Goal: Task Accomplishment & Management: Use online tool/utility

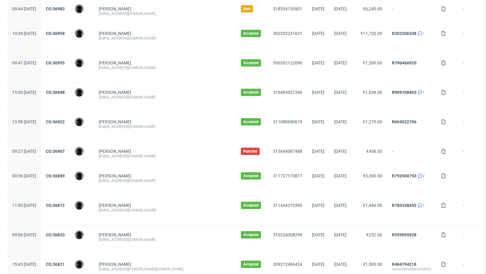
scroll to position [619, 0]
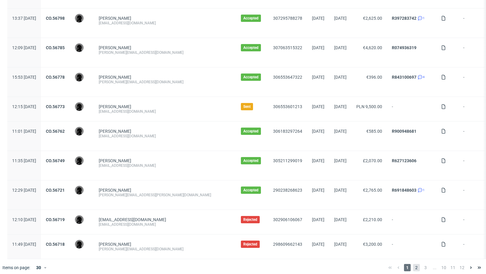
click at [414, 266] on span "2" at bounding box center [416, 267] width 7 height 7
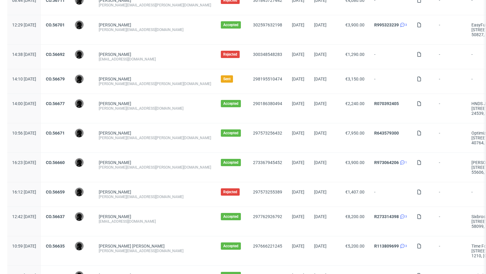
scroll to position [108, 0]
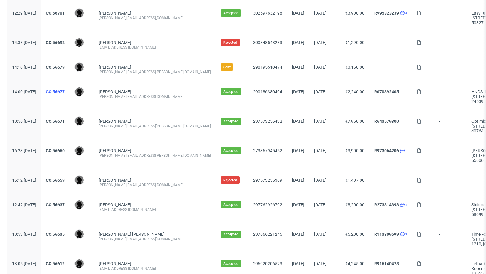
click at [65, 92] on link "CO.56677" at bounding box center [55, 91] width 19 height 5
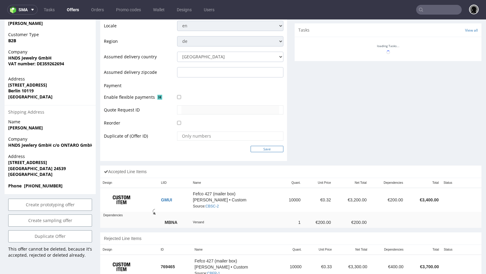
scroll to position [276, 0]
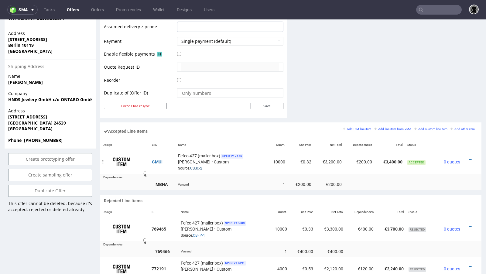
click at [191, 166] on link "CBSC-2" at bounding box center [196, 168] width 12 height 4
click at [469, 158] on icon at bounding box center [470, 160] width 3 height 4
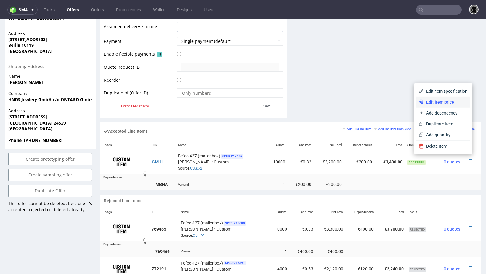
click at [434, 103] on span "Edit item price" at bounding box center [446, 102] width 44 height 6
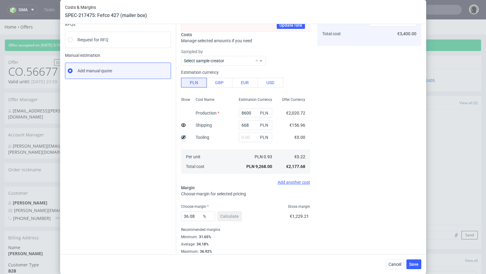
scroll to position [71, 0]
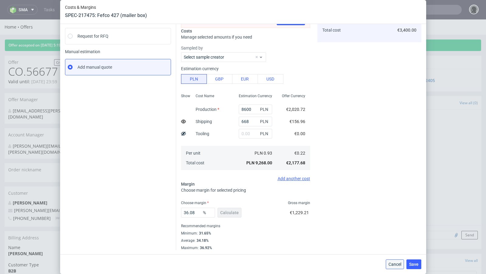
click at [391, 264] on span "Cancel" at bounding box center [395, 264] width 13 height 4
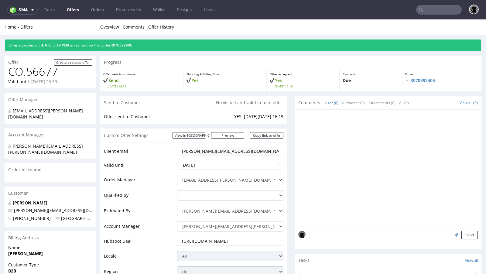
click at [72, 10] on link "Offers" at bounding box center [72, 10] width 19 height 10
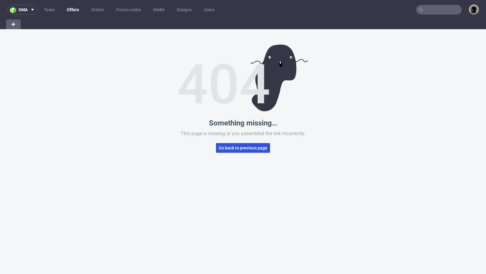
click at [236, 152] on button "Go back to previous page" at bounding box center [243, 148] width 54 height 10
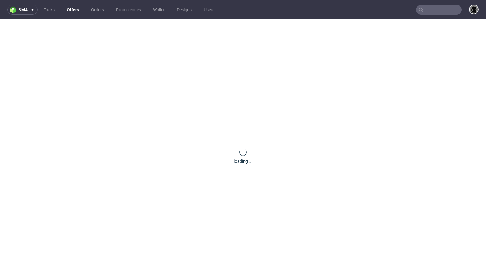
click at [72, 11] on link "Offers" at bounding box center [72, 10] width 19 height 10
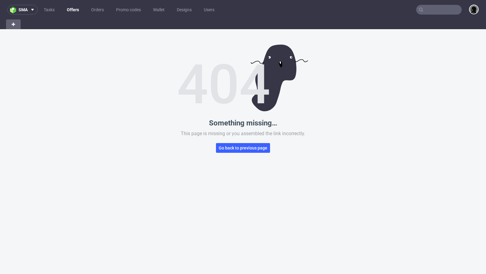
click at [72, 10] on link "Offers" at bounding box center [72, 10] width 19 height 10
click at [98, 11] on link "Orders" at bounding box center [98, 10] width 20 height 10
click at [75, 9] on link "Offers" at bounding box center [72, 10] width 19 height 10
click at [225, 143] on div "Something missing… This page is missing or you assembled the link incorrectly. …" at bounding box center [243, 166] width 486 height 274
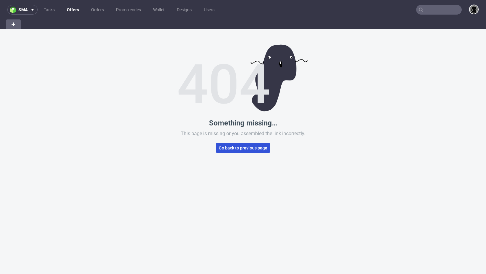
click at [225, 145] on button "Go back to previous page" at bounding box center [243, 148] width 54 height 10
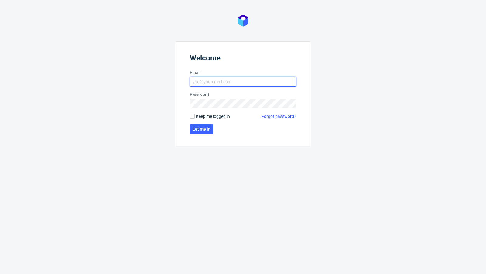
click at [220, 79] on input "Email" at bounding box center [243, 82] width 106 height 10
type input "[EMAIL_ADDRESS][PERSON_NAME][DOMAIN_NAME]"
click at [190, 130] on button "Let me in" at bounding box center [201, 129] width 23 height 10
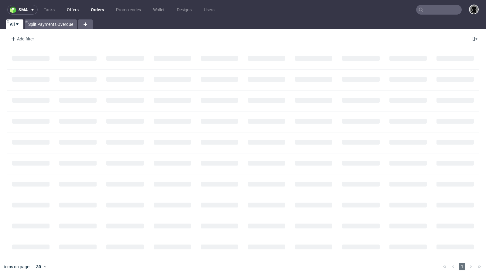
click at [73, 13] on link "Offers" at bounding box center [72, 10] width 19 height 10
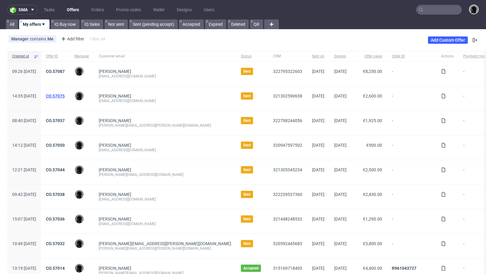
click at [65, 97] on link "CO.57075" at bounding box center [55, 96] width 19 height 5
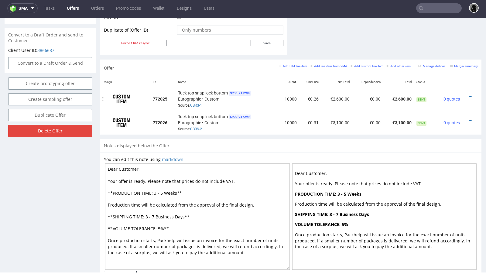
scroll to position [310, 0]
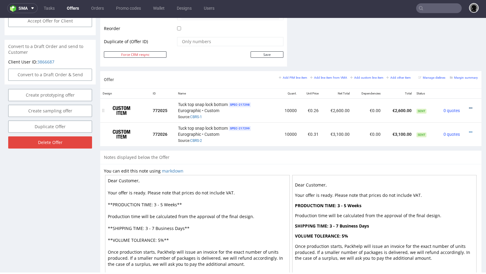
click at [469, 107] on icon at bounding box center [470, 108] width 3 height 4
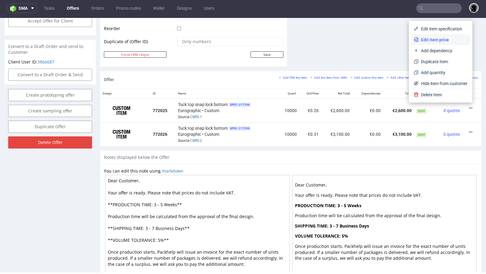
click at [435, 40] on span "Edit item price" at bounding box center [443, 40] width 49 height 6
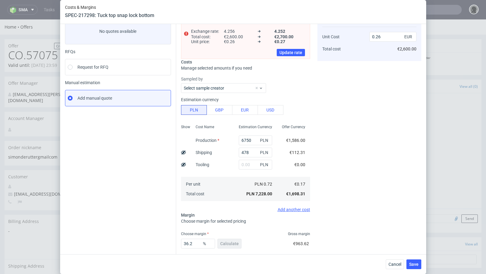
scroll to position [46, 0]
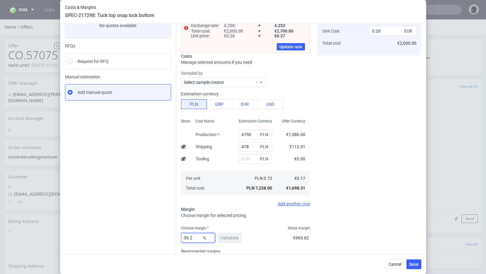
drag, startPoint x: 194, startPoint y: 239, endPoint x: 186, endPoint y: 237, distance: 7.4
click at [186, 237] on input "36.2" at bounding box center [198, 238] width 34 height 10
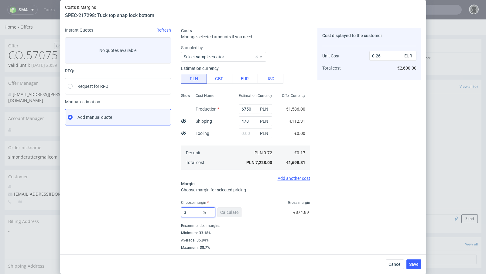
type input "33"
type input "0.25"
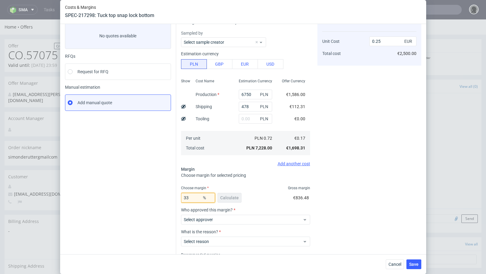
scroll to position [46, 0]
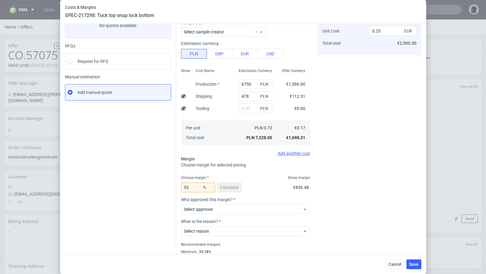
click at [96, 202] on div "Instant Quotes Refresh No quotes available RFQs Request for RFQ Manual estimati…" at bounding box center [120, 136] width 111 height 266
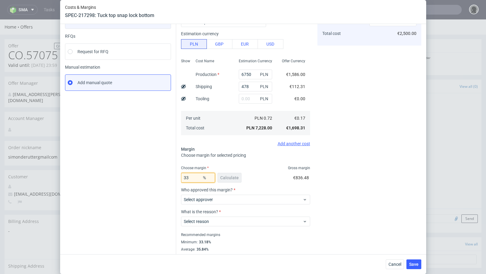
click at [194, 179] on input "33" at bounding box center [198, 178] width 34 height 10
type input "34"
type input "0.26"
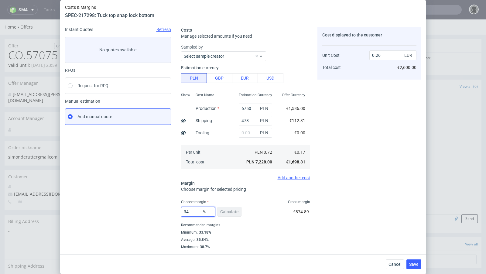
scroll to position [21, 0]
type input "34"
click at [126, 170] on div "Instant Quotes Refresh No quotes available RFQs Request for RFQ Manual estimati…" at bounding box center [120, 139] width 111 height 222
click at [396, 265] on span "Cancel" at bounding box center [395, 264] width 13 height 4
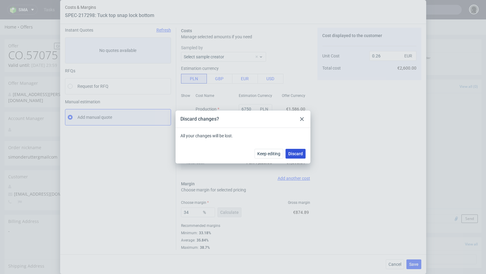
click at [300, 152] on span "Discard" at bounding box center [295, 154] width 15 height 4
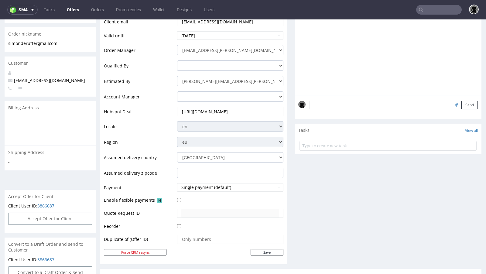
scroll to position [111, 0]
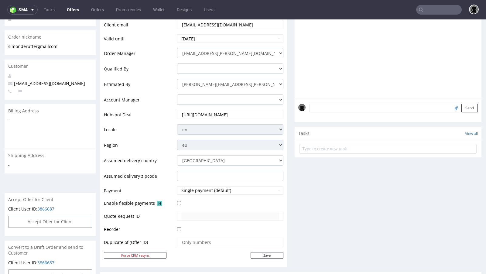
click at [46, 81] on span "simonderutter@gmail.com" at bounding box center [46, 84] width 77 height 6
copy span "simonderutter@gmail.com"
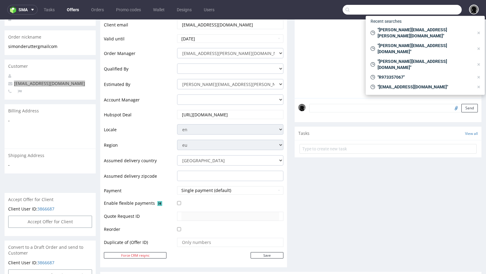
click at [438, 6] on input "text" at bounding box center [402, 10] width 119 height 10
paste input "simonderutter@gmail.com"
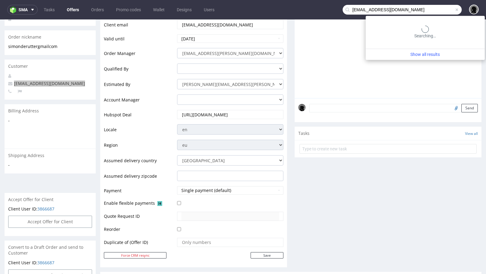
type input "simonderutter@gmail.com"
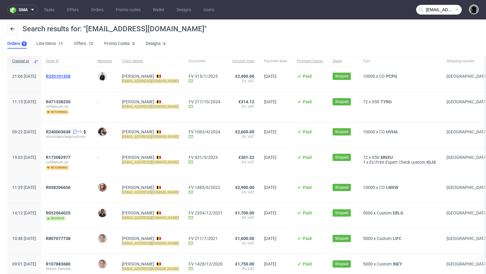
click at [70, 74] on span "R335101358" at bounding box center [58, 76] width 25 height 5
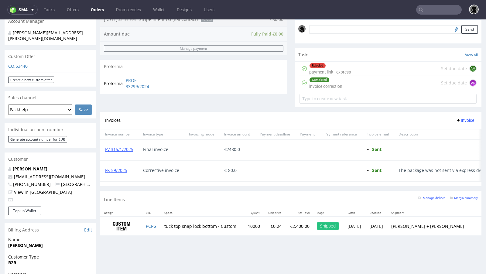
scroll to position [174, 0]
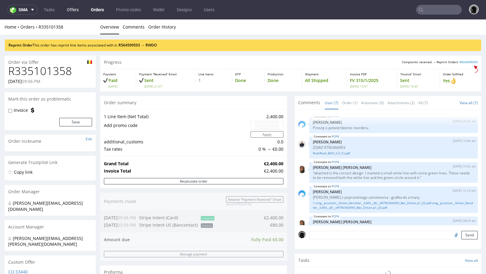
click at [74, 7] on link "Offers" at bounding box center [72, 10] width 19 height 10
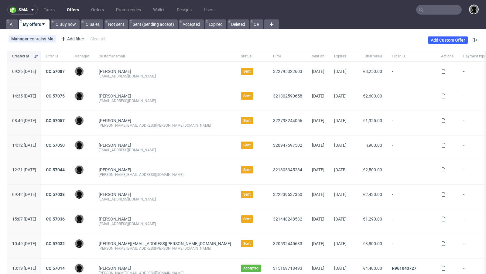
click at [69, 92] on div "CO.57075" at bounding box center [55, 98] width 29 height 24
click at [65, 94] on link "CO.57075" at bounding box center [55, 96] width 19 height 5
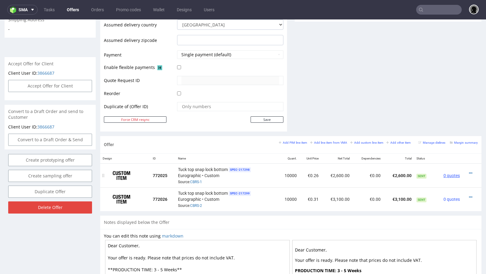
scroll to position [248, 0]
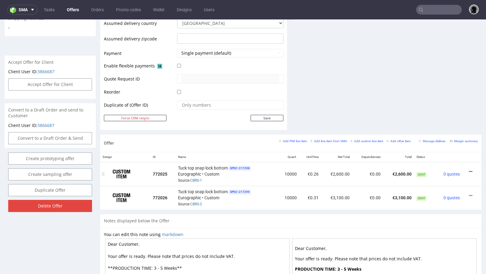
click at [469, 170] on icon at bounding box center [470, 172] width 3 height 4
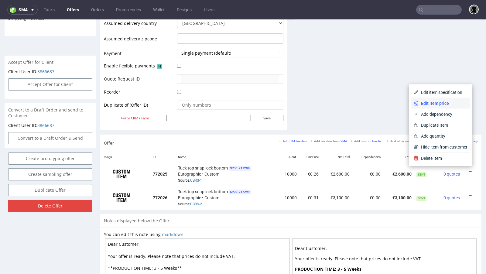
click at [437, 104] on span "Edit item price" at bounding box center [443, 103] width 49 height 6
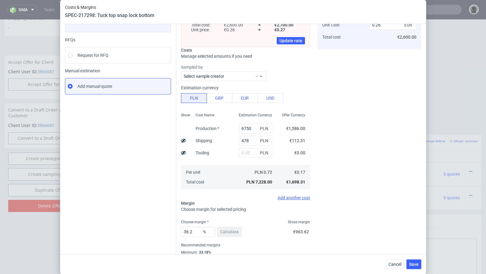
scroll to position [54, 0]
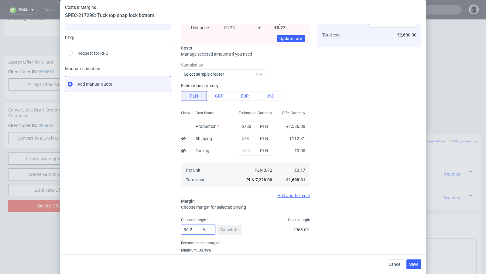
drag, startPoint x: 194, startPoint y: 230, endPoint x: 186, endPoint y: 229, distance: 7.3
click at [186, 229] on input "36.2" at bounding box center [198, 230] width 34 height 10
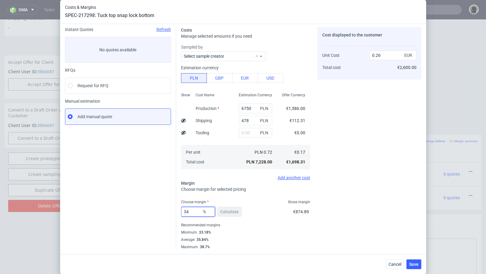
scroll to position [21, 0]
type input "33"
type input "0.25"
type input "33.9"
type input "0.26"
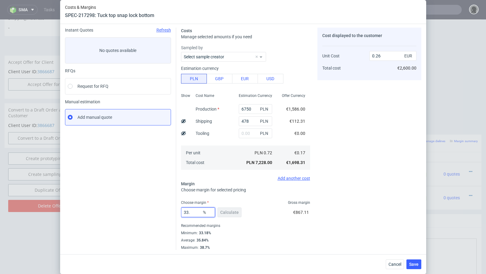
type input "33.7"
type input "0.25"
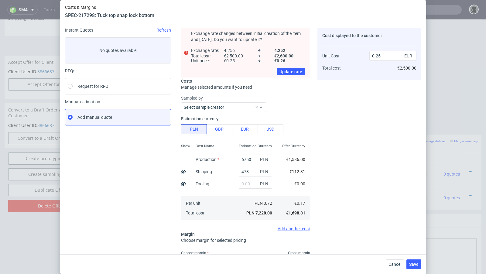
scroll to position [54, 0]
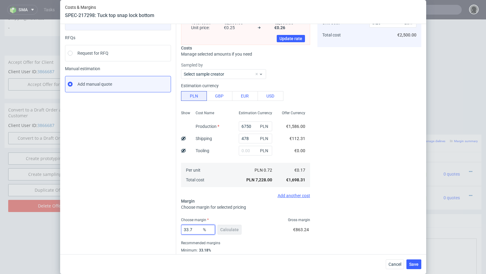
type input "33.77"
type input "0.26"
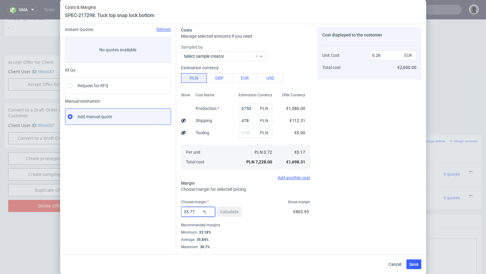
scroll to position [21, 0]
type input "33.71"
type input "0.25"
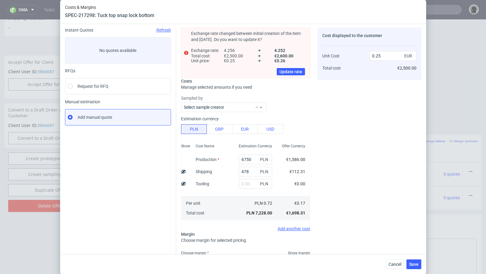
scroll to position [54, 0]
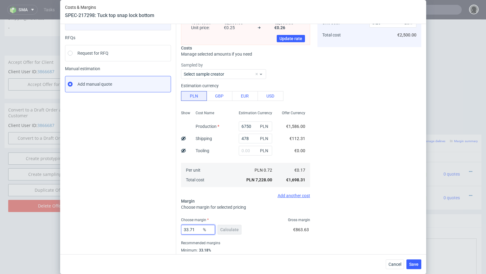
type input "33.71"
click at [155, 217] on div "Instant Quotes Refresh No quotes available RFQs Request for RFQ Manual estimati…" at bounding box center [120, 131] width 111 height 273
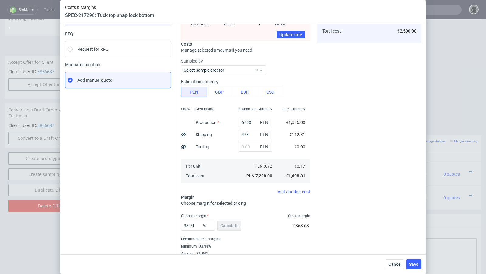
scroll to position [71, 0]
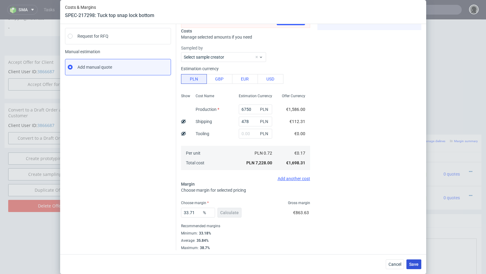
click at [415, 261] on button "Save" at bounding box center [414, 264] width 15 height 10
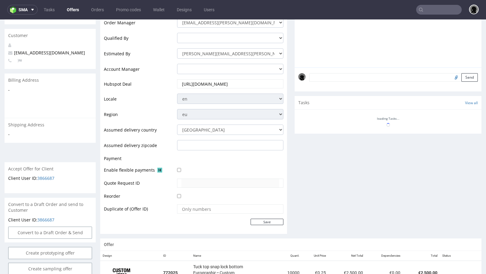
scroll to position [245, 0]
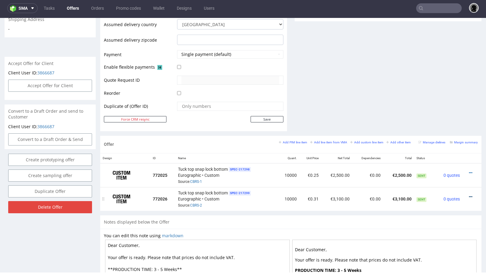
click at [469, 195] on icon at bounding box center [470, 197] width 3 height 4
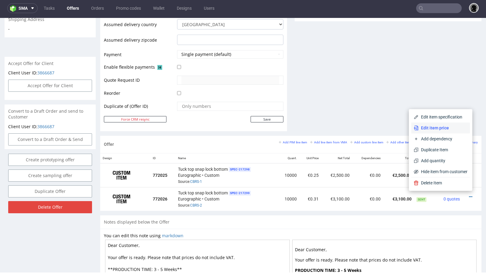
click at [442, 125] on span "Edit item price" at bounding box center [443, 128] width 49 height 6
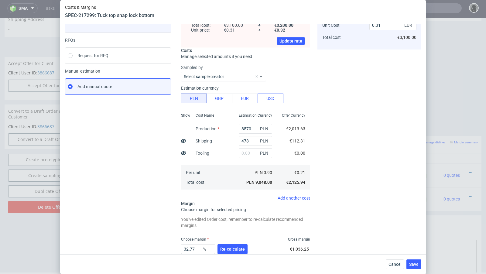
scroll to position [52, 0]
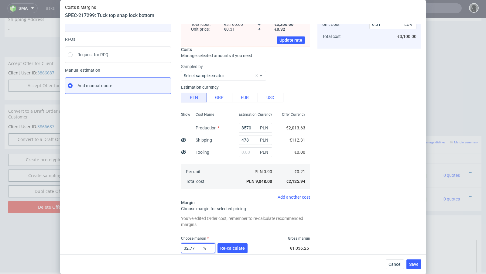
drag, startPoint x: 196, startPoint y: 247, endPoint x: 187, endPoint y: 247, distance: 9.4
click at [187, 247] on input "32.77" at bounding box center [198, 248] width 34 height 10
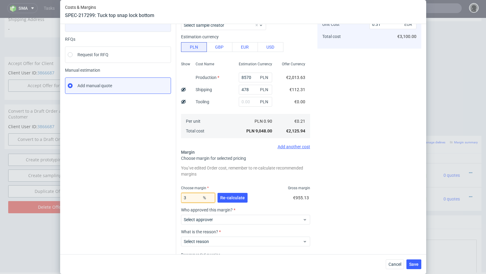
type input "30"
type input "0.3"
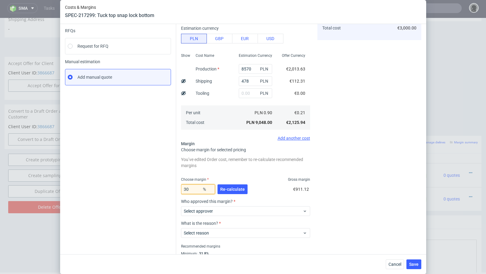
scroll to position [57, 0]
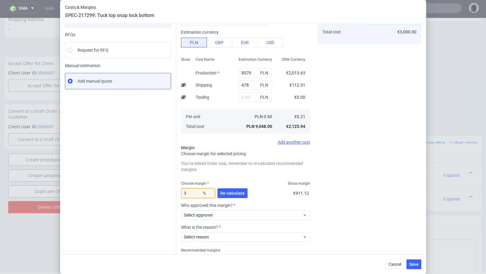
type input "31"
type input "0.31"
type input "30"
type input "0.3"
click at [392, 260] on button "Cancel" at bounding box center [395, 264] width 18 height 10
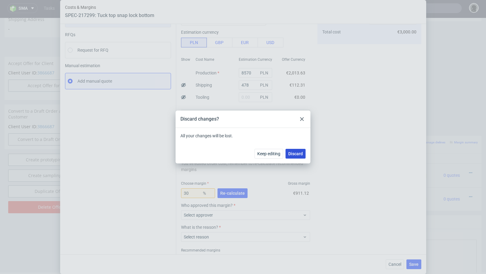
click at [298, 156] on span "Discard" at bounding box center [295, 154] width 15 height 4
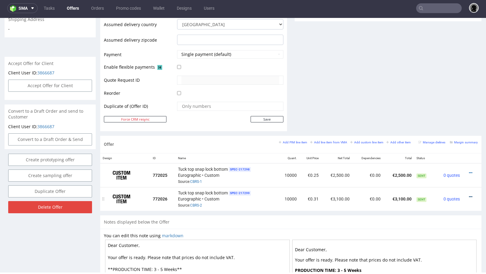
click at [469, 195] on icon at bounding box center [470, 197] width 3 height 4
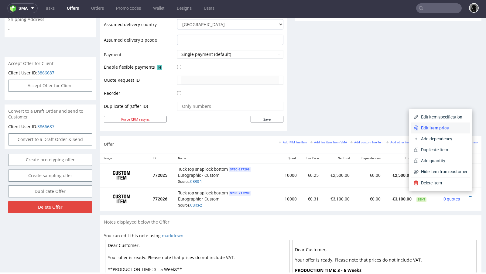
click at [441, 129] on span "Edit item price" at bounding box center [443, 128] width 49 height 6
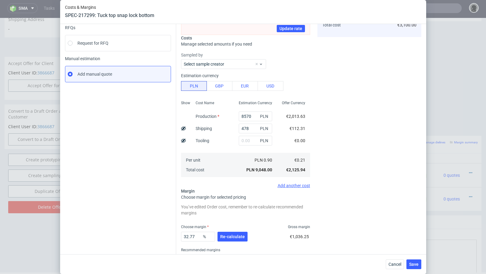
scroll to position [65, 0]
drag, startPoint x: 198, startPoint y: 234, endPoint x: 187, endPoint y: 234, distance: 10.6
click at [187, 234] on input "32.77" at bounding box center [198, 236] width 34 height 10
type input "30"
type input "0.3"
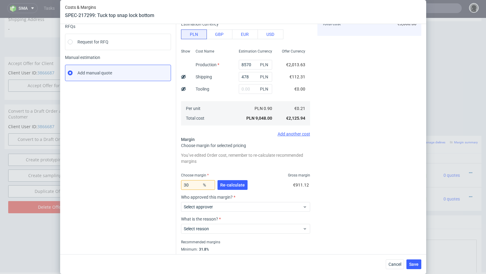
click at [137, 189] on div "Instant Quotes Refresh No quotes available RFQs Request for RFQ Manual estimati…" at bounding box center [120, 124] width 111 height 283
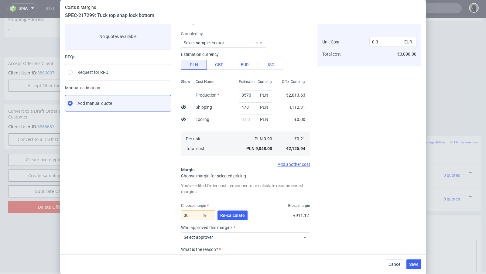
scroll to position [35, 0]
click at [193, 215] on input "30" at bounding box center [198, 215] width 34 height 10
type input "30.7"
type input "0.31"
type input "30.5"
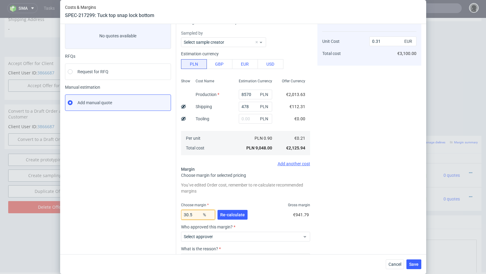
type input "0.3"
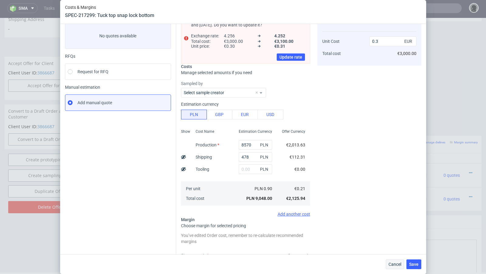
type input "30.55"
click at [400, 265] on span "Cancel" at bounding box center [395, 264] width 13 height 4
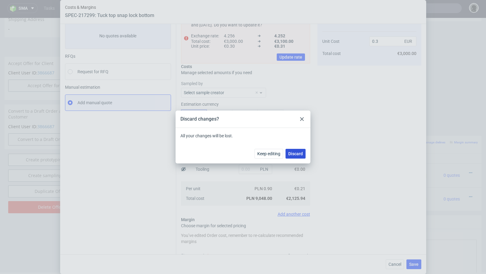
click at [301, 154] on span "Discard" at bounding box center [295, 154] width 15 height 4
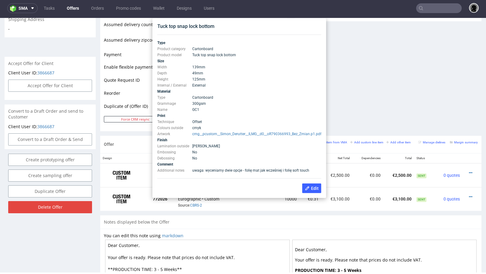
scroll to position [238, 0]
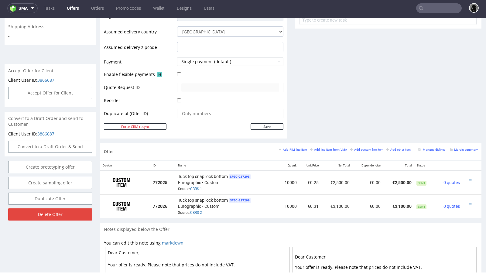
click at [77, 8] on link "Offers" at bounding box center [72, 8] width 19 height 10
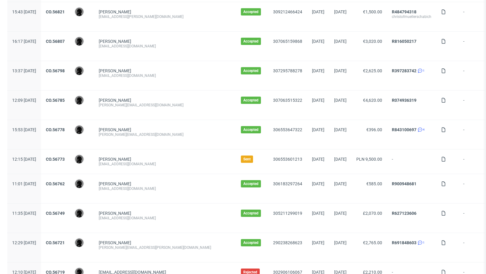
scroll to position [619, 0]
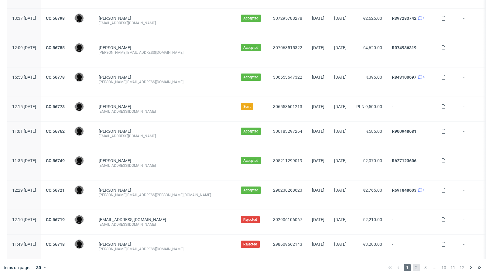
click at [413, 266] on span "2" at bounding box center [416, 267] width 7 height 7
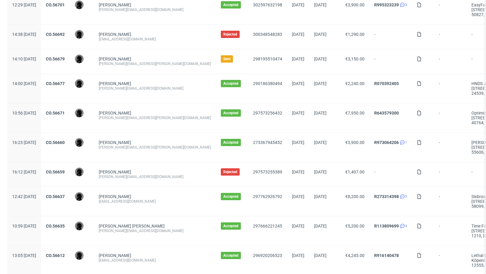
scroll to position [115, 0]
click at [65, 83] on link "CO.56677" at bounding box center [55, 83] width 19 height 5
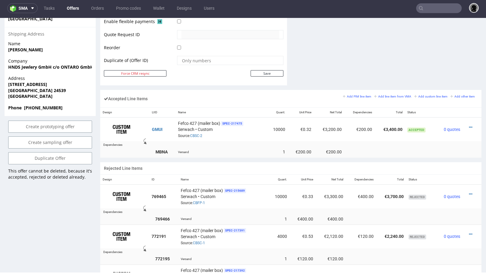
scroll to position [307, 0]
click at [469, 125] on icon at bounding box center [470, 127] width 3 height 4
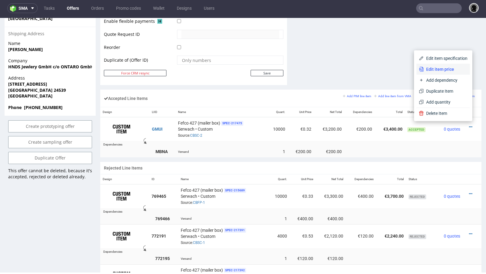
click at [443, 70] on span "Edit item price" at bounding box center [446, 69] width 44 height 6
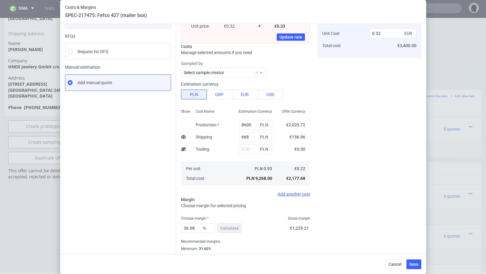
scroll to position [71, 0]
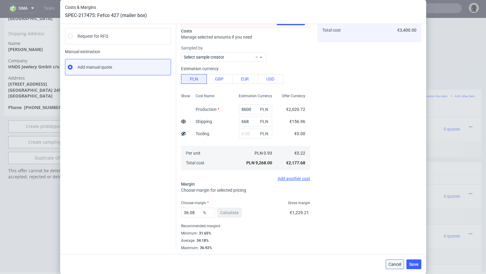
click at [400, 267] on button "Cancel" at bounding box center [395, 264] width 18 height 10
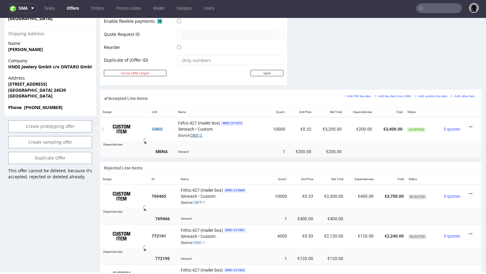
click at [195, 134] on link "CBSC-2" at bounding box center [196, 135] width 12 height 4
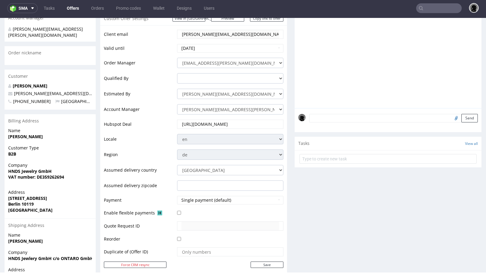
scroll to position [0, 0]
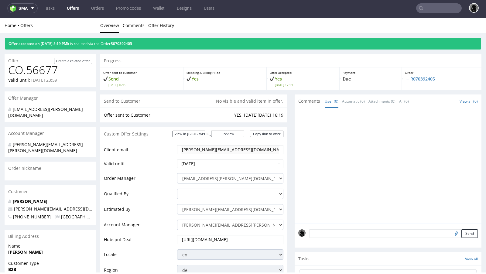
click at [73, 9] on link "Offers" at bounding box center [72, 8] width 19 height 10
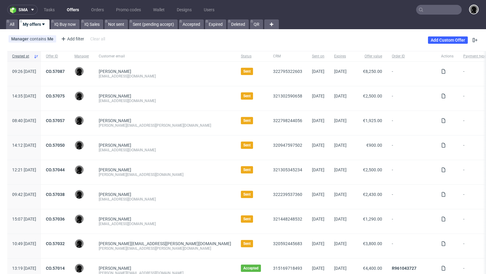
click at [428, 8] on input "text" at bounding box center [439, 10] width 46 height 10
paste input "[EMAIL_ADDRESS][DOMAIN_NAME]"
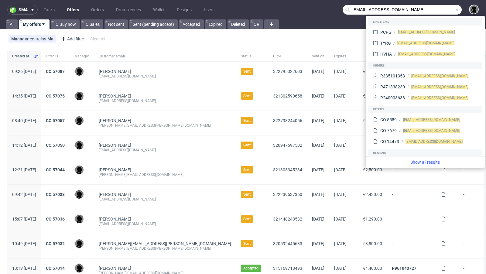
type input "[EMAIL_ADDRESS][DOMAIN_NAME]"
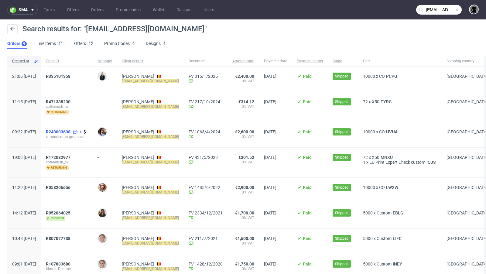
click at [70, 130] on span "R240003638" at bounding box center [58, 131] width 25 height 5
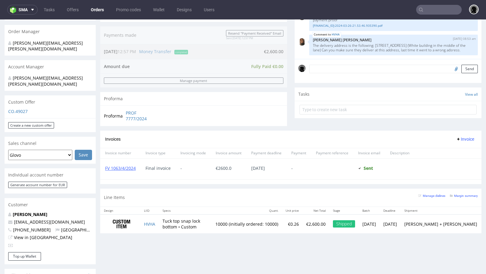
scroll to position [134, 0]
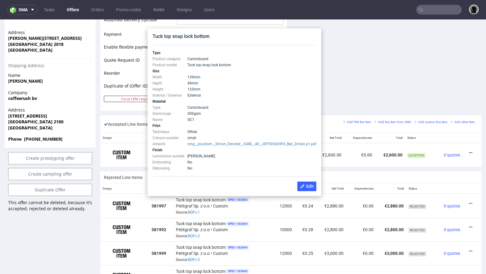
scroll to position [280, 0]
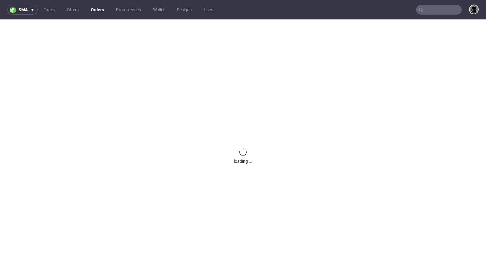
type input "[EMAIL_ADDRESS][DOMAIN_NAME]"
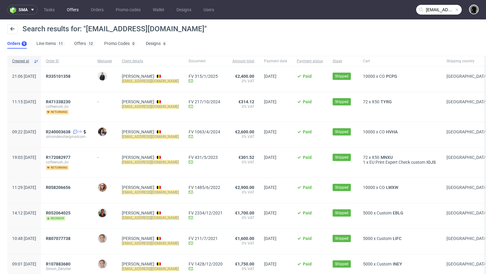
click at [68, 9] on link "Offers" at bounding box center [72, 10] width 19 height 10
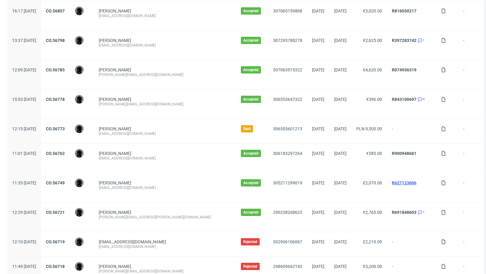
scroll to position [619, 0]
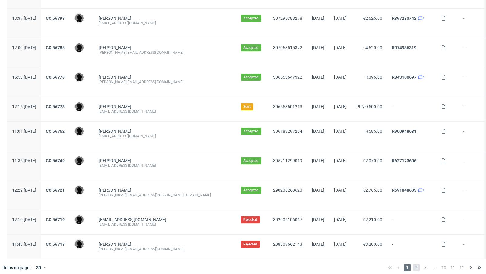
click at [413, 264] on span "2" at bounding box center [416, 267] width 7 height 7
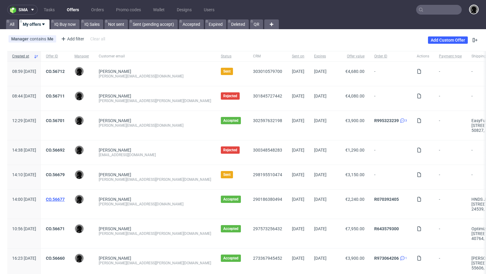
click at [65, 198] on link "CO.56677" at bounding box center [55, 199] width 19 height 5
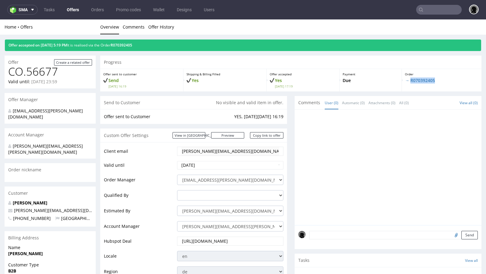
click at [419, 83] on p "→ R070392405" at bounding box center [442, 80] width 74 height 6
click at [416, 79] on link "→ R070392405" at bounding box center [420, 80] width 30 height 6
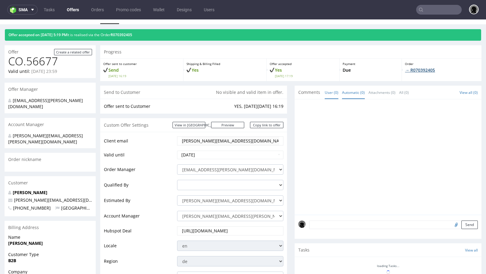
scroll to position [11, 0]
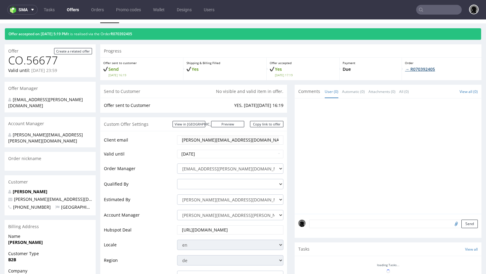
click at [415, 70] on link "→ R070392405" at bounding box center [420, 69] width 30 height 6
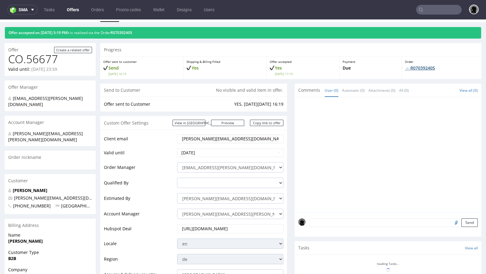
scroll to position [0, 0]
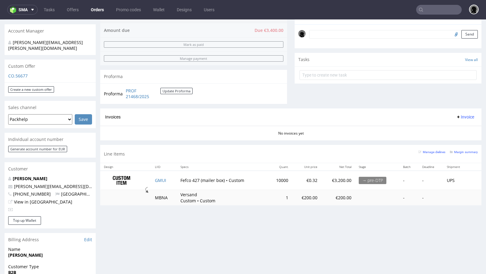
scroll to position [258, 0]
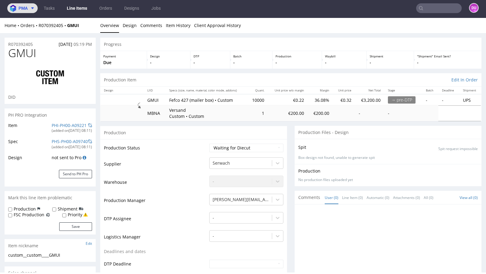
click at [24, 7] on span "pma" at bounding box center [23, 8] width 9 height 4
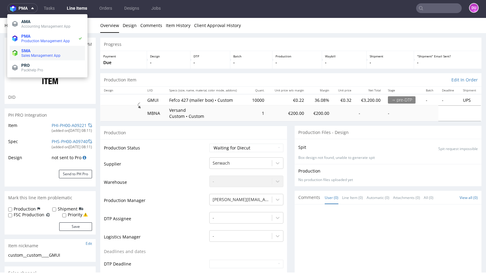
click at [33, 49] on span "SMA" at bounding box center [51, 50] width 61 height 5
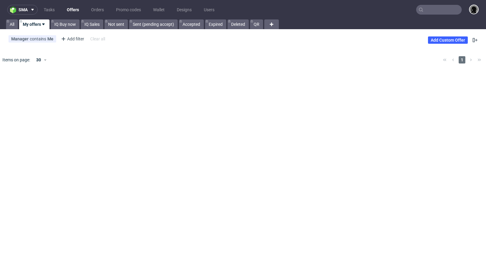
click at [68, 10] on link "Offers" at bounding box center [72, 10] width 19 height 10
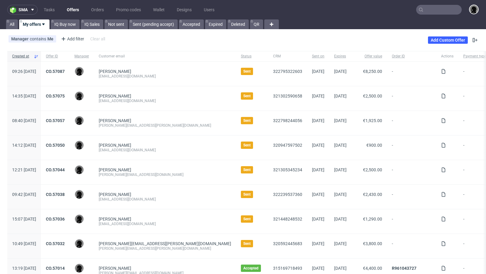
click at [438, 10] on input "text" at bounding box center [439, 10] width 46 height 10
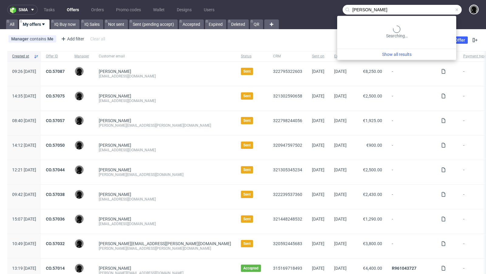
type input "adina kern"
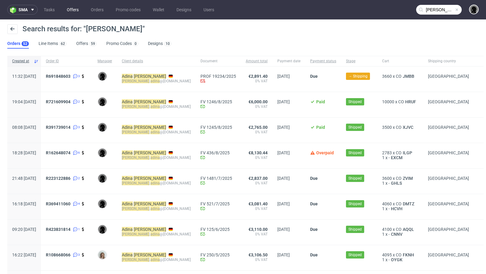
click at [67, 8] on link "Offers" at bounding box center [72, 10] width 19 height 10
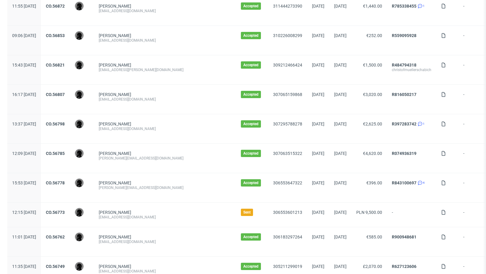
scroll to position [619, 0]
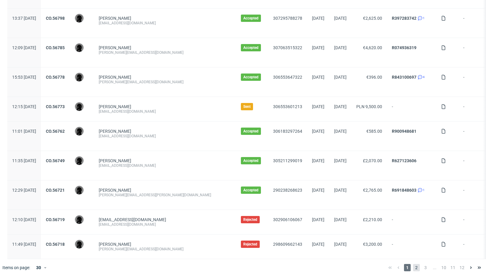
click at [413, 264] on span "2" at bounding box center [416, 267] width 7 height 7
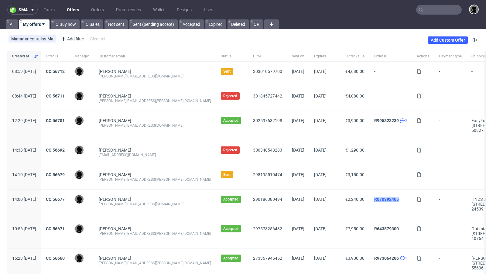
drag, startPoint x: 380, startPoint y: 198, endPoint x: 350, endPoint y: 198, distance: 29.2
click at [374, 198] on div "R070392405" at bounding box center [390, 199] width 33 height 5
copy link "R070392405"
click at [65, 198] on link "CO.56677" at bounding box center [55, 199] width 19 height 5
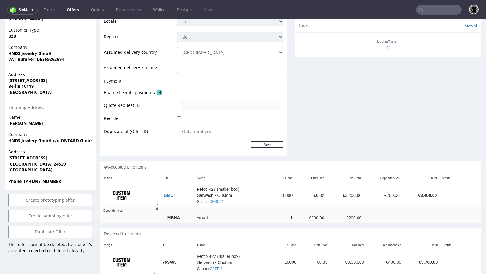
scroll to position [255, 0]
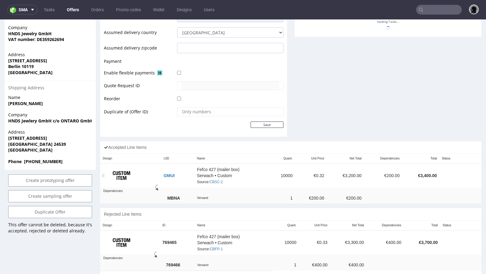
click at [427, 171] on td "€3,400.00" at bounding box center [420, 175] width 37 height 24
copy td "€3,400.00"
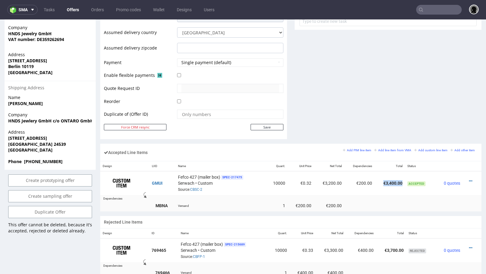
scroll to position [0, 0]
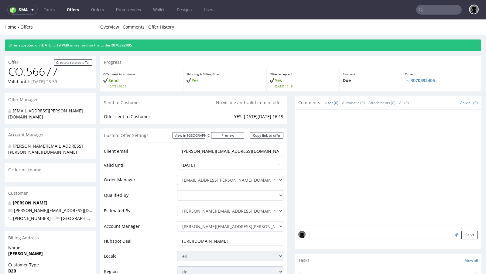
click at [74, 12] on link "Offers" at bounding box center [72, 10] width 19 height 10
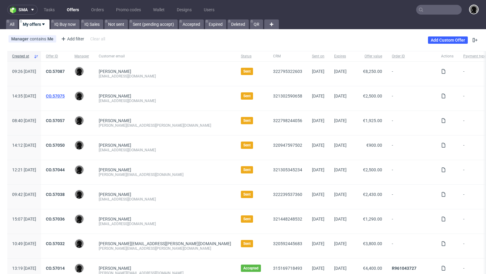
click at [65, 94] on link "CO.57075" at bounding box center [55, 96] width 19 height 5
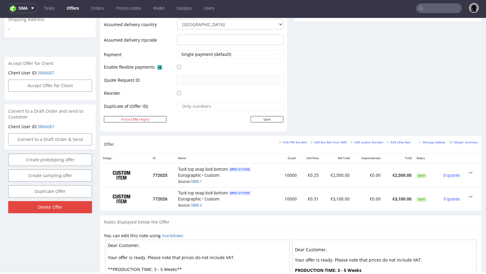
scroll to position [249, 0]
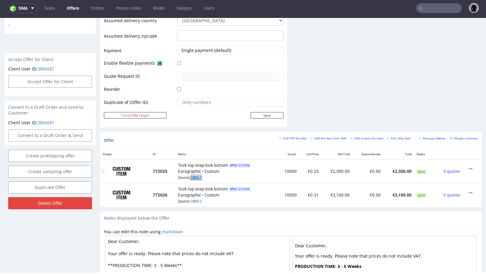
drag, startPoint x: 204, startPoint y: 176, endPoint x: 190, endPoint y: 175, distance: 14.3
click at [190, 175] on div "Tuck top snap lock bottom SPEC- 217298 Eurographic • Custom Source: CBRS-1" at bounding box center [226, 171] width 97 height 19
copy link "CBRS-1"
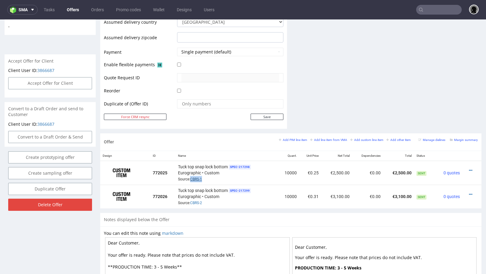
scroll to position [2, 0]
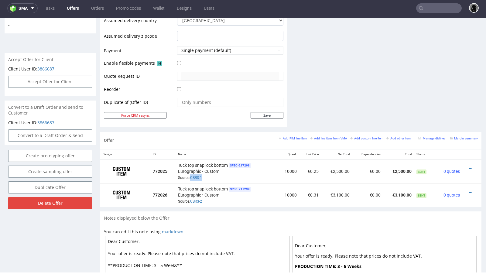
click at [75, 10] on link "Offers" at bounding box center [72, 8] width 19 height 10
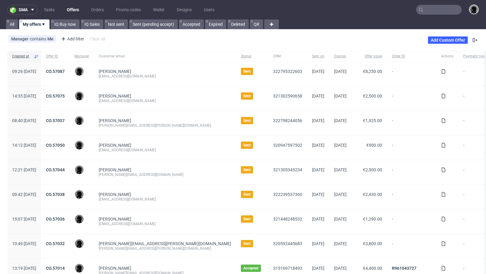
click at [432, 12] on input "text" at bounding box center [439, 10] width 46 height 10
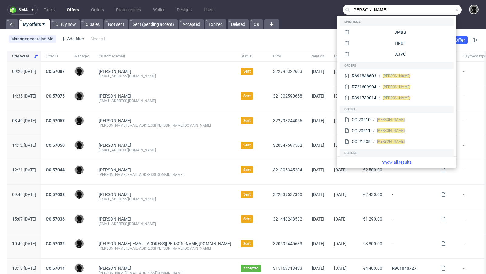
type input "adina kern"
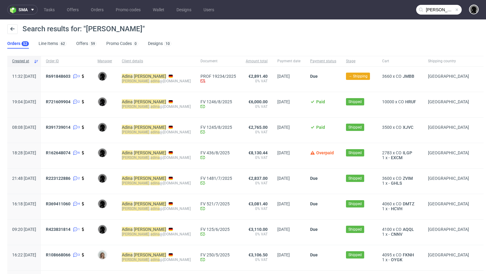
click at [349, 77] on span "→ Shipping" at bounding box center [358, 76] width 19 height 5
click at [70, 77] on span "R691848603" at bounding box center [58, 76] width 25 height 5
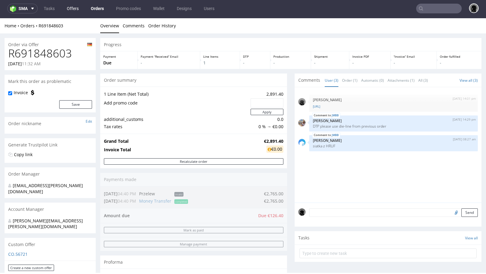
click at [72, 9] on link "Offers" at bounding box center [72, 9] width 19 height 10
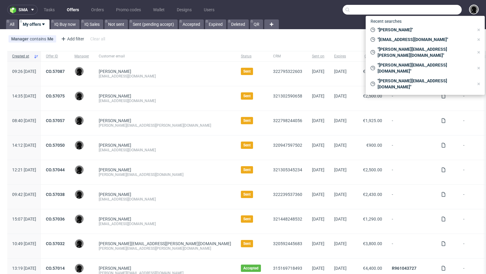
click at [428, 11] on input "text" at bounding box center [402, 10] width 119 height 10
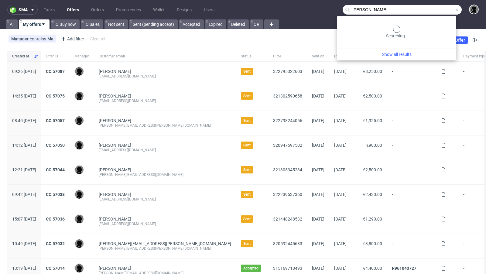
type input "adina kern"
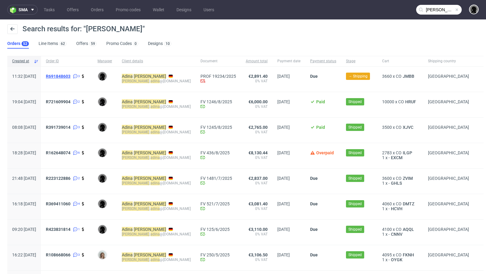
click at [70, 76] on span "R691848603" at bounding box center [58, 76] width 25 height 5
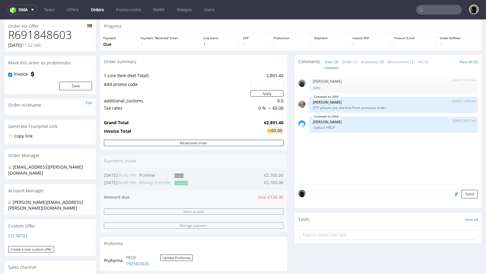
scroll to position [26, 0]
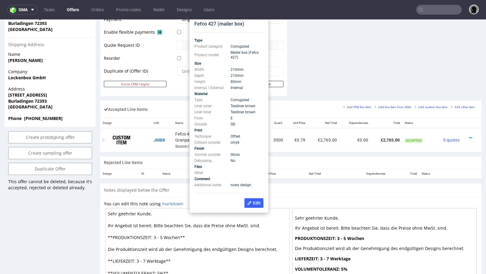
scroll to position [287, 0]
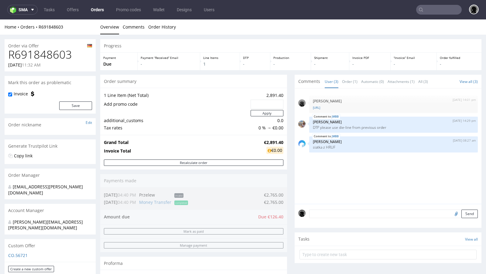
type input "adina kern"
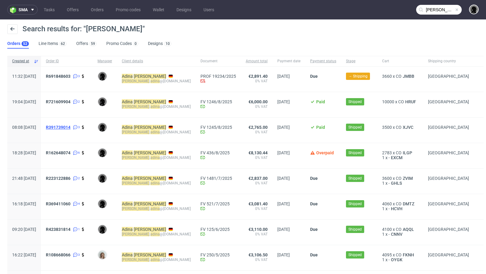
click at [70, 126] on span "R391739014" at bounding box center [58, 127] width 25 height 5
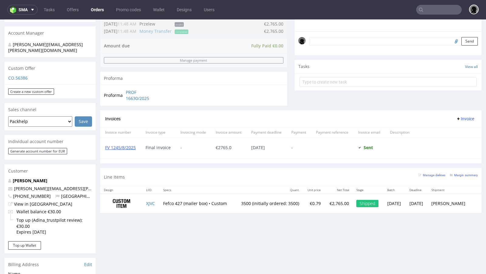
scroll to position [124, 0]
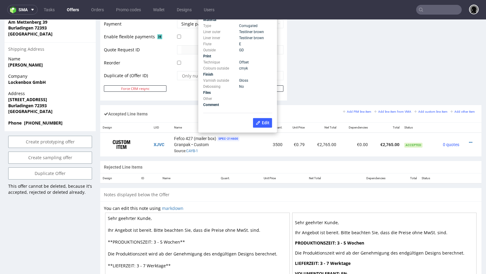
scroll to position [289, 0]
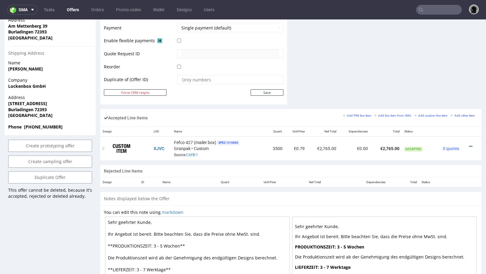
click at [469, 144] on icon at bounding box center [470, 146] width 3 height 4
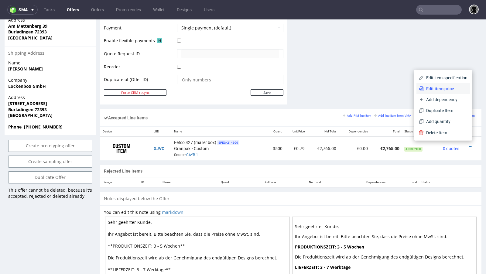
click at [433, 91] on span "Edit item price" at bounding box center [446, 89] width 44 height 6
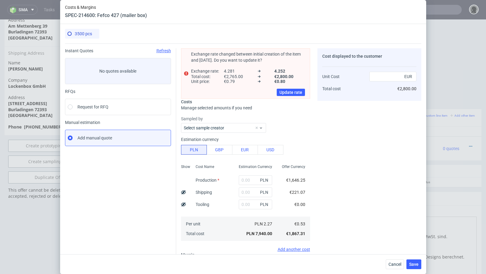
type input "7000"
type input "940"
type input "33.57"
type input "0.79"
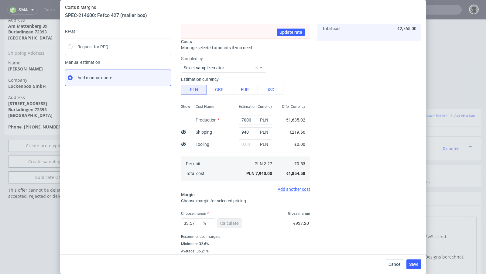
scroll to position [71, 0]
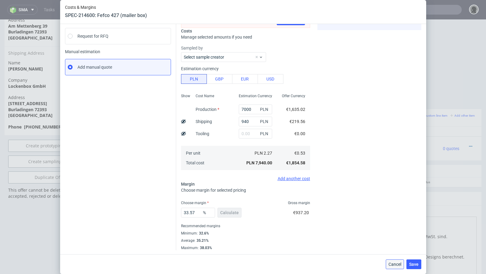
click at [392, 264] on span "Cancel" at bounding box center [395, 264] width 13 height 4
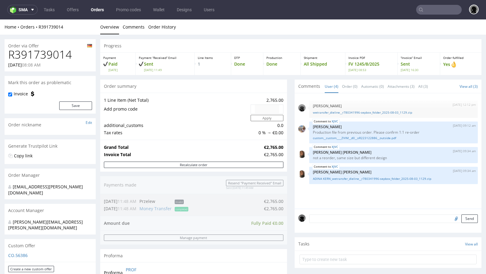
type input "adina kern"
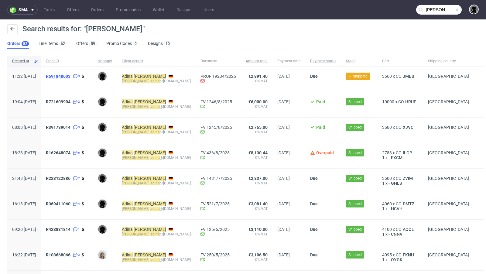
click at [70, 75] on span "R691848603" at bounding box center [58, 76] width 25 height 5
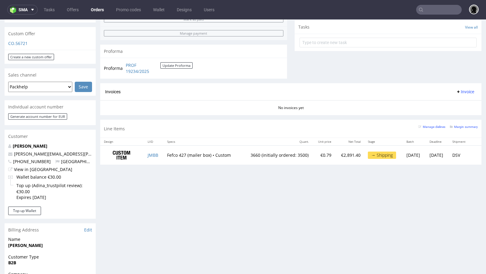
scroll to position [208, 0]
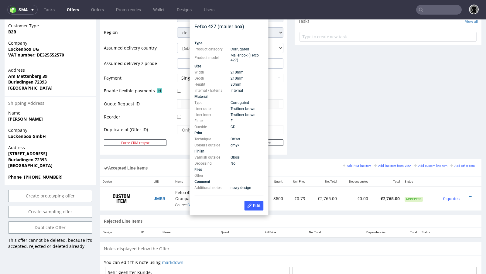
scroll to position [236, 0]
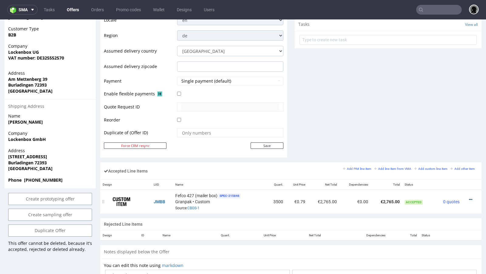
click at [469, 198] on icon at bounding box center [470, 200] width 3 height 4
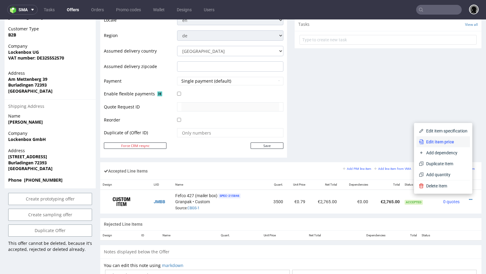
click at [447, 143] on span "Edit item price" at bounding box center [446, 142] width 44 height 6
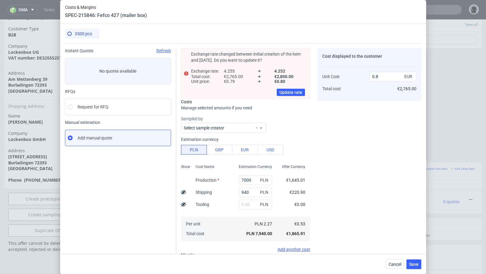
type input "0.79"
click at [389, 259] on div "Cancel Save" at bounding box center [243, 264] width 366 height 20
click at [400, 269] on button "Cancel" at bounding box center [395, 264] width 18 height 10
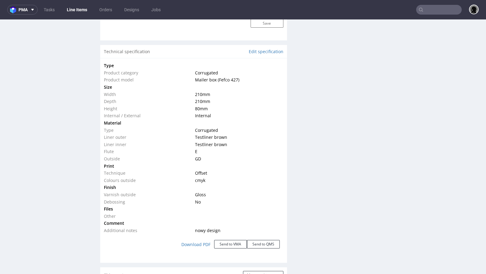
scroll to position [551, 0]
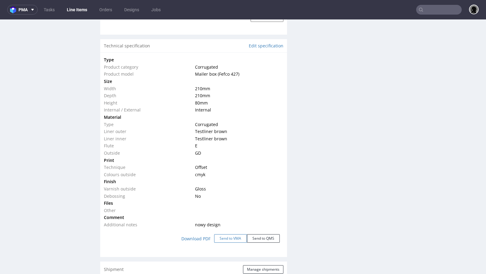
click at [221, 237] on button "Send to VMA" at bounding box center [230, 238] width 33 height 9
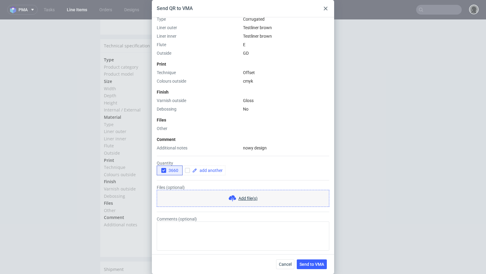
scroll to position [155, 0]
click at [164, 170] on icon "button" at bounding box center [164, 170] width 4 height 4
click at [187, 171] on input "checkbox" at bounding box center [187, 169] width 5 height 5
checkbox input "true"
click at [202, 171] on span at bounding box center [210, 170] width 26 height 4
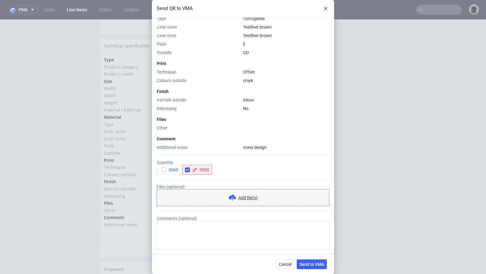
checkbox input "true"
click at [213, 94] on div "Finish" at bounding box center [243, 91] width 173 height 6
click at [306, 264] on span "Send to VMA" at bounding box center [312, 264] width 25 height 4
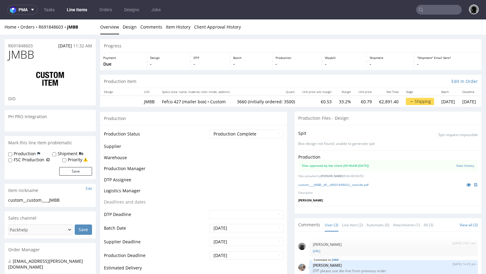
select select "in_progress"
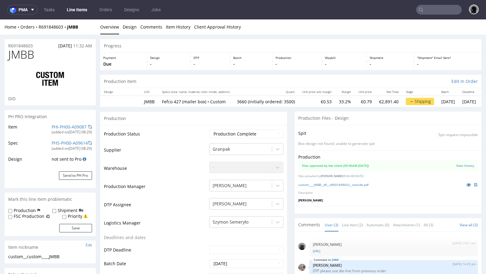
type input "3660"
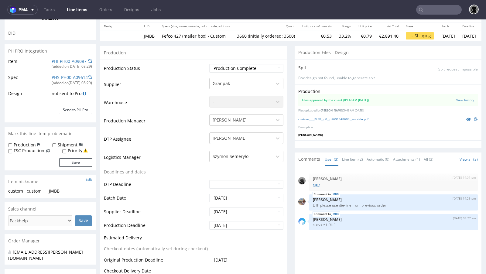
scroll to position [0, 0]
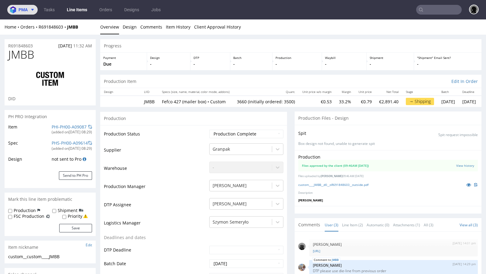
click at [30, 10] on span at bounding box center [31, 9] width 7 height 5
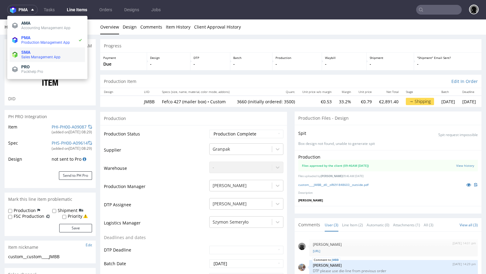
click at [31, 50] on span "SMA" at bounding box center [51, 52] width 61 height 5
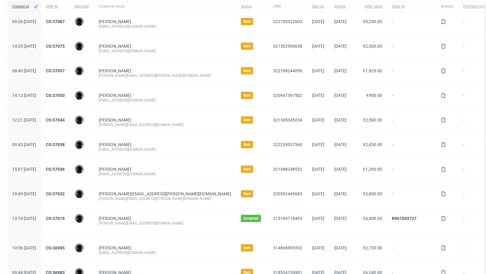
scroll to position [54, 0]
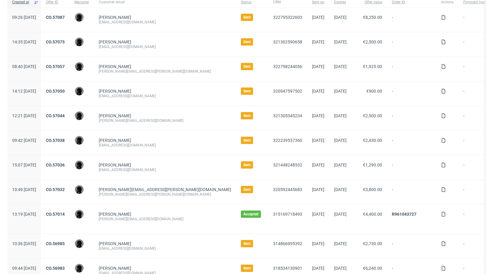
click at [70, 209] on div "CO.57014" at bounding box center [55, 218] width 29 height 29
click at [65, 212] on link "CO.57014" at bounding box center [55, 214] width 19 height 5
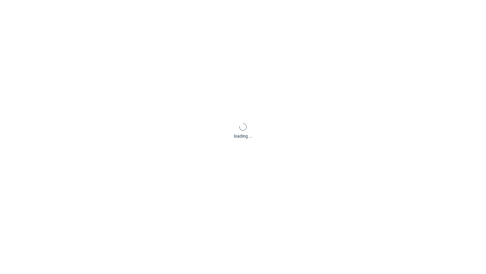
scroll to position [2, 0]
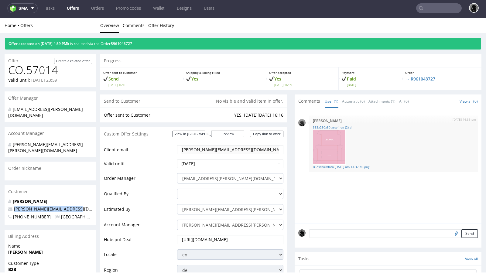
drag, startPoint x: 72, startPoint y: 198, endPoint x: 11, endPoint y: 191, distance: 61.5
click at [11, 198] on div "Fabian Zefferer fabian@cheekicollection.com +4917685620814 Germany" at bounding box center [50, 211] width 91 height 27
copy div "Fabian Zefferer fabian@cheekicollection.com"
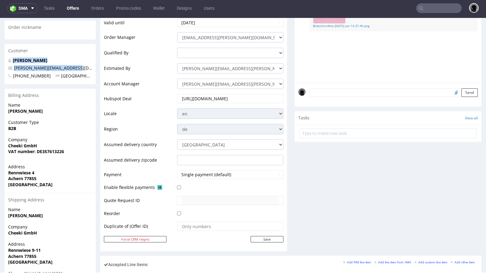
scroll to position [0, 0]
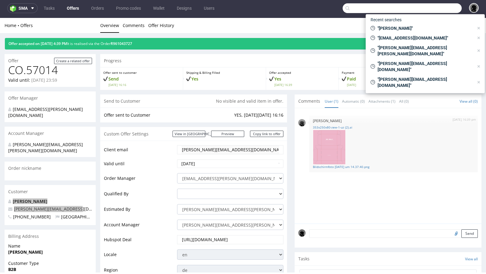
click at [437, 8] on input "text" at bounding box center [402, 8] width 119 height 10
paste input "YKGA"
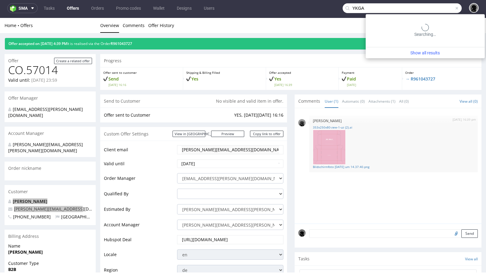
type input "YKGA"
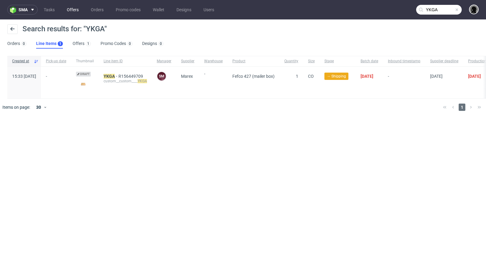
click at [75, 14] on link "Offers" at bounding box center [72, 10] width 19 height 10
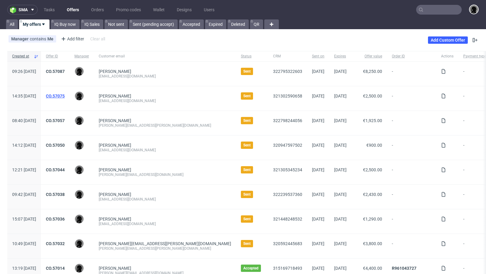
click at [65, 95] on link "CO.57075" at bounding box center [55, 96] width 19 height 5
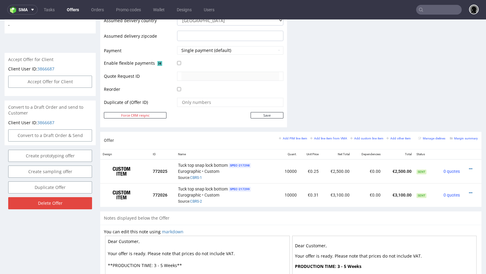
scroll to position [252, 0]
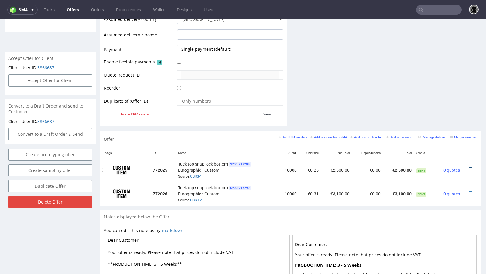
click at [469, 166] on icon at bounding box center [470, 168] width 3 height 4
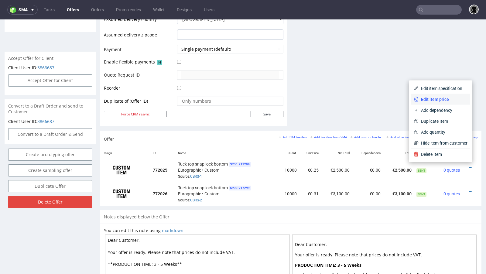
click at [440, 98] on span "Edit item price" at bounding box center [443, 99] width 49 height 6
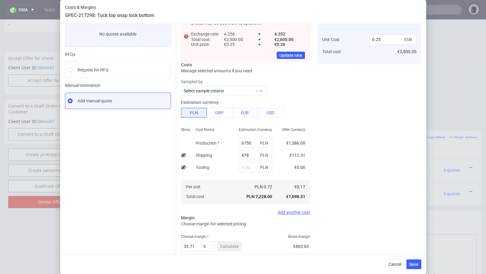
scroll to position [48, 0]
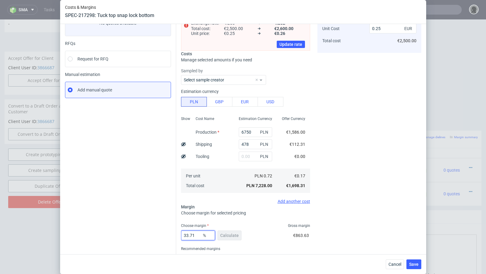
drag, startPoint x: 196, startPoint y: 235, endPoint x: 186, endPoint y: 234, distance: 10.0
click at [186, 234] on input "33.71" at bounding box center [198, 236] width 34 height 10
type input "31"
type input "0.24"
type input "32"
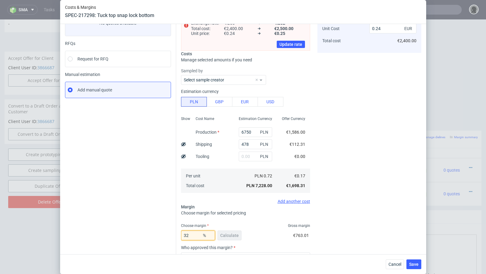
type input "0.25"
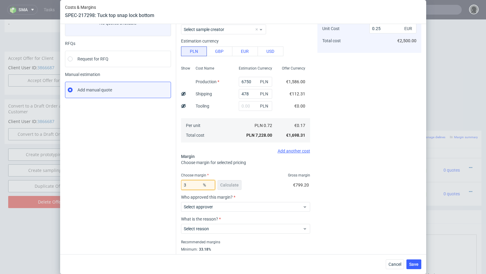
type input "31"
type input "0.24"
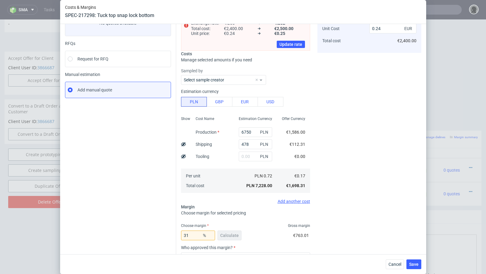
click at [88, 220] on div "Instant Quotes Refresh No quotes available RFQs Request for RFQ Manual estimati…" at bounding box center [120, 158] width 111 height 317
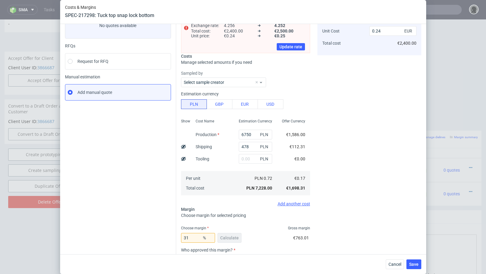
scroll to position [41, 0]
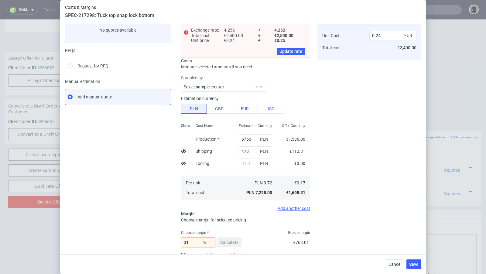
click at [199, 241] on input "31" at bounding box center [198, 243] width 34 height 10
type input "31.4"
type input "0.25"
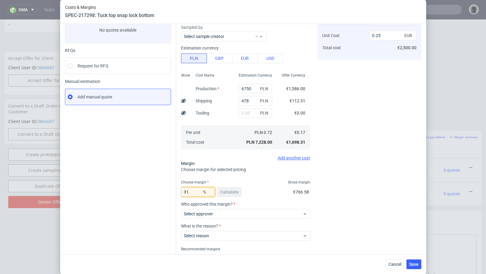
type input "31"
type input "0.24"
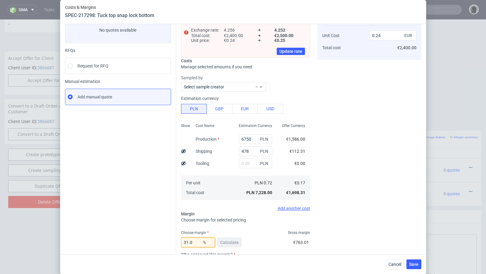
type input "31.09"
type input "0.25"
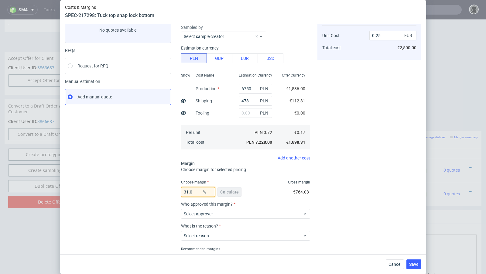
type input "31.02"
type input "0.24"
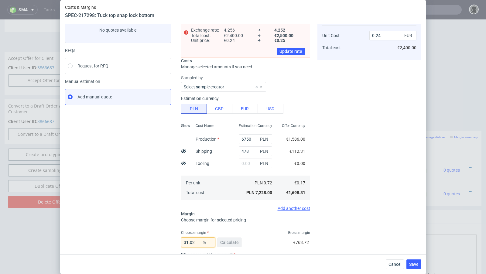
type input "31.02"
click at [142, 202] on div "Instant Quotes Refresh No quotes available RFQs Request for RFQ Manual estimati…" at bounding box center [120, 165] width 111 height 317
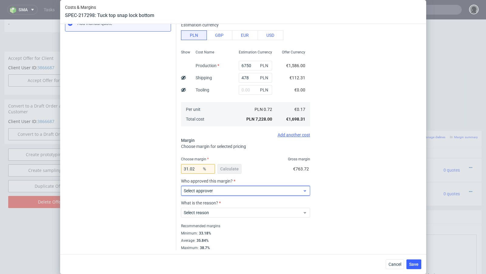
click at [218, 191] on span "Select approver" at bounding box center [243, 191] width 119 height 6
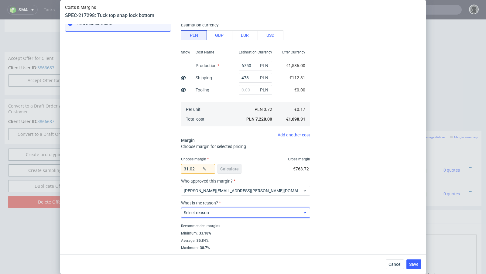
click at [210, 215] on div "Select reason" at bounding box center [245, 213] width 129 height 10
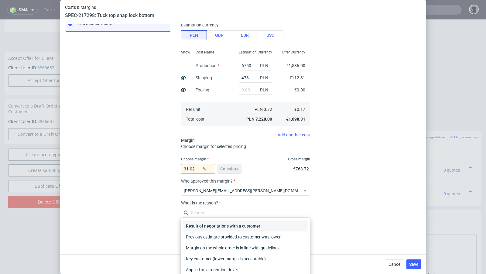
click at [216, 224] on div "Result of negotiations with a customer" at bounding box center [246, 226] width 124 height 11
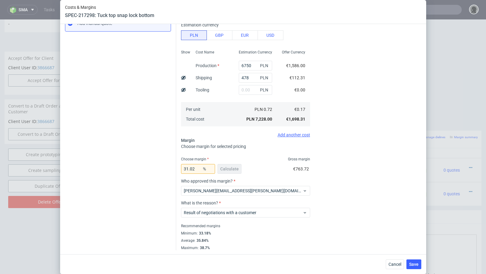
click at [149, 196] on div "Instant Quotes Refresh No quotes available RFQs Request for RFQ Manual estimati…" at bounding box center [120, 92] width 111 height 317
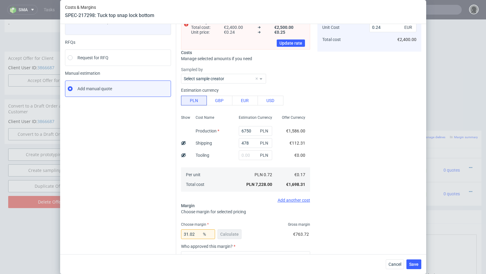
scroll to position [0, 0]
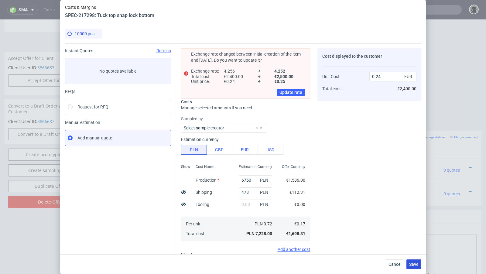
click at [414, 263] on span "Save" at bounding box center [413, 264] width 9 height 4
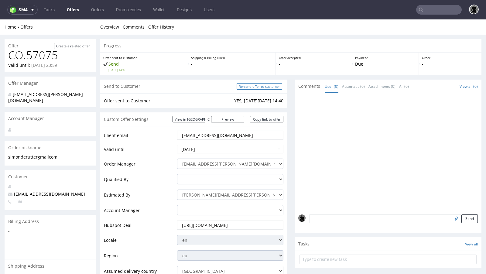
click at [256, 88] on input "Re-send offer to customer" at bounding box center [260, 86] width 46 height 6
type input "In progress..."
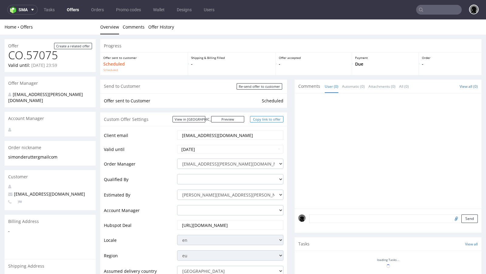
click at [261, 117] on link "Copy link to offer" at bounding box center [266, 119] width 33 height 6
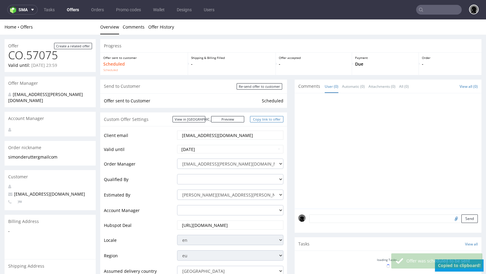
click at [261, 117] on link "Copy link to offer" at bounding box center [266, 119] width 33 height 6
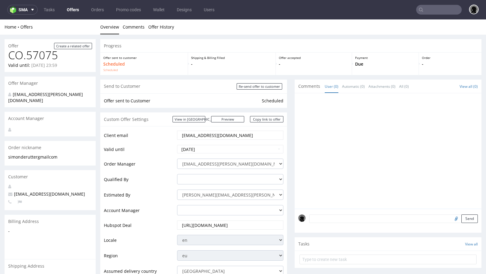
click at [78, 9] on link "Offers" at bounding box center [72, 10] width 19 height 10
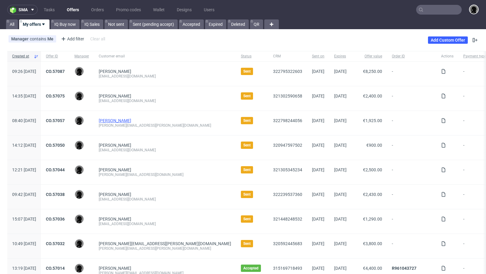
click at [128, 118] on link "[PERSON_NAME]" at bounding box center [115, 120] width 33 height 5
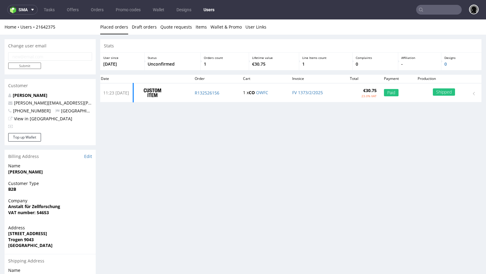
scroll to position [2, 0]
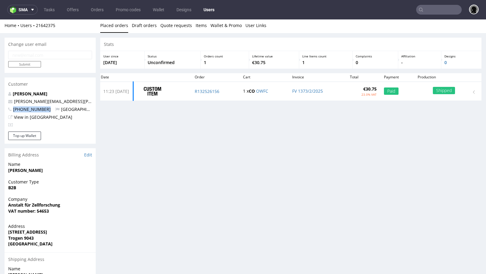
drag, startPoint x: 45, startPoint y: 111, endPoint x: 14, endPoint y: 109, distance: 31.4
click at [14, 109] on p "[PHONE_NUMBER] [GEOGRAPHIC_DATA]" at bounding box center [50, 109] width 84 height 6
copy span "[PHONE_NUMBER]"
click at [151, 149] on div "Stats User since 19th Feb 2025 Status Unconfirmed Orders count 1 Lifetime value…" at bounding box center [290, 190] width 381 height 304
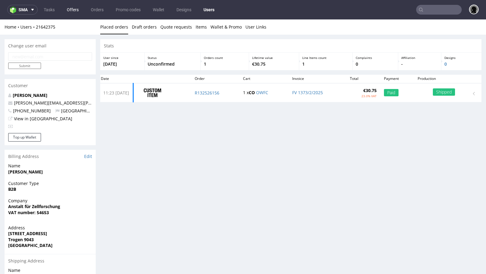
click at [74, 6] on link "Offers" at bounding box center [72, 10] width 19 height 10
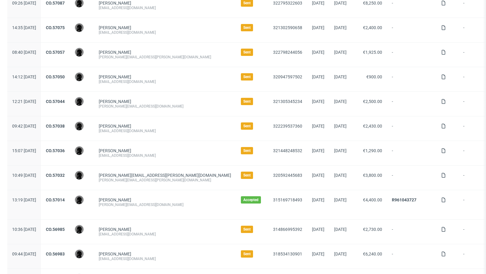
scroll to position [72, 0]
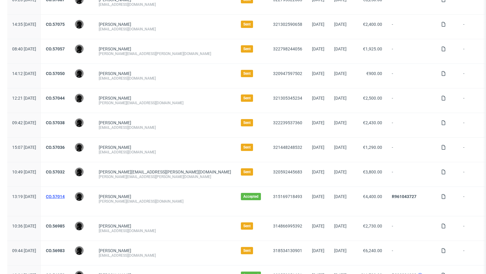
click at [65, 195] on link "CO.57014" at bounding box center [55, 196] width 19 height 5
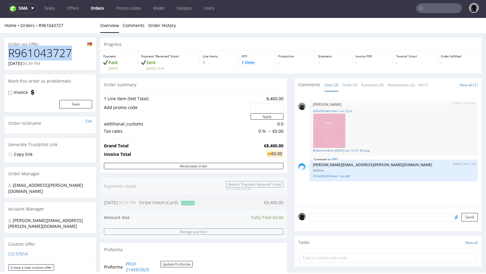
drag, startPoint x: 70, startPoint y: 54, endPoint x: 10, endPoint y: 52, distance: 59.9
click at [10, 52] on h1 "R961043727" at bounding box center [50, 53] width 84 height 12
copy h1 "R961043727"
click at [309, 74] on div "Progress Payment Paid Mon 06 Oct Payment “Received” Email Sent Mon 6 Oct 16:40 …" at bounding box center [290, 203] width 381 height 330
click at [265, 146] on strong "€8,400.00" at bounding box center [273, 146] width 19 height 6
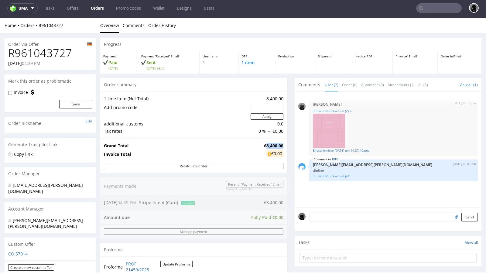
click at [265, 146] on strong "€8,400.00" at bounding box center [273, 146] width 19 height 6
copy strong "€8,400.00"
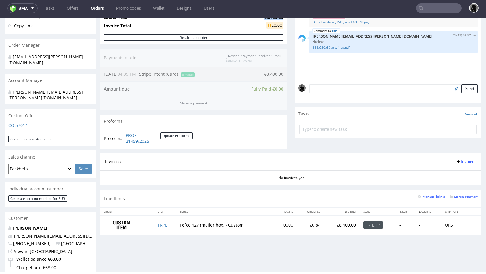
scroll to position [132, 0]
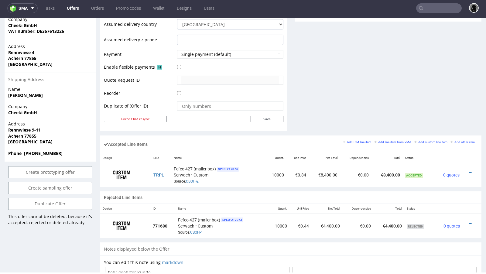
scroll to position [263, 0]
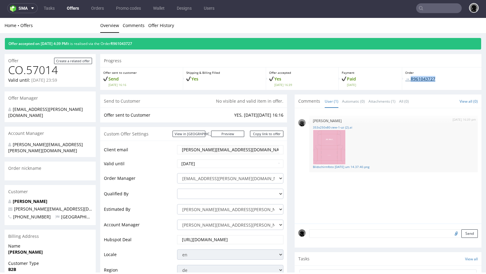
drag, startPoint x: 437, startPoint y: 77, endPoint x: 408, endPoint y: 78, distance: 28.9
click at [408, 78] on p "→ R961043727" at bounding box center [441, 79] width 73 height 6
copy link "R961043727"
click at [430, 9] on input "text" at bounding box center [439, 8] width 46 height 10
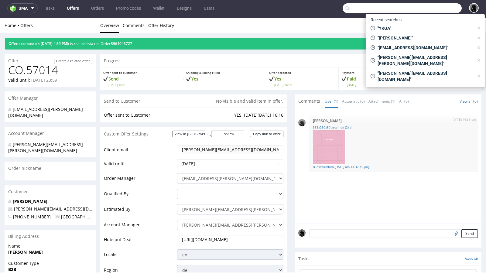
paste input "[PERSON_NAME][EMAIL_ADDRESS][DOMAIN_NAME]"
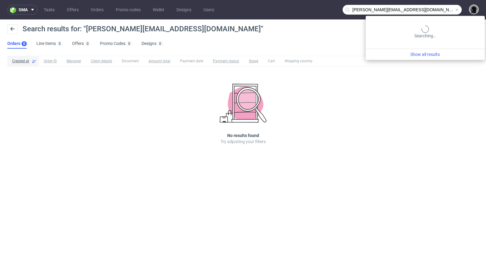
click at [440, 11] on input "[PERSON_NAME][EMAIL_ADDRESS][DOMAIN_NAME]" at bounding box center [402, 10] width 119 height 10
type input "@[DOMAIN_NAME]"
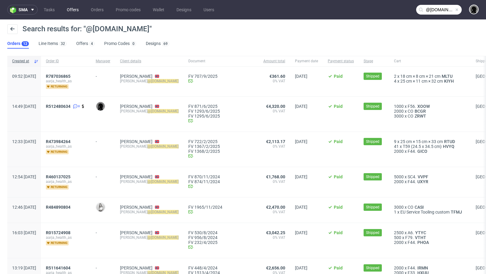
click at [66, 11] on link "Offers" at bounding box center [72, 10] width 19 height 10
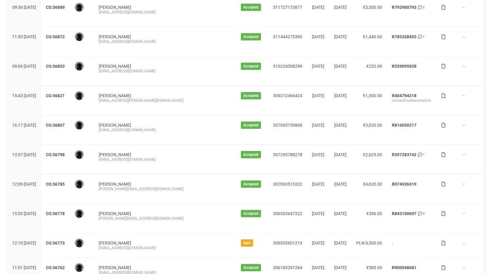
scroll to position [619, 0]
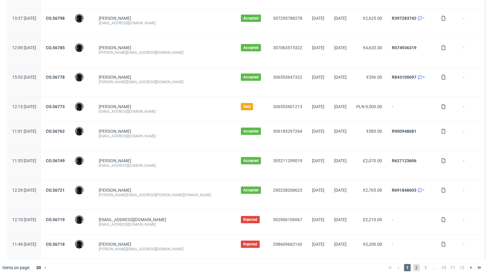
click at [413, 265] on span "2" at bounding box center [416, 267] width 7 height 7
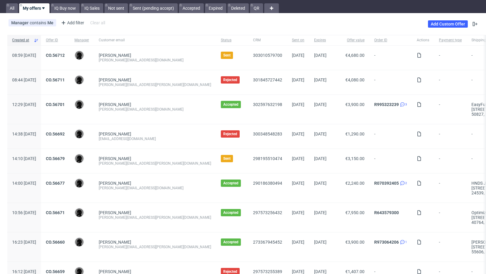
scroll to position [16, 0]
click at [65, 182] on link "CO.56677" at bounding box center [55, 182] width 19 height 5
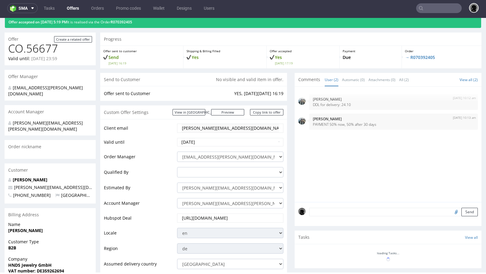
scroll to position [22, 0]
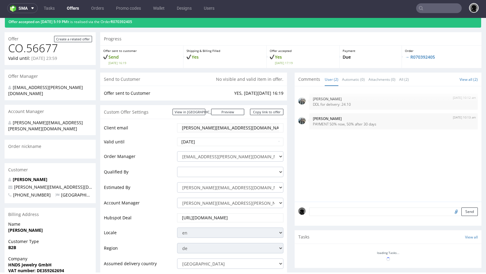
click at [70, 5] on link "Offers" at bounding box center [72, 8] width 19 height 10
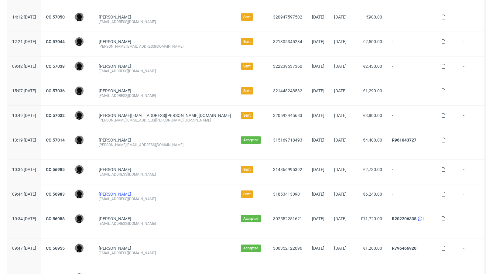
click at [121, 194] on link "[PERSON_NAME]" at bounding box center [115, 194] width 33 height 5
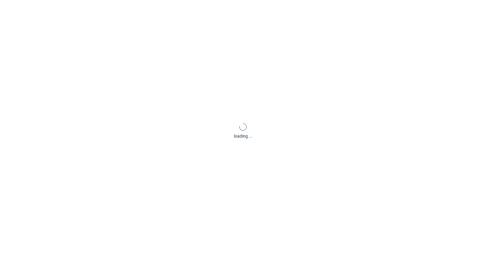
scroll to position [2, 0]
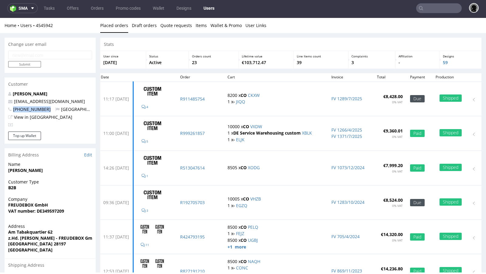
drag, startPoint x: 49, startPoint y: 109, endPoint x: 11, endPoint y: 109, distance: 38.0
click at [11, 109] on p "+4917632286265 Germany" at bounding box center [50, 109] width 84 height 6
copy span "+4917632286265"
click at [69, 8] on link "Offers" at bounding box center [72, 8] width 19 height 10
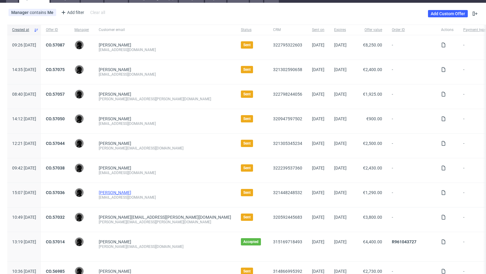
click at [131, 191] on link "[PERSON_NAME]" at bounding box center [115, 192] width 33 height 5
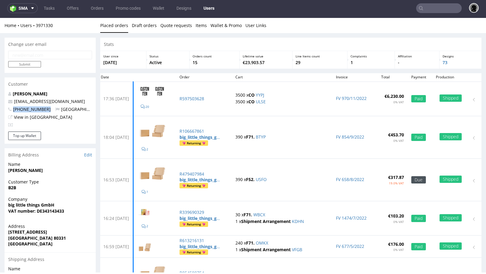
drag, startPoint x: 48, startPoint y: 111, endPoint x: 12, endPoint y: 108, distance: 35.4
click at [12, 108] on p "+4917670651907 Germany" at bounding box center [50, 109] width 84 height 6
copy span "+4917670651907"
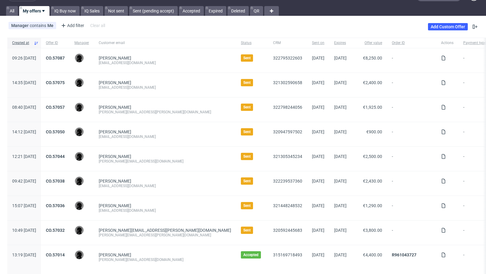
scroll to position [14, 0]
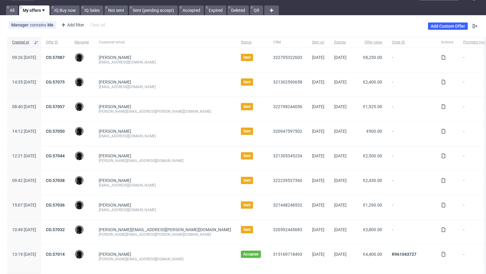
click at [70, 199] on div "CO.57036" at bounding box center [55, 207] width 29 height 24
click at [70, 201] on div "CO.57036" at bounding box center [55, 207] width 29 height 24
click at [65, 203] on link "CO.57036" at bounding box center [55, 205] width 19 height 5
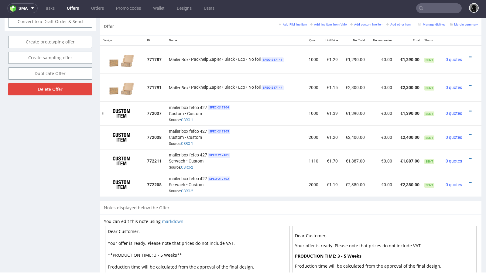
scroll to position [363, 0]
click at [469, 180] on icon at bounding box center [470, 182] width 3 height 4
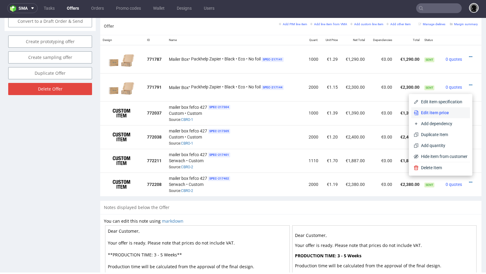
click at [435, 114] on span "Edit item price" at bounding box center [443, 113] width 49 height 6
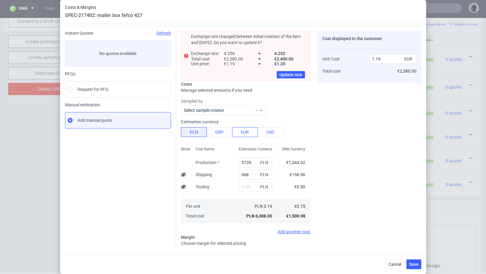
scroll to position [71, 0]
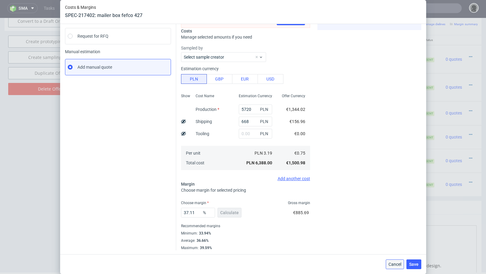
click at [401, 267] on button "Cancel" at bounding box center [395, 264] width 18 height 10
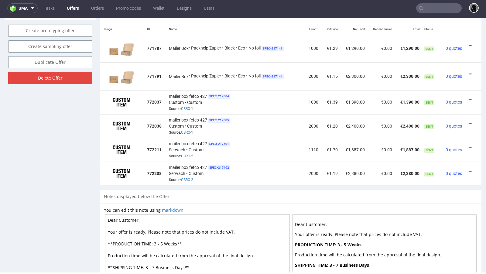
scroll to position [376, 0]
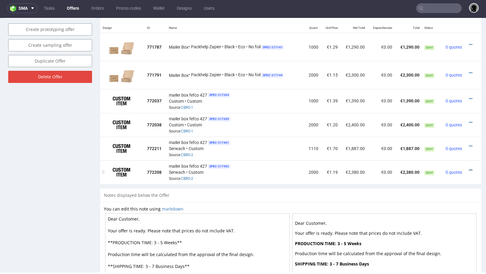
click at [469, 168] on icon at bounding box center [470, 170] width 3 height 4
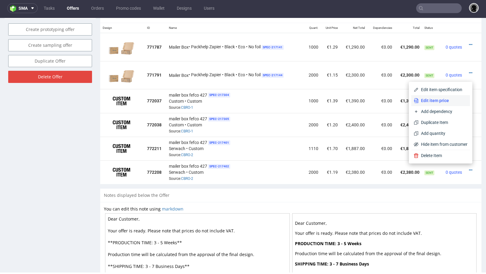
click at [430, 104] on li "Edit item price" at bounding box center [440, 100] width 59 height 11
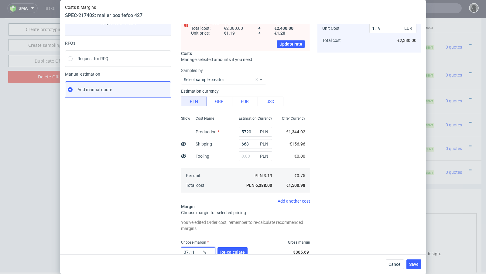
scroll to position [50, 0]
drag, startPoint x: 196, startPoint y: 251, endPoint x: 185, endPoint y: 251, distance: 10.3
click at [185, 251] on input "37.11" at bounding box center [198, 251] width 34 height 10
type input "34"
type input "1.14"
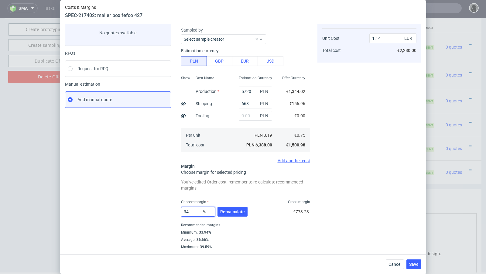
scroll to position [38, 0]
type input "34"
click at [305, 224] on div "Recommended margins" at bounding box center [245, 225] width 129 height 7
click at [392, 265] on span "Cancel" at bounding box center [395, 264] width 13 height 4
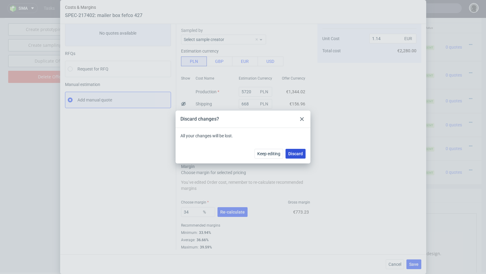
click at [297, 152] on span "Discard" at bounding box center [295, 154] width 15 height 4
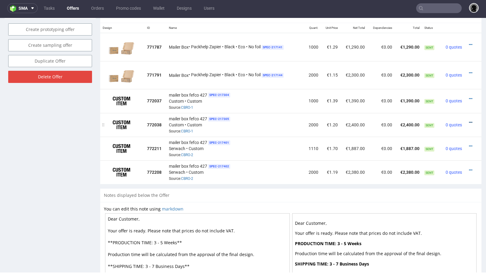
click at [469, 120] on icon at bounding box center [470, 122] width 3 height 4
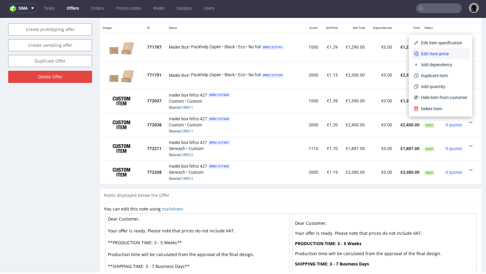
click at [428, 55] on span "Edit item price" at bounding box center [443, 54] width 49 height 6
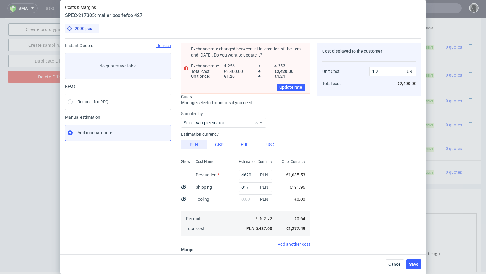
scroll to position [0, 0]
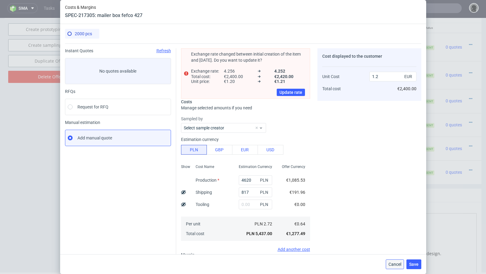
click at [391, 269] on button "Cancel" at bounding box center [395, 264] width 18 height 10
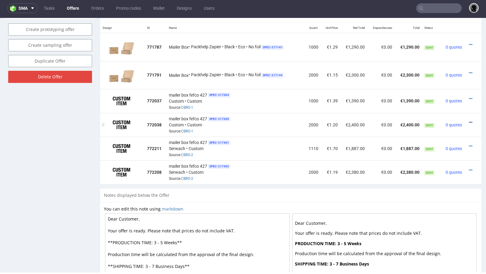
click at [469, 121] on icon at bounding box center [470, 122] width 3 height 4
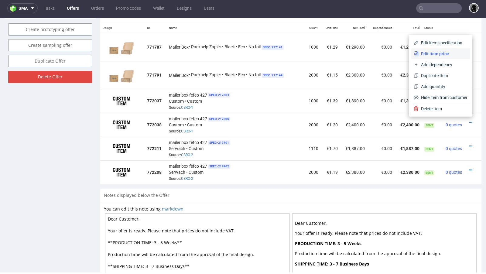
click at [426, 55] on span "Edit item price" at bounding box center [443, 54] width 49 height 6
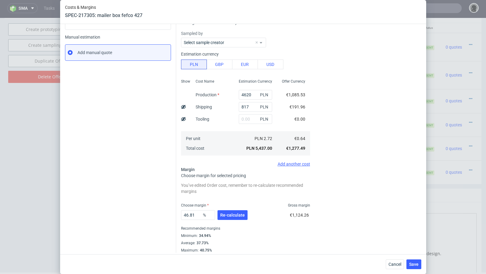
scroll to position [86, 0]
drag, startPoint x: 198, startPoint y: 215, endPoint x: 187, endPoint y: 214, distance: 11.3
click at [187, 214] on input "46.81" at bounding box center [198, 215] width 34 height 10
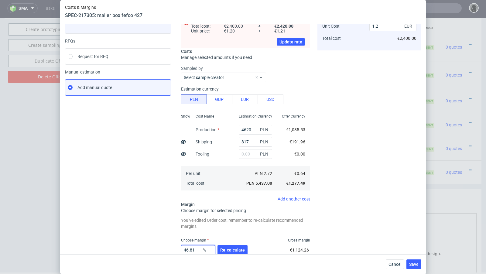
scroll to position [46, 0]
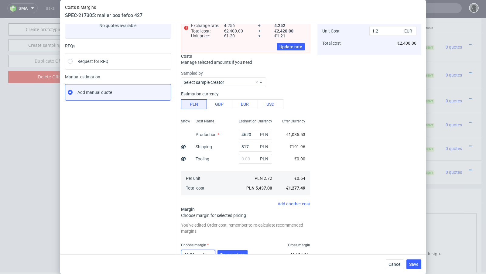
type input "45"
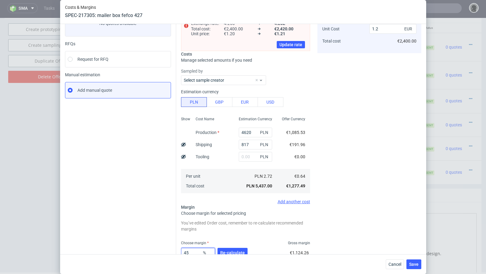
type input "1.17"
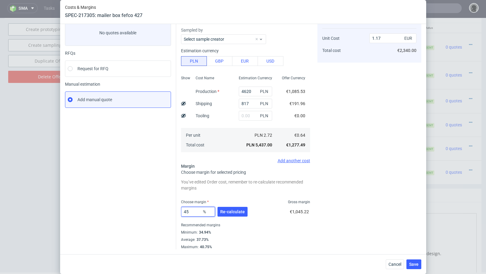
scroll to position [38, 0]
type input "44"
type input "1.14"
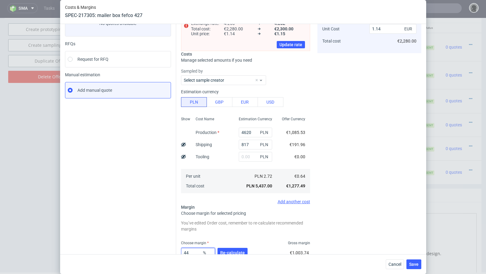
scroll to position [88, 0]
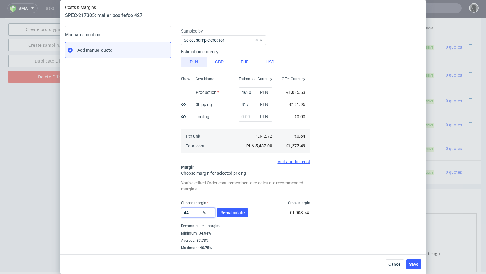
click at [192, 211] on input "44" at bounding box center [198, 213] width 34 height 10
type input "44.4"
type input "1.15"
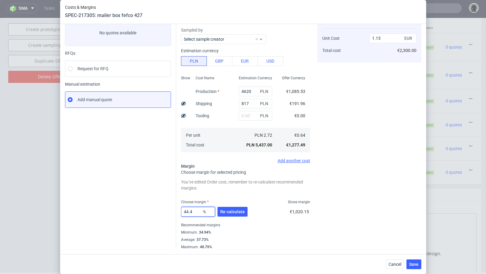
scroll to position [38, 0]
type input "44.44"
click at [414, 265] on span "Save" at bounding box center [413, 264] width 9 height 4
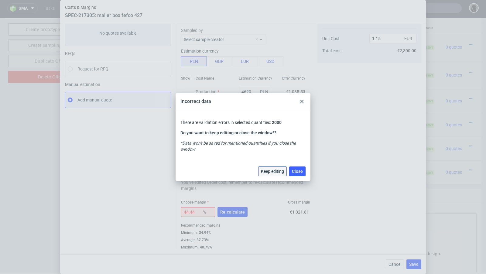
click at [277, 175] on button "Keep editing" at bounding box center [272, 172] width 29 height 10
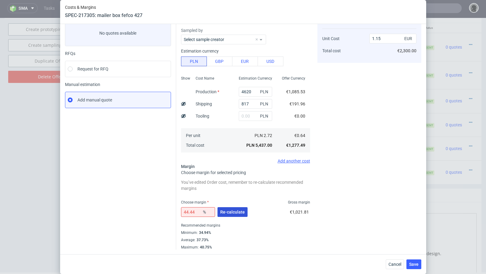
click at [240, 207] on button "Re-calculate" at bounding box center [233, 212] width 30 height 10
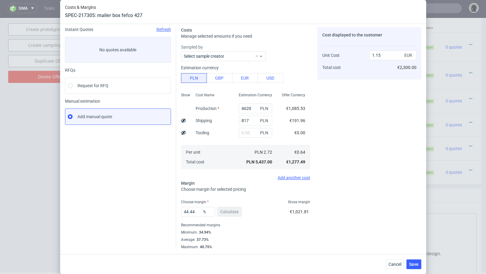
scroll to position [21, 0]
click at [414, 261] on button "Save" at bounding box center [414, 264] width 15 height 10
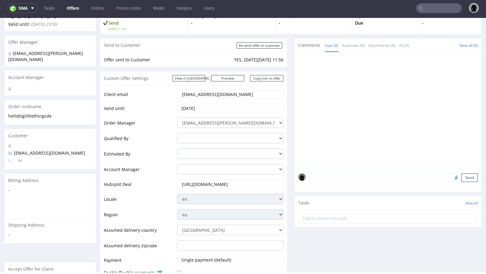
scroll to position [0, 0]
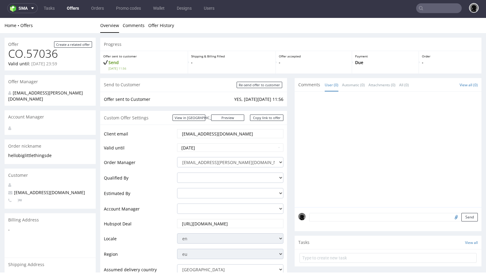
click at [36, 190] on span "[EMAIL_ADDRESS][DOMAIN_NAME]" at bounding box center [46, 193] width 77 height 6
drag, startPoint x: 60, startPoint y: 187, endPoint x: 25, endPoint y: 186, distance: 35.6
click at [25, 190] on p "[EMAIL_ADDRESS][DOMAIN_NAME]" at bounding box center [50, 193] width 84 height 6
copy span "@biglittlethings.de"
click at [42, 190] on span "[EMAIL_ADDRESS][DOMAIN_NAME]" at bounding box center [46, 193] width 77 height 6
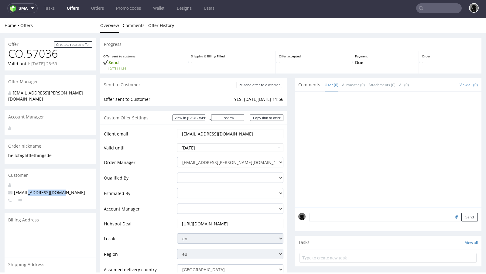
click at [42, 190] on span "[EMAIL_ADDRESS][DOMAIN_NAME]" at bounding box center [46, 193] width 77 height 6
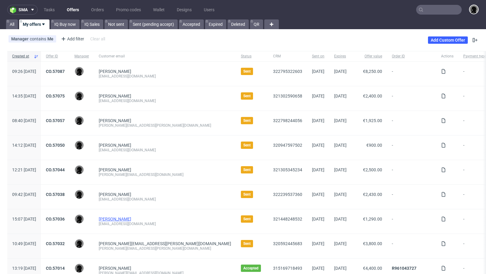
click at [131, 217] on link "[PERSON_NAME]" at bounding box center [115, 219] width 33 height 5
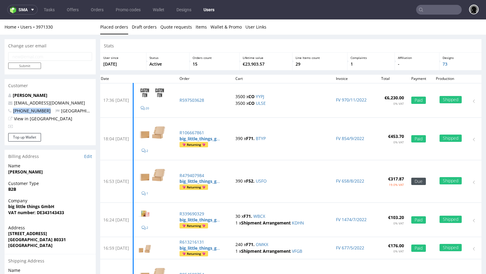
drag, startPoint x: 50, startPoint y: 111, endPoint x: 13, endPoint y: 111, distance: 36.8
click at [13, 111] on p "+4917670651907 Germany" at bounding box center [50, 111] width 84 height 6
copy span "+4917670651907"
click at [70, 15] on nav "sma Tasks Offers Orders Promo codes Wallet Designs Users" at bounding box center [243, 9] width 486 height 19
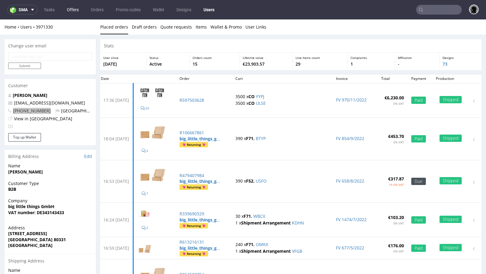
click at [70, 12] on link "Offers" at bounding box center [72, 10] width 19 height 10
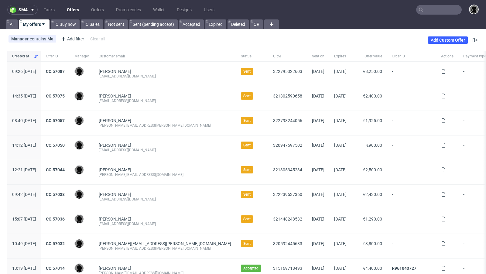
scroll to position [4, 0]
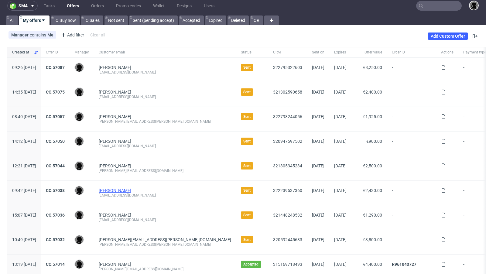
click at [122, 188] on link "[PERSON_NAME]" at bounding box center [115, 190] width 33 height 5
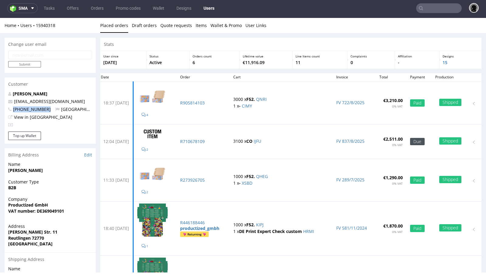
drag, startPoint x: 46, startPoint y: 109, endPoint x: 12, endPoint y: 107, distance: 34.4
click at [12, 107] on p "+491799257645 Germany" at bounding box center [50, 109] width 84 height 6
copy span "+491799257645"
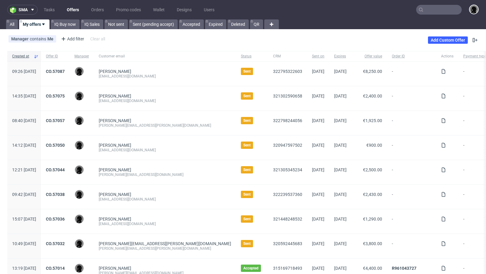
scroll to position [14, 0]
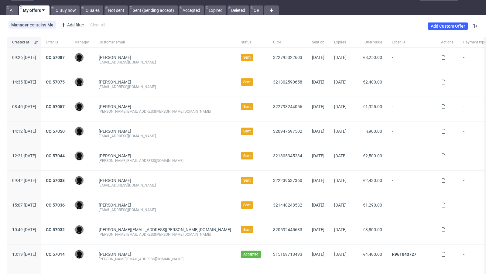
click at [70, 175] on div "CO.57038" at bounding box center [55, 183] width 29 height 24
click at [65, 179] on link "CO.57038" at bounding box center [55, 180] width 19 height 5
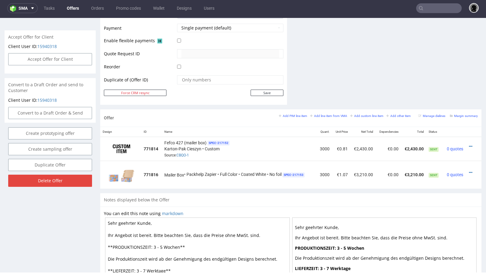
scroll to position [274, 0]
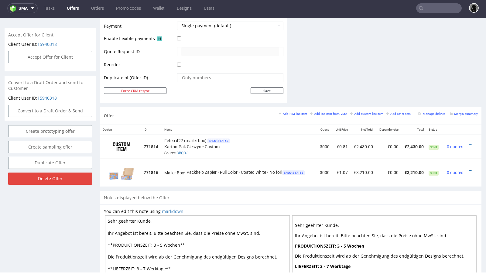
click at [73, 4] on link "Offers" at bounding box center [72, 8] width 19 height 10
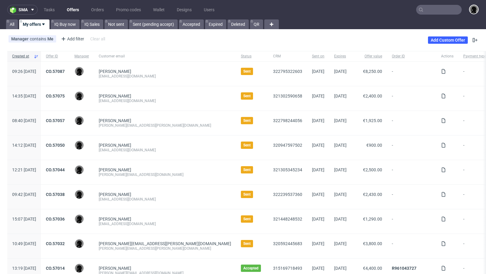
click at [173, 90] on div "Simon Derutter simonderutter@gmail.com" at bounding box center [165, 98] width 142 height 24
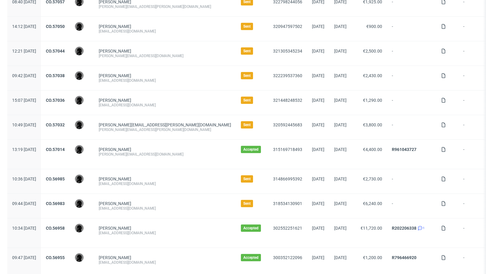
scroll to position [122, 0]
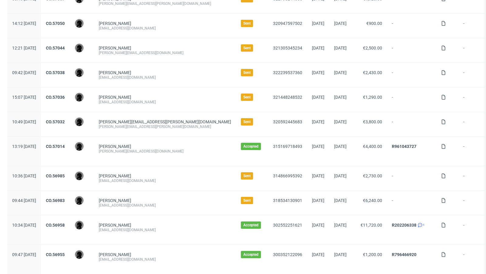
click at [146, 181] on div "[EMAIL_ADDRESS][DOMAIN_NAME]" at bounding box center [165, 180] width 132 height 5
copy div "[EMAIL_ADDRESS][DOMAIN_NAME]"
click at [176, 171] on div "Mikael Tas team@schlafzimmer.de" at bounding box center [165, 178] width 142 height 24
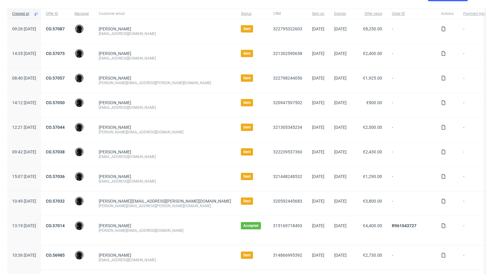
scroll to position [0, 0]
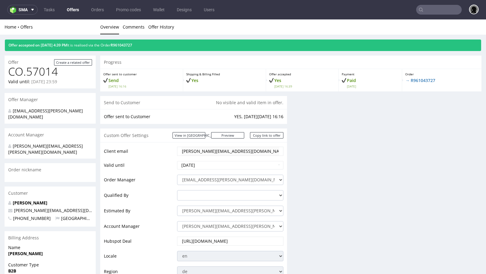
click at [422, 12] on input "text" at bounding box center [439, 10] width 46 height 10
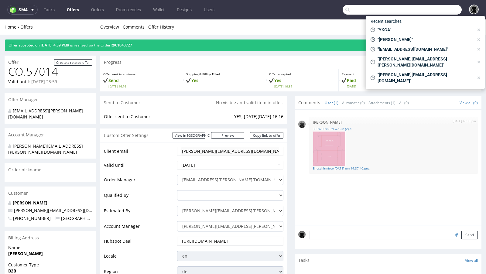
paste input "TCKI"
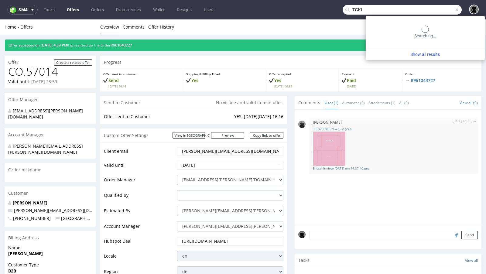
type input "TCKI"
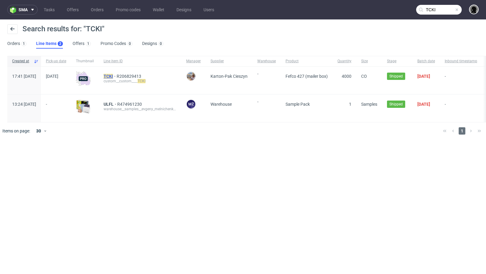
click at [113, 75] on mark "TCKI" at bounding box center [108, 76] width 9 height 5
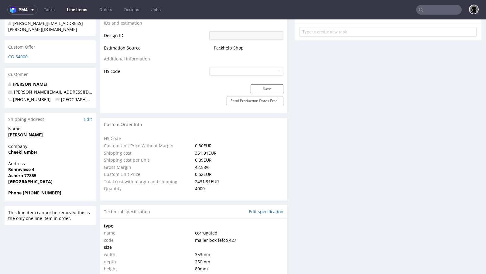
select select "in_progress"
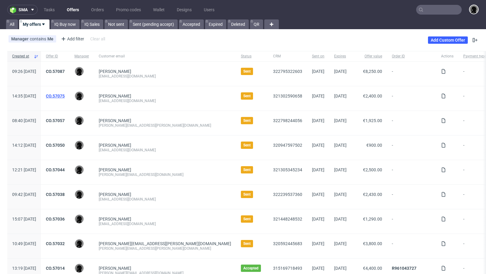
click at [65, 96] on link "CO.57075" at bounding box center [55, 96] width 19 height 5
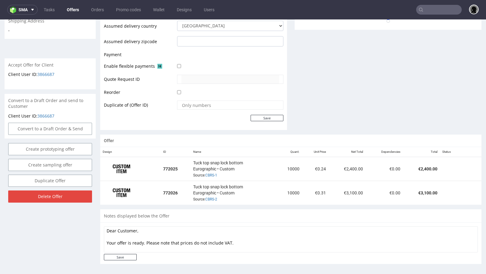
scroll to position [2, 0]
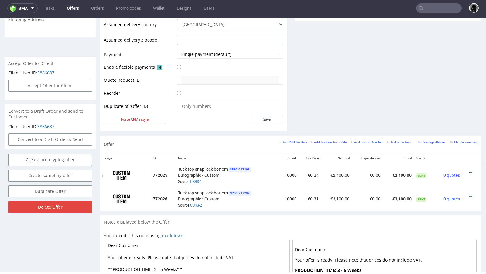
click at [469, 171] on icon at bounding box center [470, 173] width 3 height 4
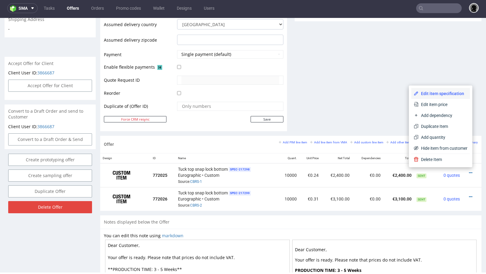
click at [430, 97] on li "Edit item specification" at bounding box center [440, 93] width 59 height 11
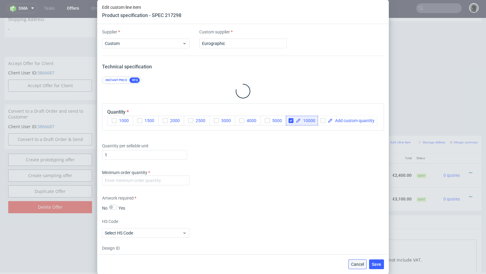
click at [357, 266] on span "Cancel" at bounding box center [357, 264] width 13 height 4
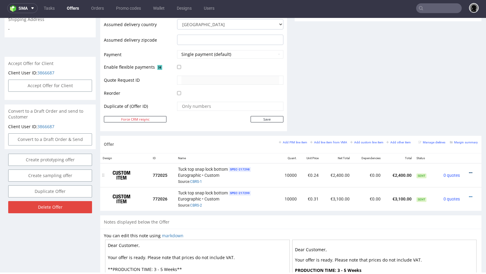
click at [469, 171] on icon at bounding box center [470, 173] width 3 height 4
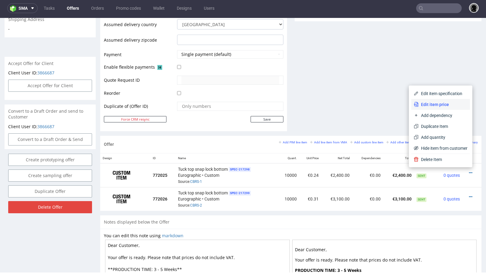
click at [428, 106] on span "Edit item price" at bounding box center [443, 104] width 49 height 6
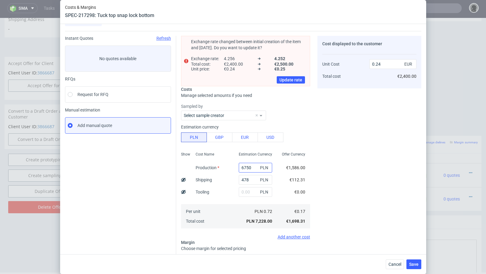
scroll to position [16, 0]
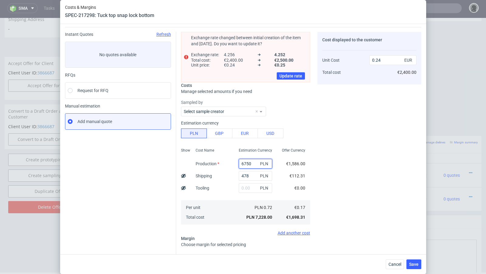
click at [244, 164] on input "6750" at bounding box center [255, 164] width 33 height 10
paste input "0"
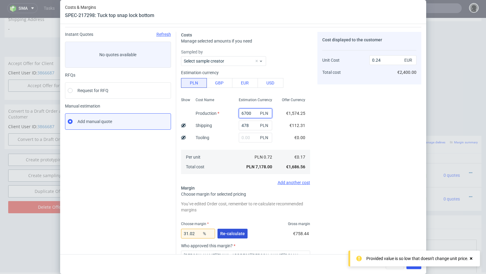
type input "6700"
click at [229, 232] on span "Re-calculate" at bounding box center [232, 234] width 25 height 4
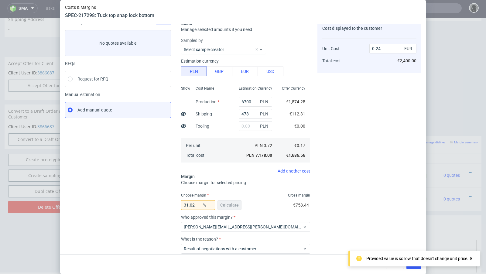
scroll to position [29, 0]
click at [247, 114] on input "478" at bounding box center [255, 113] width 33 height 10
click at [246, 114] on input "478" at bounding box center [255, 113] width 33 height 10
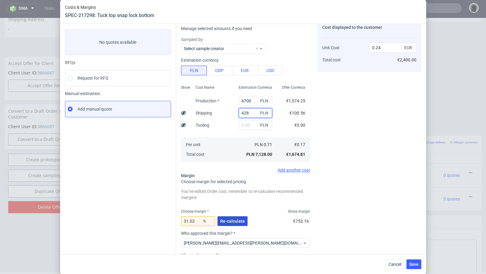
type input "428"
click at [231, 219] on span "Re-calculate" at bounding box center [232, 221] width 25 height 4
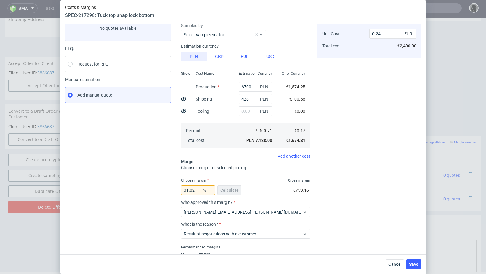
scroll to position [43, 0]
drag, startPoint x: 196, startPoint y: 191, endPoint x: 185, endPoint y: 189, distance: 11.3
click at [185, 189] on input "31.02" at bounding box center [198, 190] width 34 height 10
type input "32"
type input "0.25"
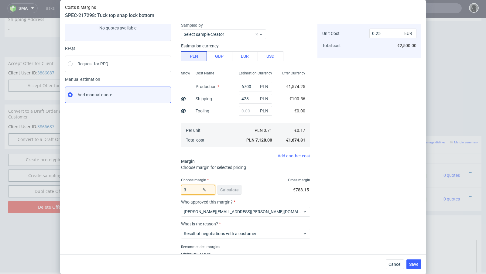
type input "31"
type input "0.24"
type input "31.8"
type input "0.25"
type input "31.6"
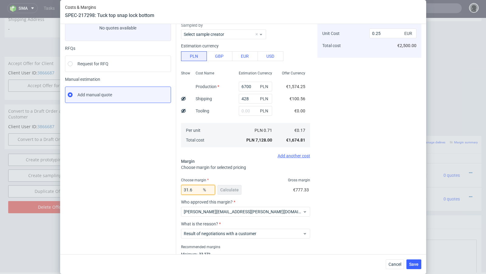
type input "0.24"
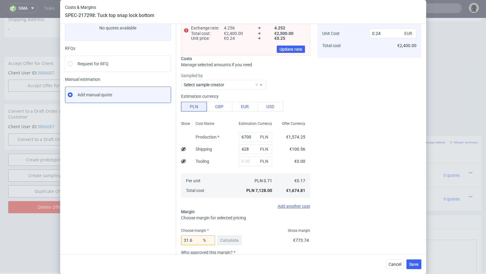
click at [120, 163] on div "Instant Quotes Refresh No quotes available RFQs Request for RFQ Manual estimati…" at bounding box center [120, 163] width 111 height 317
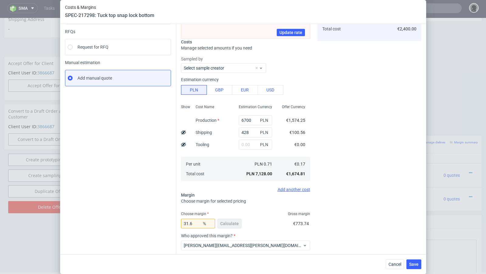
scroll to position [53, 0]
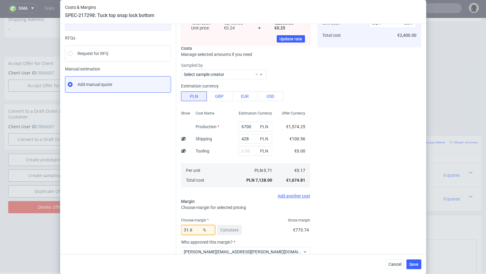
click at [197, 228] on input "31.6" at bounding box center [198, 230] width 34 height 10
type input "31.66"
type input "0.25"
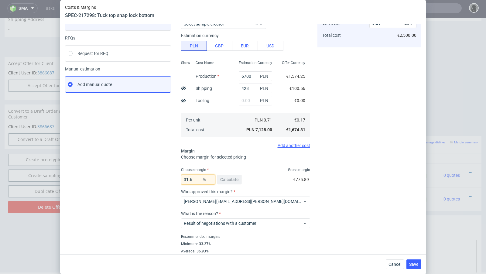
type input "31.65"
type input "0.24"
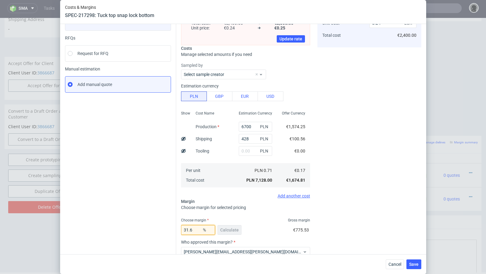
type input "31.66"
type input "0.25"
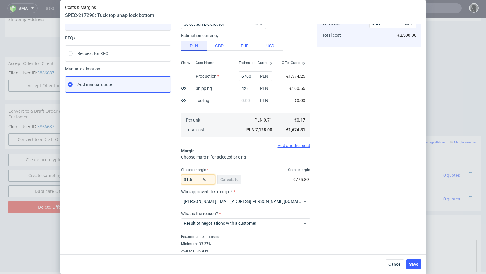
type input "31.65"
type input "0.24"
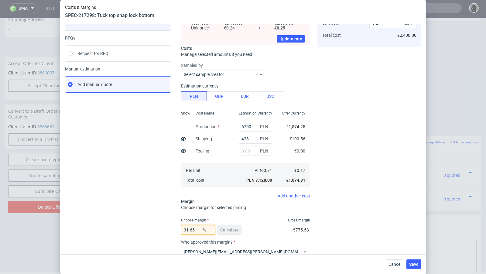
type input "31.65"
click at [146, 194] on div "Instant Quotes Refresh No quotes available RFQs Request for RFQ Manual estimati…" at bounding box center [120, 153] width 111 height 317
click at [247, 139] on input "428" at bounding box center [255, 139] width 33 height 10
type input "478"
type input "0.25"
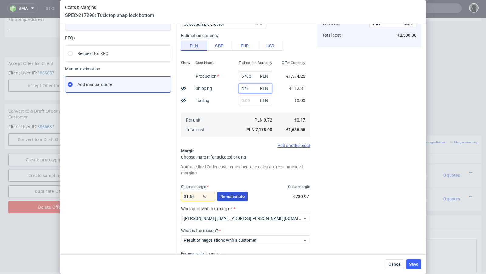
type input "478"
click at [228, 193] on button "Re-calculate" at bounding box center [233, 197] width 30 height 10
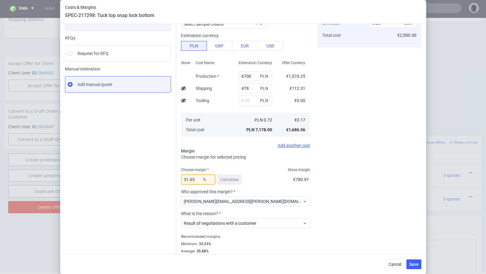
drag, startPoint x: 197, startPoint y: 179, endPoint x: 191, endPoint y: 179, distance: 6.1
click at [191, 179] on input "31.65" at bounding box center [198, 180] width 34 height 10
type input "31.4"
type input "0.24"
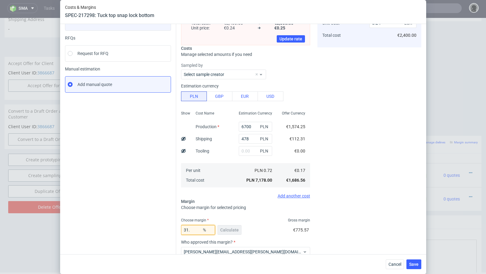
type input "31.6"
type input "0.25"
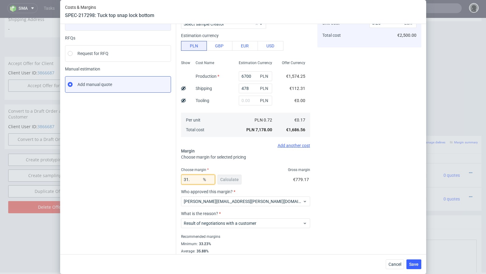
type input "31.5"
type input "0.24"
type input "31.55"
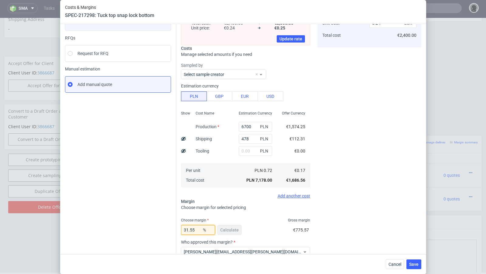
type input "0.25"
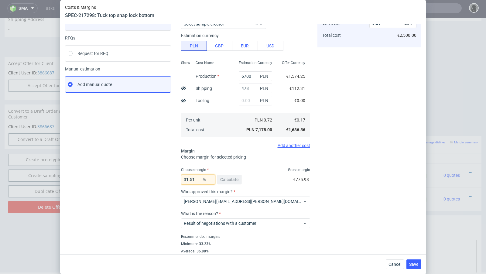
type input "31.5"
type input "0.24"
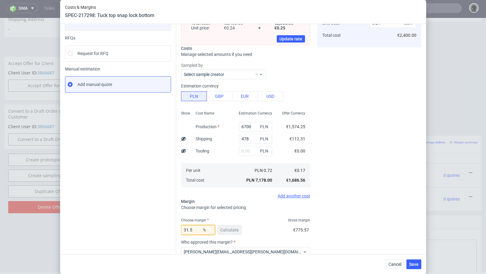
type input "31.5"
click at [143, 167] on div "Instant Quotes Refresh No quotes available RFQs Request for RFQ Manual estimati…" at bounding box center [120, 153] width 111 height 317
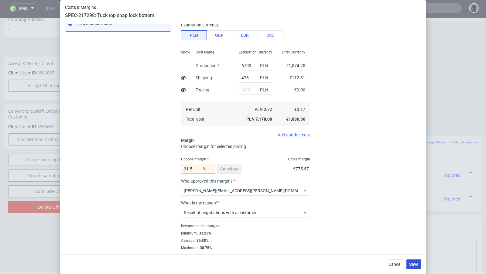
click at [416, 263] on span "Save" at bounding box center [413, 264] width 9 height 4
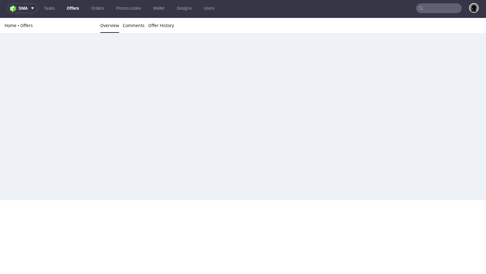
scroll to position [0, 0]
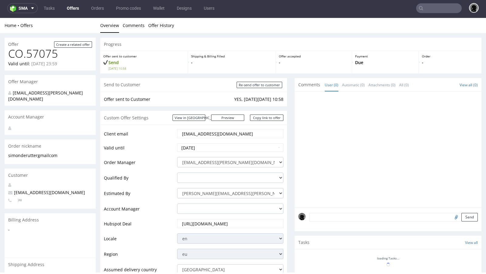
click at [237, 144] on input "[DATE]" at bounding box center [230, 147] width 106 height 9
click at [160, 105] on div "Offer sent to Customer YES, [DATE][DATE] 10:58" at bounding box center [193, 99] width 187 height 15
click at [74, 12] on link "Offers" at bounding box center [72, 8] width 19 height 10
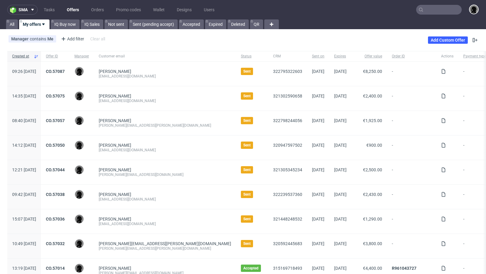
click at [433, 11] on input "text" at bounding box center [439, 10] width 46 height 10
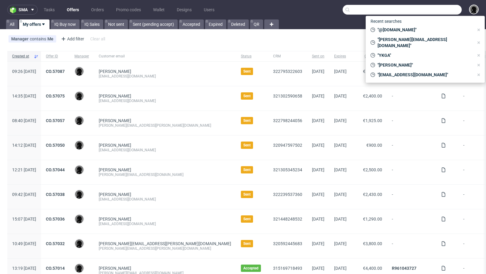
paste input "GUTX"
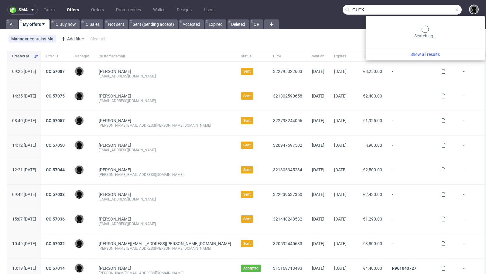
type input "GUTX"
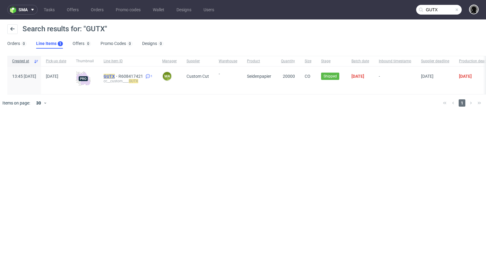
click at [115, 76] on mark "GUTX" at bounding box center [109, 76] width 11 height 5
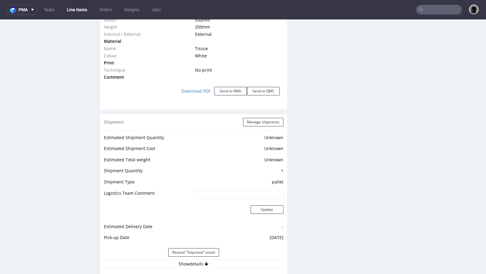
scroll to position [610, 0]
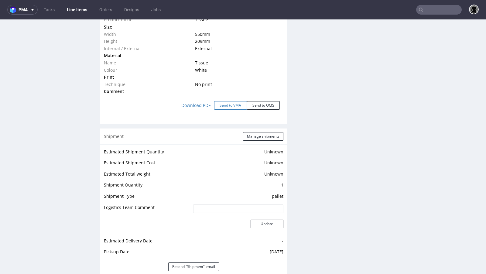
click at [223, 109] on button "Send to VMA" at bounding box center [230, 105] width 33 height 9
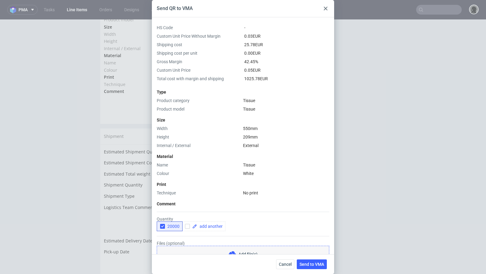
scroll to position [57, 0]
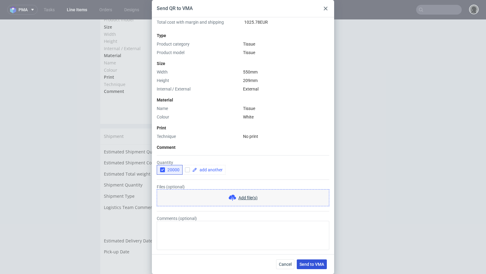
click at [308, 261] on button "Send to VMA" at bounding box center [312, 264] width 30 height 10
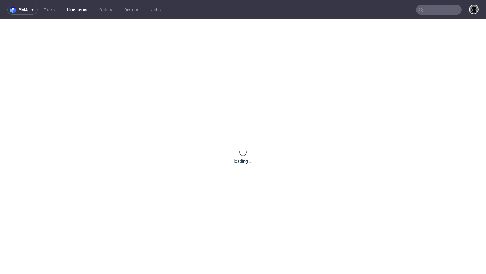
scroll to position [0, 0]
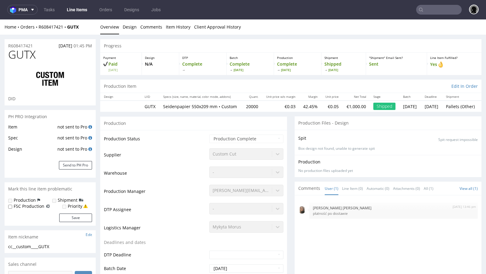
select select "in_progress"
click at [23, 9] on span "pma" at bounding box center [23, 10] width 9 height 4
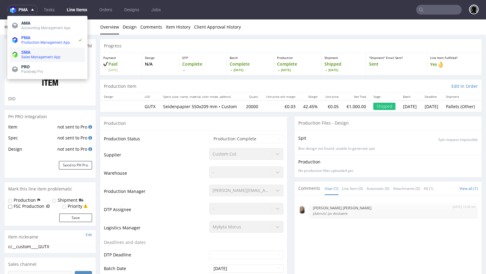
click at [25, 55] on span "Sales Management App" at bounding box center [40, 57] width 39 height 4
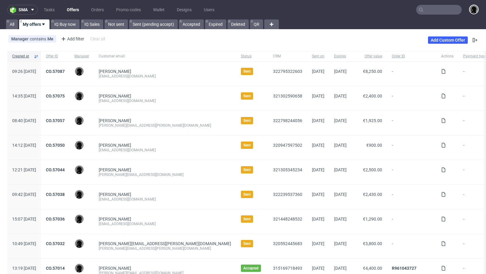
click at [73, 7] on link "Offers" at bounding box center [72, 10] width 19 height 10
click at [65, 97] on link "CO.57075" at bounding box center [55, 96] width 19 height 5
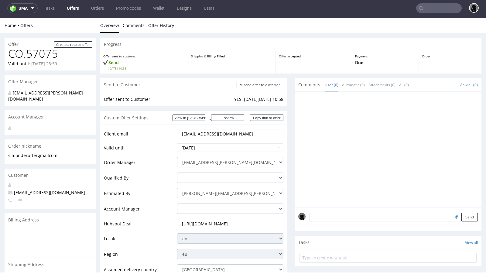
click at [70, 8] on link "Offers" at bounding box center [72, 8] width 19 height 10
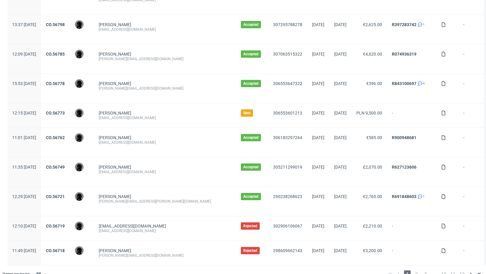
scroll to position [619, 0]
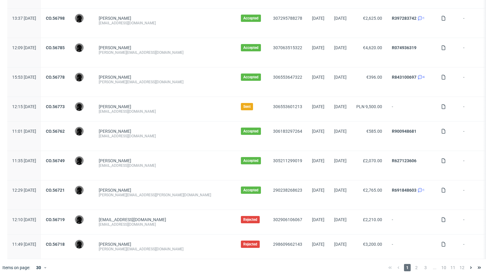
click at [416, 265] on div "1 2 3 ... 10 11 12" at bounding box center [435, 267] width 98 height 7
click at [414, 264] on span "2" at bounding box center [416, 267] width 7 height 7
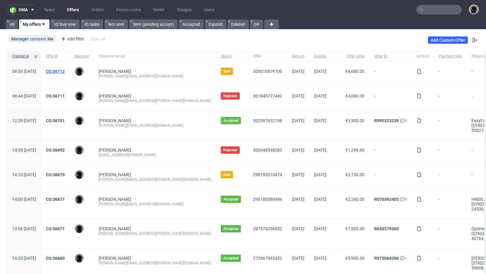
click at [65, 69] on link "CO.56712" at bounding box center [55, 71] width 19 height 5
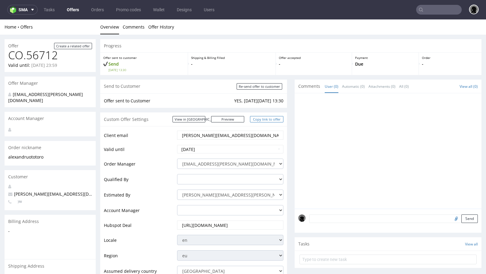
click at [264, 119] on link "Copy link to offer" at bounding box center [266, 119] width 33 height 6
click at [71, 11] on link "Offers" at bounding box center [72, 10] width 19 height 10
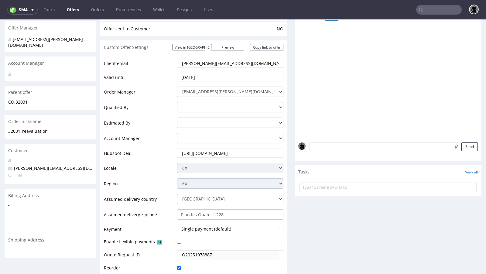
scroll to position [83, 0]
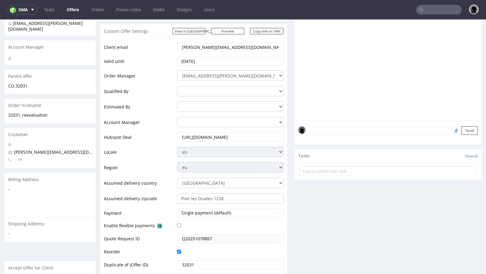
click at [48, 149] on span "[PERSON_NAME][EMAIL_ADDRESS][DOMAIN_NAME]" at bounding box center [63, 152] width 111 height 6
copy span "[PERSON_NAME][EMAIL_ADDRESS][DOMAIN_NAME]"
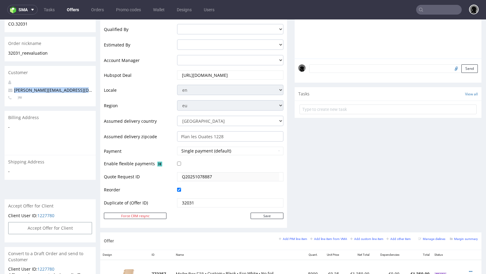
scroll to position [0, 0]
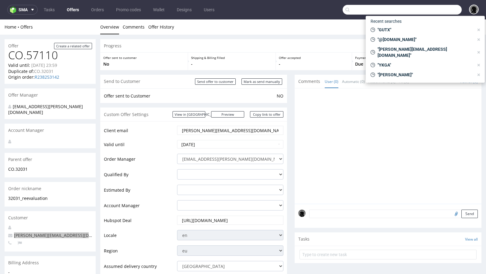
click at [430, 11] on input "text" at bounding box center [402, 10] width 119 height 10
paste input "[PERSON_NAME][EMAIL_ADDRESS][DOMAIN_NAME]"
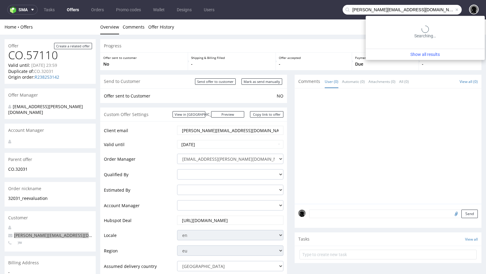
type input "[PERSON_NAME][EMAIL_ADDRESS][DOMAIN_NAME]"
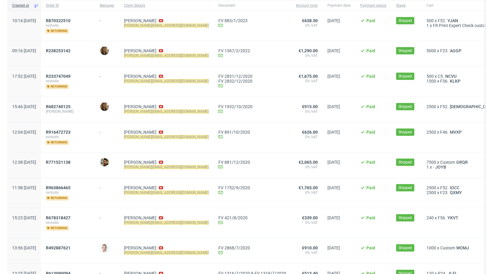
scroll to position [56, 0]
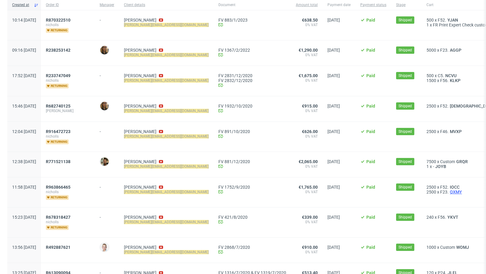
click at [449, 192] on span "QXMY" at bounding box center [456, 192] width 15 height 5
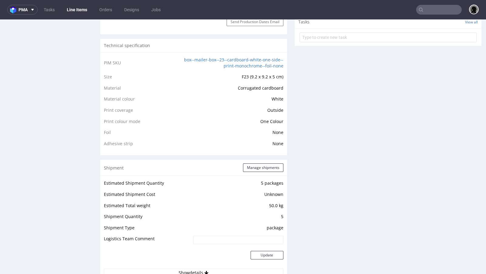
scroll to position [407, 0]
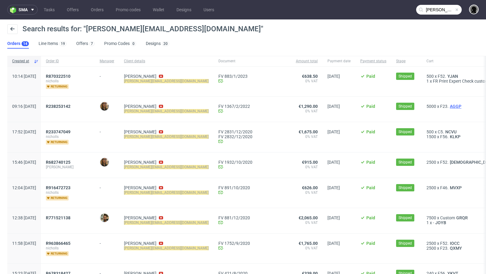
click at [449, 106] on span "AGGP" at bounding box center [456, 106] width 14 height 5
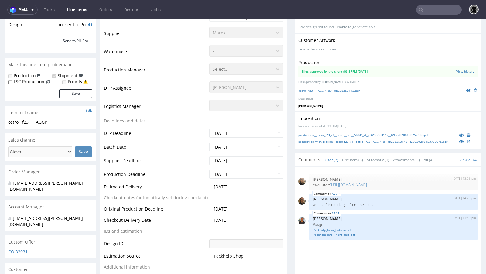
select select "done"
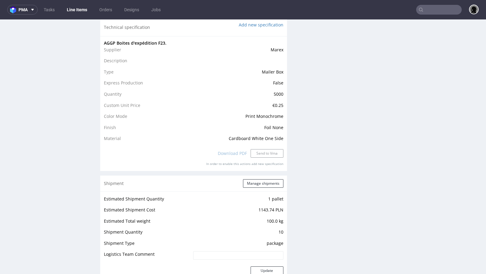
scroll to position [566, 0]
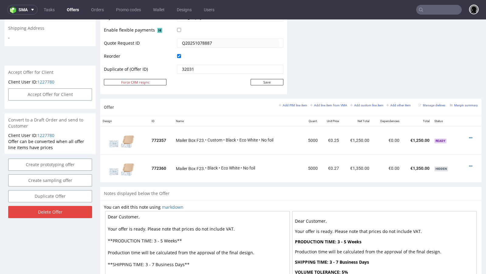
scroll to position [273, 0]
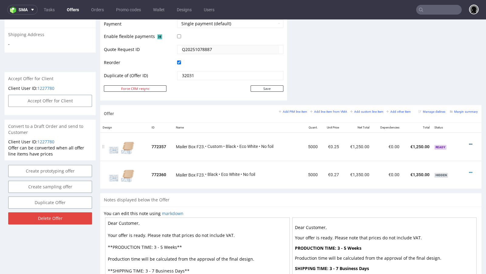
click at [469, 142] on link at bounding box center [470, 144] width 3 height 5
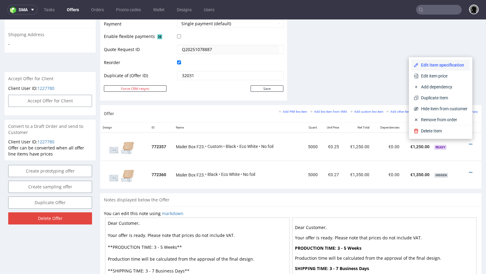
click at [434, 62] on span "Edit item specification" at bounding box center [443, 65] width 49 height 6
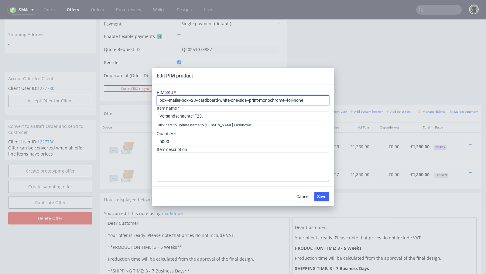
click at [230, 98] on input "box--mailer-box--23--cardboard-white-one-side--print-monochrome--foil-none" at bounding box center [243, 100] width 173 height 10
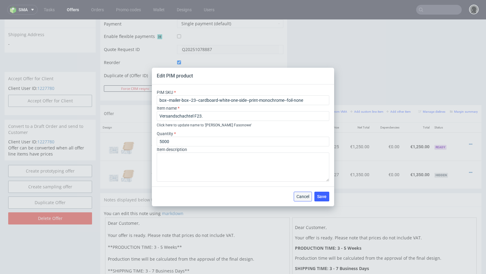
click at [303, 197] on span "Cancel" at bounding box center [303, 196] width 13 height 4
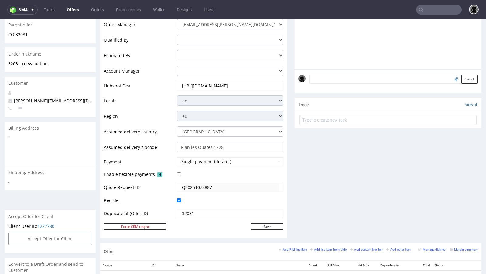
scroll to position [134, 0]
click at [45, 98] on span "[PERSON_NAME][EMAIL_ADDRESS][DOMAIN_NAME]" at bounding box center [63, 101] width 111 height 6
click at [45, 98] on span "f.nicholls@swisstoniq.com" at bounding box center [63, 101] width 111 height 6
copy span "f.nicholls@swisstoniq.com"
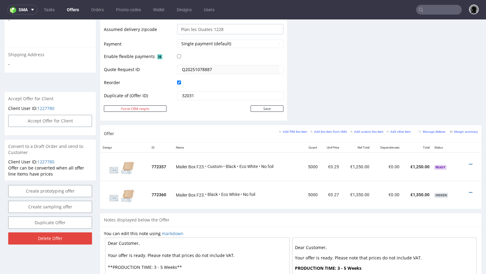
scroll to position [270, 0]
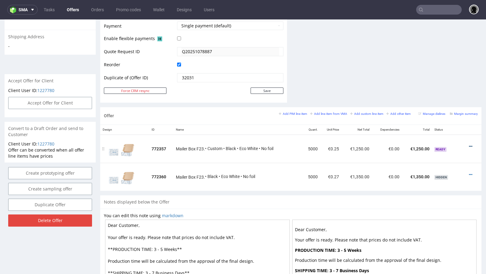
click at [469, 146] on icon at bounding box center [470, 146] width 3 height 4
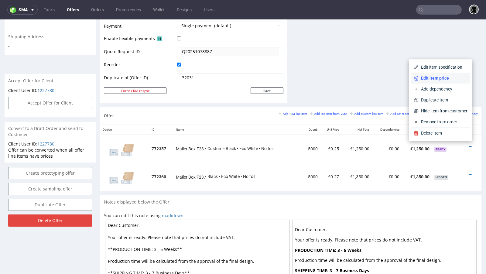
click at [436, 82] on li "Edit item price" at bounding box center [440, 78] width 59 height 11
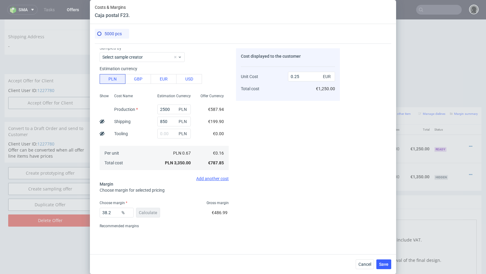
scroll to position [40, 0]
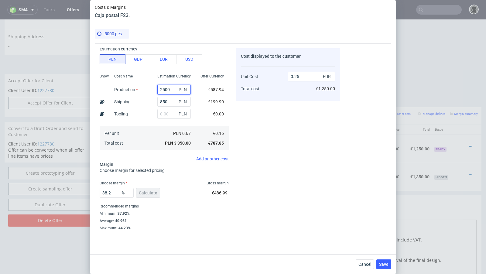
click at [164, 88] on input "2500" at bounding box center [173, 90] width 33 height 10
click at [270, 133] on div "Cost displayed to the customer Unit Cost Total cost 0.25 EUR €1,250.00" at bounding box center [288, 139] width 104 height 182
drag, startPoint x: 115, startPoint y: 191, endPoint x: 105, endPoint y: 191, distance: 10.0
click at [105, 191] on input "38.2" at bounding box center [117, 193] width 34 height 10
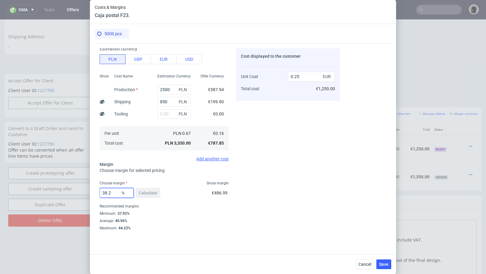
type input "39"
type input "0.26"
type input "38.2"
type input "0.25"
type input "38.4"
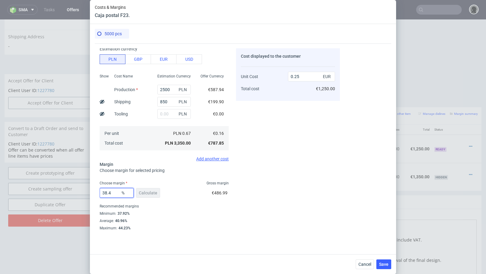
type input "0.26"
type input "38"
type input "0.25"
type input "39"
type input "0.26"
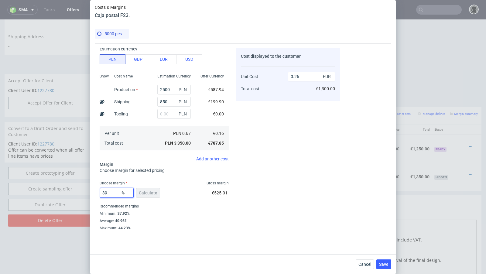
type input "3"
type input "40.7"
type input "0.27"
type input "40.5"
type input "0.26"
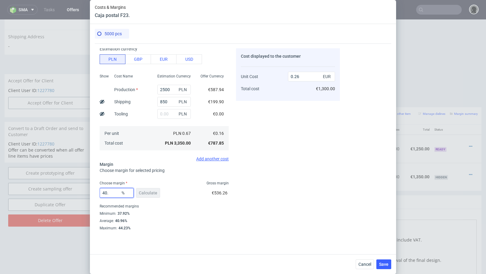
type input "40.6"
type input "0.27"
type input "40.5"
type input "0.26"
type input "40.55"
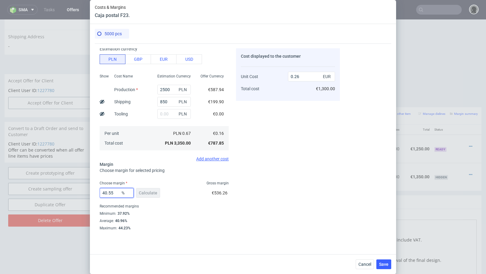
type input "0.27"
type input "40.53"
type input "0.26"
type input "40.54"
type input "0.27"
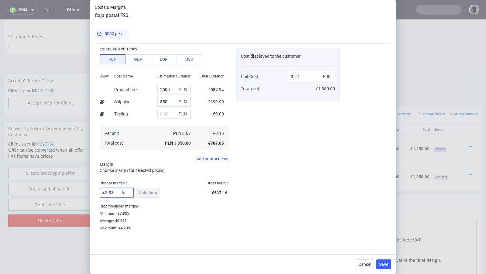
type input "40.533"
type input "0.26"
type input "40.53"
click at [218, 222] on div "Average : 40.96%" at bounding box center [164, 220] width 129 height 7
click at [387, 266] on span "Save" at bounding box center [383, 264] width 9 height 4
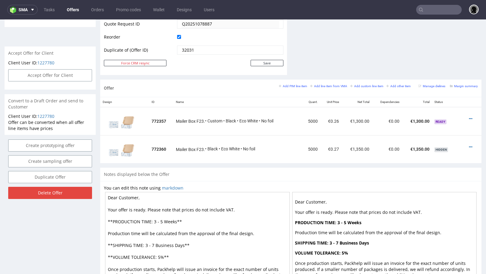
scroll to position [0, 0]
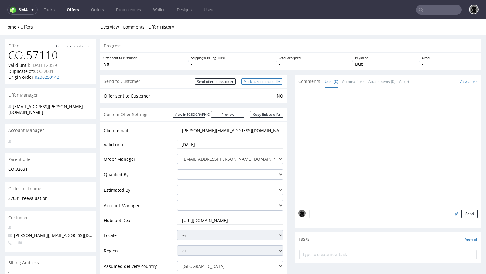
click at [242, 81] on input "Mark as send manually" at bounding box center [262, 81] width 41 height 6
type input "In progress..."
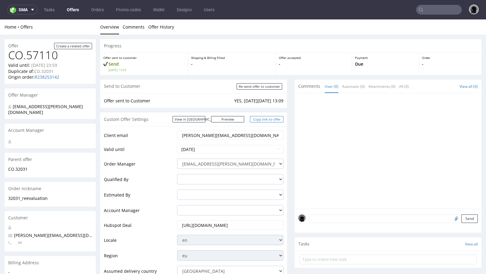
click at [267, 120] on link "Copy link to offer" at bounding box center [266, 119] width 33 height 6
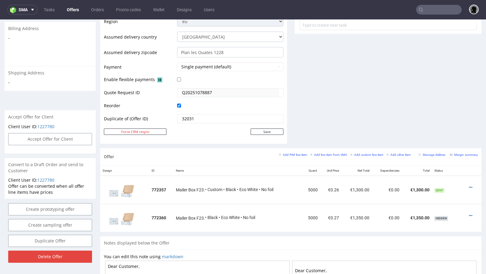
scroll to position [236, 0]
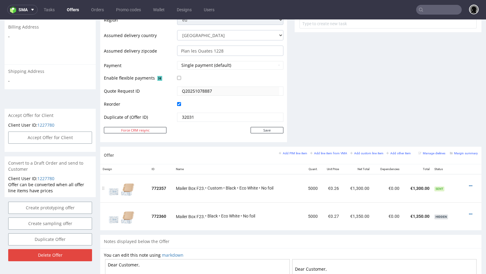
click at [467, 184] on div at bounding box center [470, 186] width 10 height 6
click at [469, 184] on icon at bounding box center [470, 186] width 3 height 4
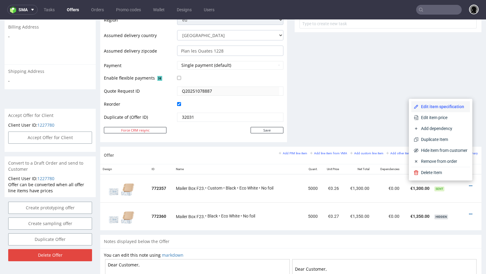
click at [431, 106] on span "Edit item specification" at bounding box center [443, 107] width 49 height 6
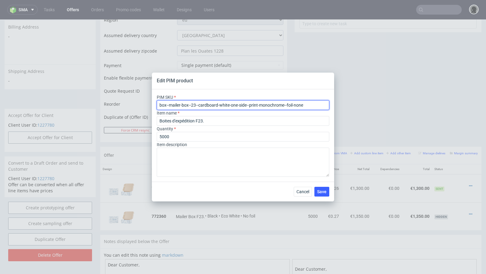
click at [206, 108] on input "box--mailer-box--23--cardboard-white-one-side--print-monochrome--foil-none" at bounding box center [243, 105] width 173 height 10
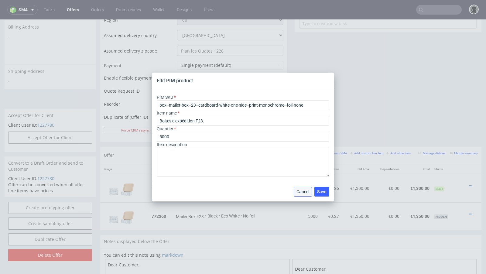
click at [298, 187] on button "Cancel" at bounding box center [303, 192] width 18 height 10
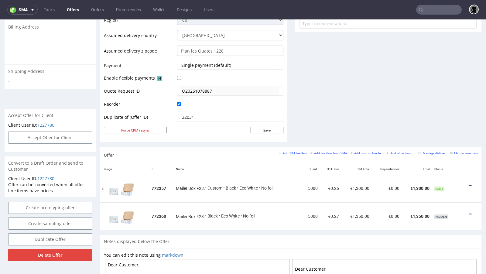
click at [469, 184] on icon at bounding box center [470, 186] width 3 height 4
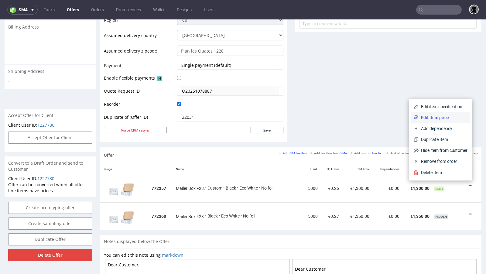
click at [432, 120] on span "Edit item price" at bounding box center [443, 118] width 49 height 6
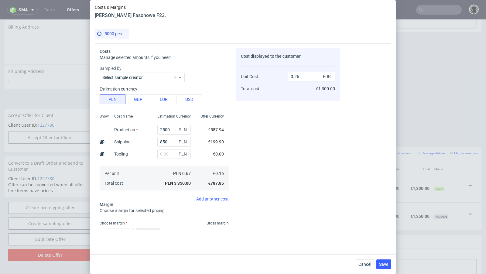
scroll to position [40, 0]
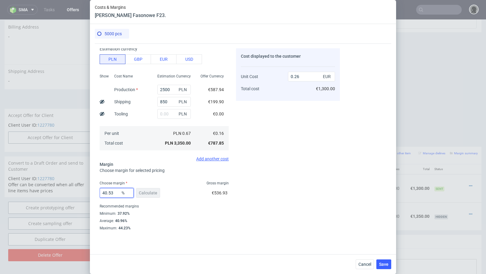
drag, startPoint x: 117, startPoint y: 193, endPoint x: 93, endPoint y: 190, distance: 24.2
click at [93, 190] on div "5000 pcs Costs Manage selected amounts if you need Sampled by Select sample cre…" at bounding box center [243, 139] width 306 height 230
type input "30"
type input "0.23"
type input "3"
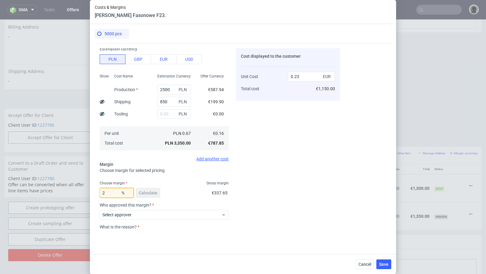
type input "27"
type input "0.22"
click at [264, 194] on div "Cost displayed to the customer Unit Cost Total cost 0.22 EUR €1,100.00" at bounding box center [288, 139] width 104 height 182
click at [111, 190] on input "27" at bounding box center [117, 193] width 34 height 10
click at [112, 192] on input "27" at bounding box center [117, 193] width 34 height 10
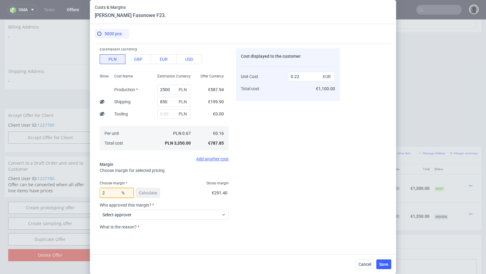
type input "25"
type input "0.21"
type input "25"
click at [287, 192] on div "Cost displayed to the customer Unit Cost Total cost 0.21 EUR €1,050.00" at bounding box center [288, 139] width 104 height 182
click at [364, 263] on span "Cancel" at bounding box center [365, 264] width 13 height 4
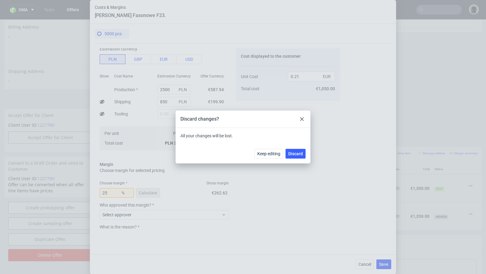
click at [288, 145] on div "Keep editing Discard" at bounding box center [243, 154] width 135 height 20
click at [290, 150] on button "Discard" at bounding box center [296, 154] width 20 height 10
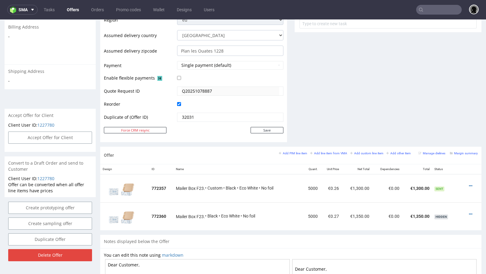
click at [259, 103] on div at bounding box center [230, 104] width 106 height 7
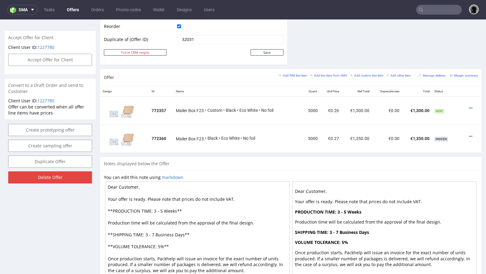
scroll to position [338, 0]
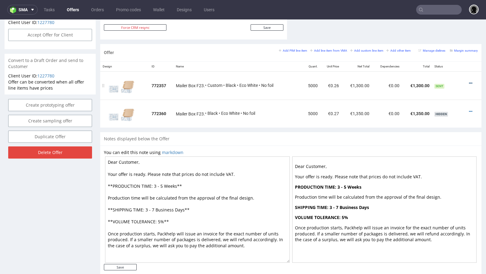
click at [469, 81] on icon at bounding box center [470, 83] width 3 height 4
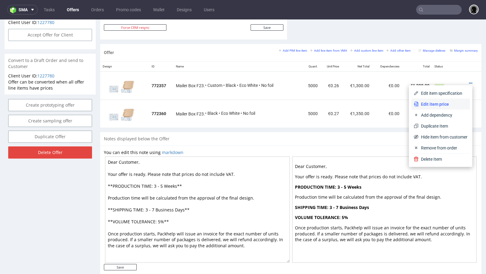
click at [436, 101] on span "Edit item price" at bounding box center [443, 104] width 49 height 6
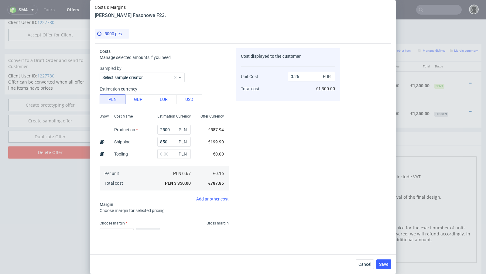
scroll to position [40, 0]
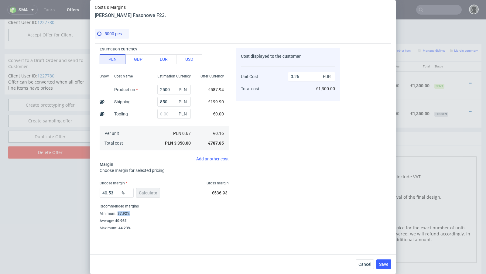
click at [129, 212] on div "Minimum : 37.92%" at bounding box center [164, 213] width 129 height 7
copy div "37.92%"
click at [365, 265] on span "Cancel" at bounding box center [365, 264] width 13 height 4
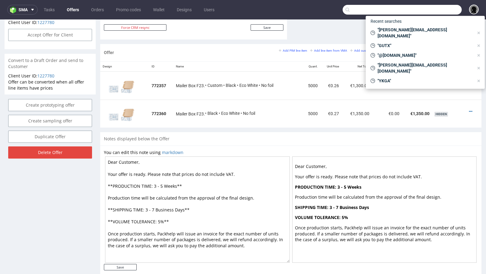
click at [428, 7] on input "text" at bounding box center [402, 10] width 119 height 10
paste input "marlene@aarjahealth.com"
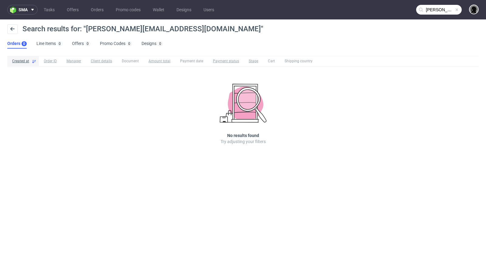
click at [428, 7] on input "marlene@aarjahealth.com" at bounding box center [439, 10] width 46 height 10
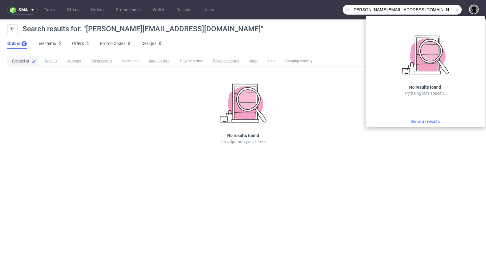
drag, startPoint x: 368, startPoint y: 10, endPoint x: 339, endPoint y: 9, distance: 28.9
click at [339, 9] on nav "sma Tasks Offers Orders Promo codes Wallet Designs Users marlene@aarjahealth.com" at bounding box center [243, 9] width 486 height 19
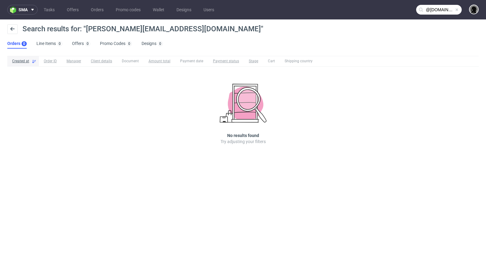
type input "@aarjahealth.com"
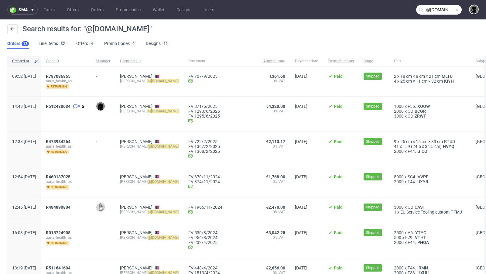
click at [455, 9] on span at bounding box center [457, 9] width 5 height 5
paste input "Sweat-off"
click at [437, 9] on input "Sweat-off" at bounding box center [439, 10] width 46 height 10
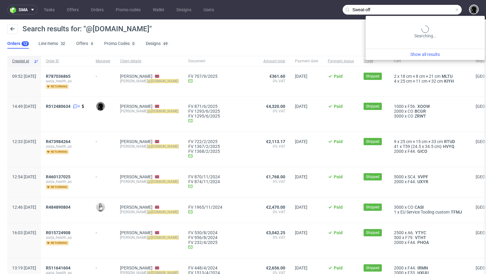
type input "Sweat-off"
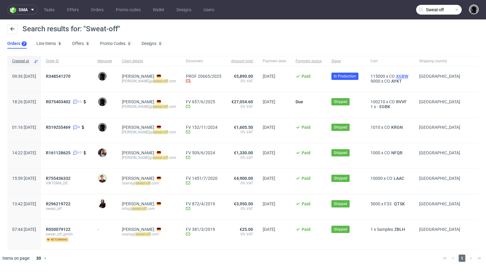
click at [399, 77] on span "XGBW" at bounding box center [402, 76] width 15 height 5
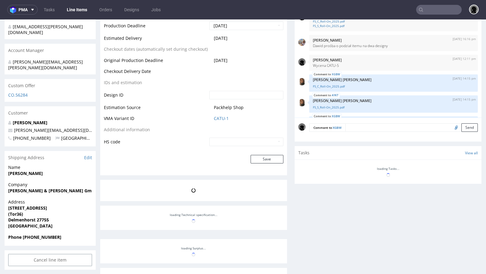
scroll to position [182, 0]
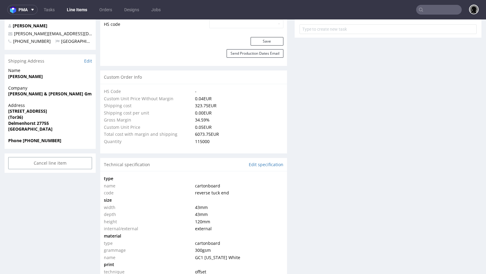
select select "in_progress"
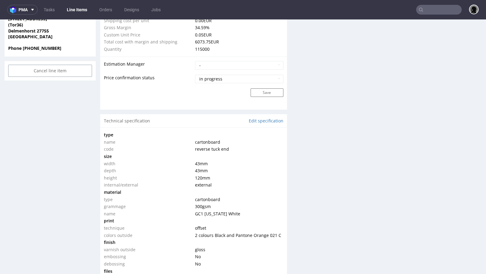
scroll to position [485, 0]
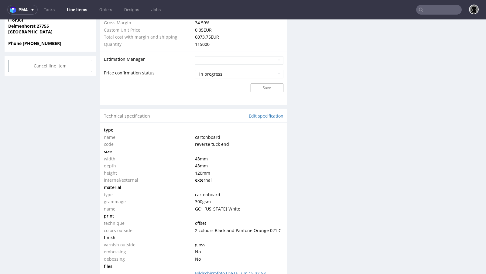
click at [211, 143] on span "reverse tuck end" at bounding box center [212, 144] width 34 height 6
copy span "reverse tuck end"
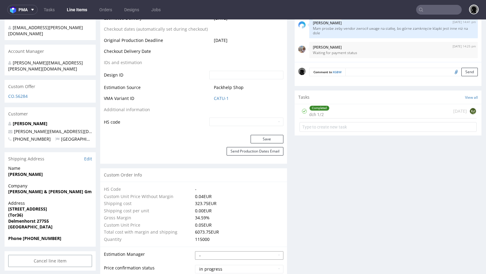
scroll to position [156, 0]
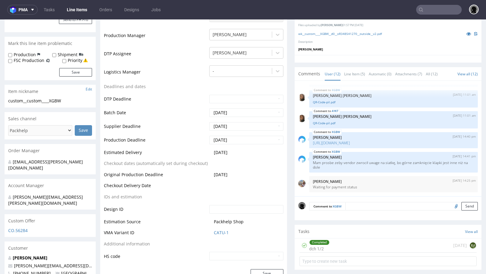
click at [438, 8] on input "text" at bounding box center [439, 10] width 46 height 10
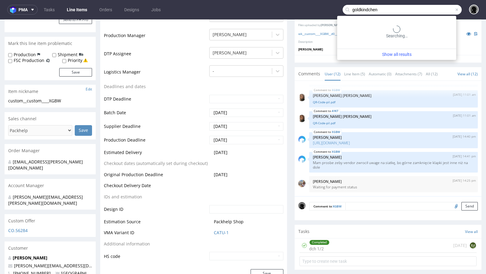
type input "goldkindchen"
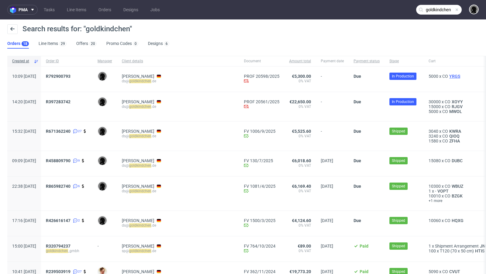
click at [448, 77] on span "YRGS" at bounding box center [454, 76] width 13 height 5
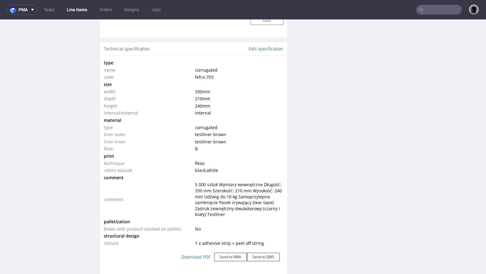
scroll to position [548, 0]
drag, startPoint x: 215, startPoint y: 75, endPoint x: 194, endPoint y: 72, distance: 20.5
click at [194, 73] on td "fefco 703" at bounding box center [239, 76] width 90 height 7
copy span "fefco 703"
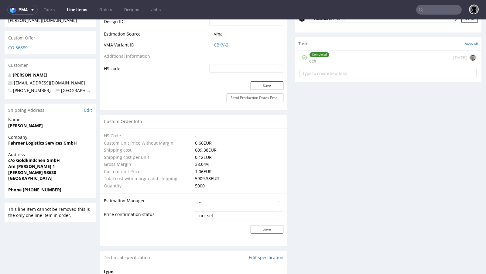
scroll to position [24, 0]
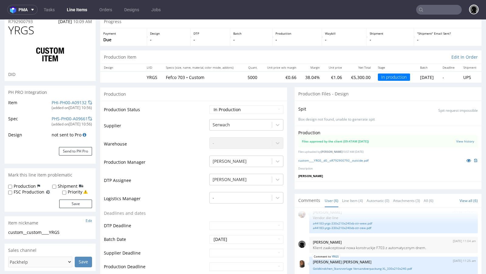
click at [75, 11] on link "Line Items" at bounding box center [77, 10] width 28 height 10
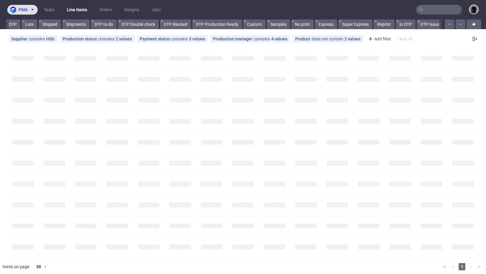
click at [19, 8] on span "pma" at bounding box center [23, 10] width 9 height 4
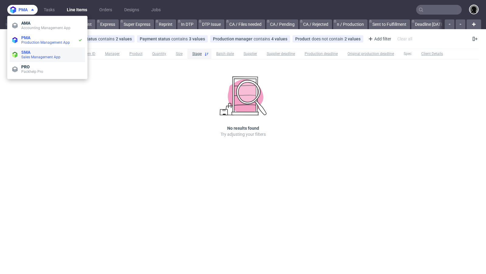
scroll to position [0, 559]
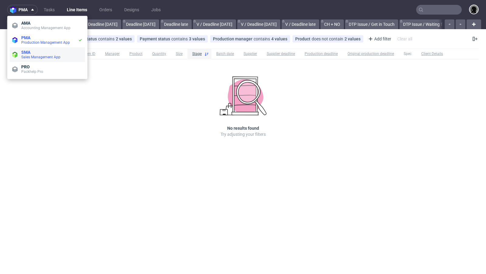
click at [32, 51] on span "SMA" at bounding box center [51, 52] width 61 height 5
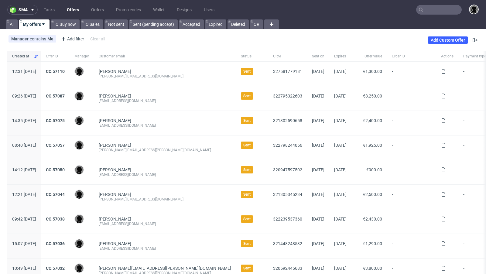
click at [71, 9] on link "Offers" at bounding box center [72, 10] width 19 height 10
click at [442, 13] on input "text" at bounding box center [439, 10] width 46 height 10
paste input "marlene@aarjahealth.com"
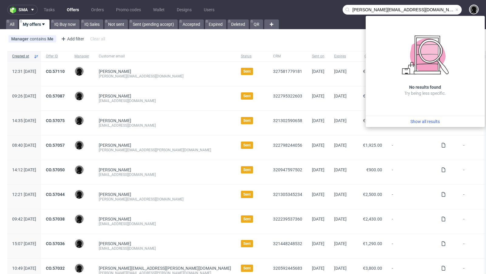
drag, startPoint x: 363, startPoint y: 10, endPoint x: 308, endPoint y: 8, distance: 55.7
click at [308, 8] on nav "sma Tasks Offers Orders Promo codes Wallet Designs Users marlene@aarjahealth.com" at bounding box center [243, 9] width 486 height 19
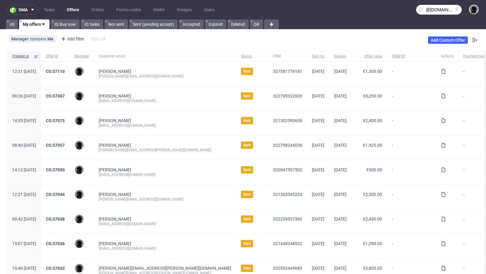
type input "@aarjahealth.com"
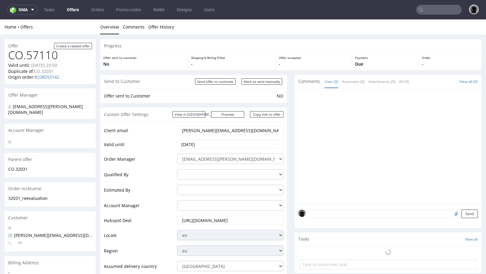
click at [427, 8] on input "text" at bounding box center [439, 10] width 46 height 10
paste input "[PERSON_NAME][EMAIL_ADDRESS][DOMAIN_NAME]"
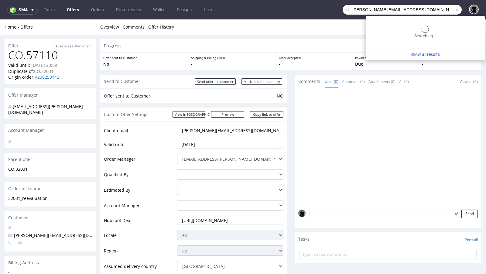
type input "[PERSON_NAME][EMAIL_ADDRESS][DOMAIN_NAME]"
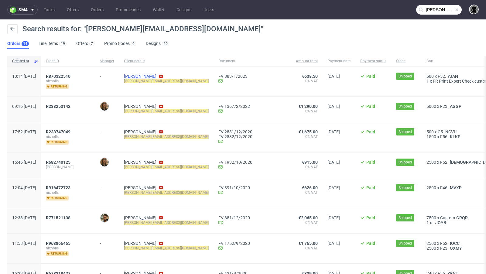
click at [154, 76] on link "[PERSON_NAME]" at bounding box center [140, 76] width 33 height 5
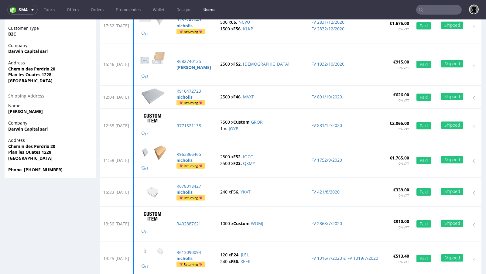
scroll to position [98, 0]
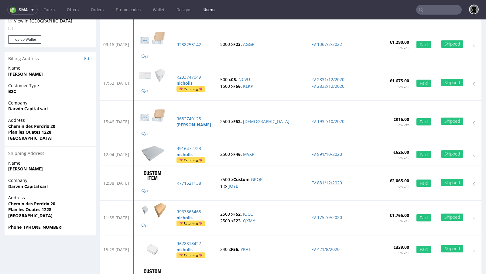
type input "[PERSON_NAME][EMAIL_ADDRESS][DOMAIN_NAME]"
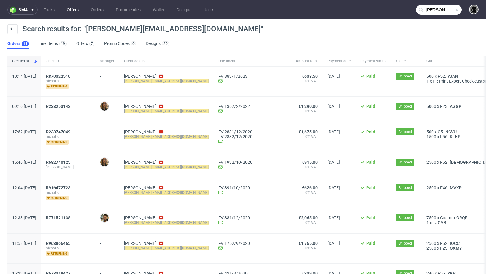
click at [75, 10] on link "Offers" at bounding box center [72, 10] width 19 height 10
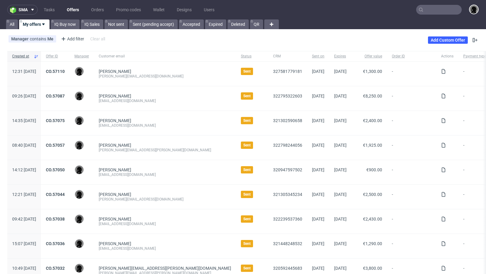
click at [179, 126] on div "[EMAIL_ADDRESS][DOMAIN_NAME]" at bounding box center [165, 125] width 132 height 5
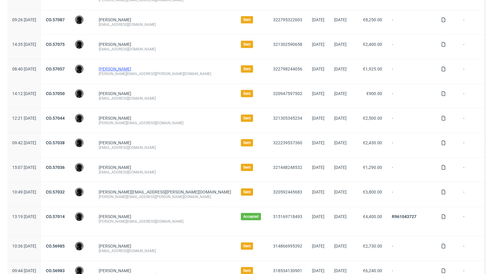
click at [126, 67] on link "[PERSON_NAME]" at bounding box center [115, 69] width 33 height 5
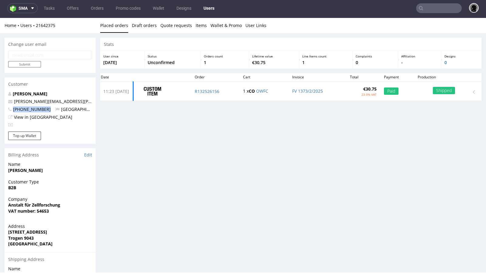
drag, startPoint x: 46, startPoint y: 109, endPoint x: 13, endPoint y: 108, distance: 32.2
click at [13, 108] on p "+491721047207 Switzerland" at bounding box center [50, 109] width 84 height 6
copy span "+491721047207"
click at [165, 130] on div "Stats User since 19th Feb 2025 Status Unconfirmed Orders count 1 Lifetime value…" at bounding box center [290, 190] width 381 height 304
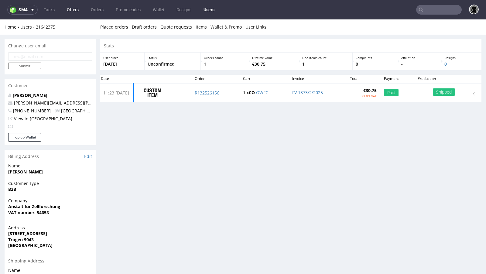
click at [70, 10] on link "Offers" at bounding box center [72, 10] width 19 height 10
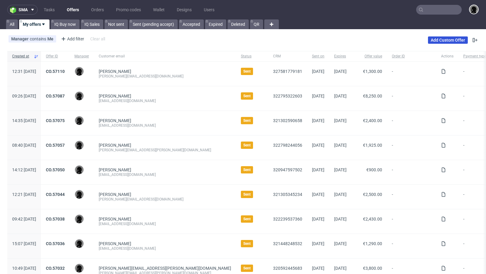
click at [443, 43] on link "Add Custom Offer" at bounding box center [448, 39] width 40 height 7
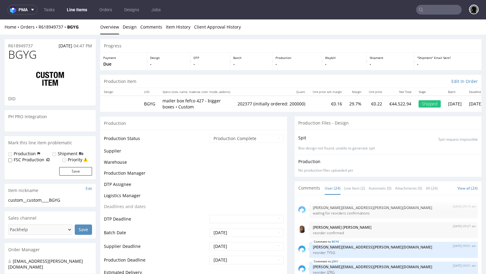
scroll to position [407, 0]
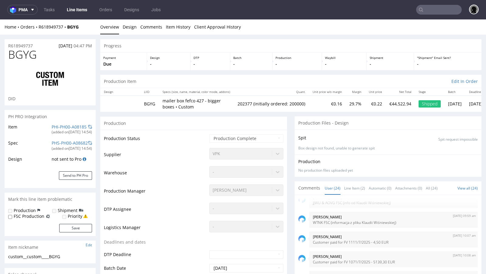
select select "in_progress"
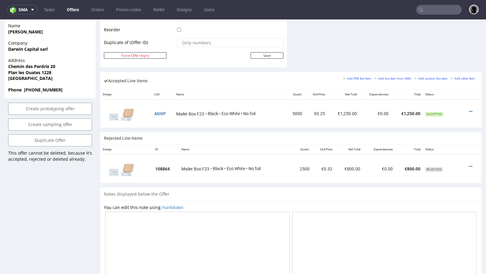
scroll to position [356, 0]
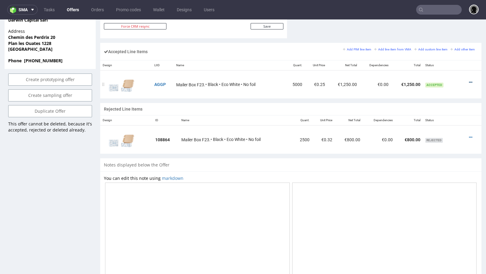
click at [469, 80] on icon at bounding box center [470, 82] width 3 height 4
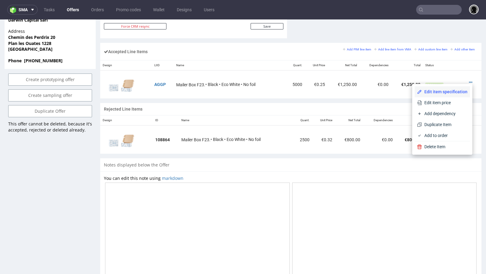
click at [445, 91] on span "Edit item specification" at bounding box center [445, 92] width 46 height 6
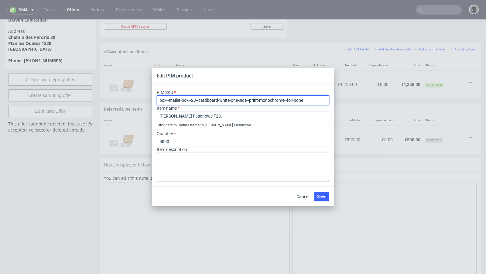
click at [214, 101] on input "box--mailer-box--23--cardboard-white-one-side--print-monochrome--foil-none" at bounding box center [243, 100] width 173 height 10
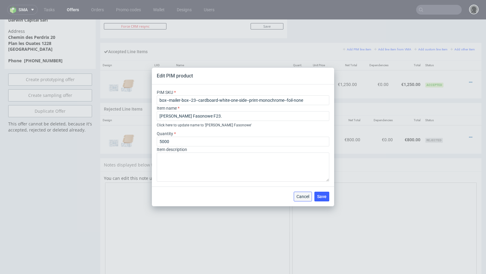
click at [301, 200] on button "Cancel" at bounding box center [303, 197] width 18 height 10
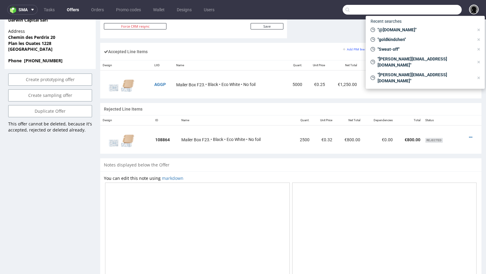
click at [433, 10] on input "text" at bounding box center [402, 10] width 119 height 10
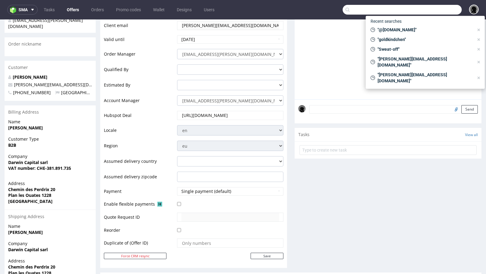
scroll to position [0, 0]
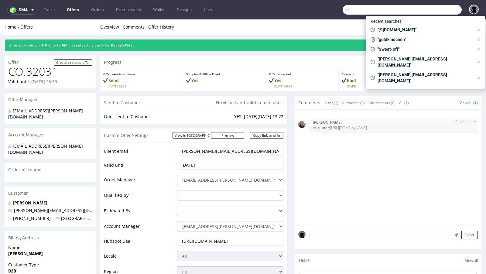
click at [429, 9] on input "text" at bounding box center [402, 10] width 119 height 10
paste input "R963866465"
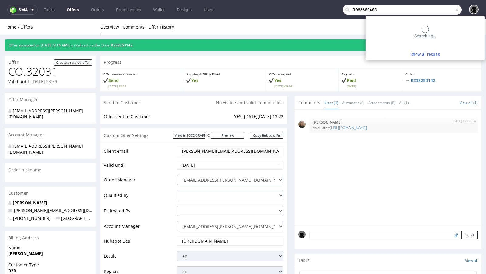
type input "R963866465"
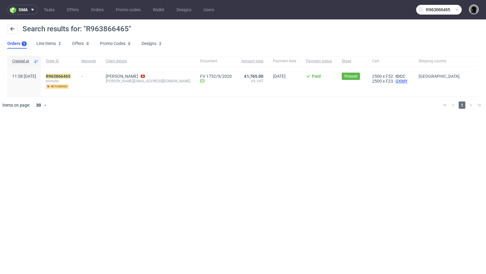
click at [394, 81] on span "QXMY" at bounding box center [401, 81] width 15 height 5
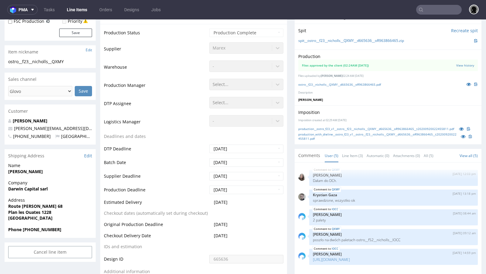
scroll to position [12, 0]
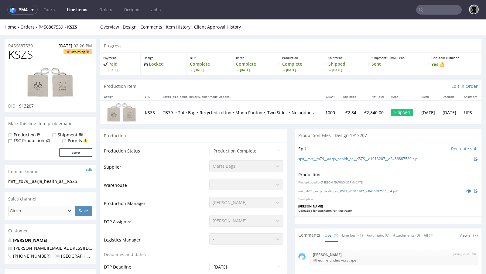
click at [29, 56] on span "KSZS" at bounding box center [20, 55] width 25 height 12
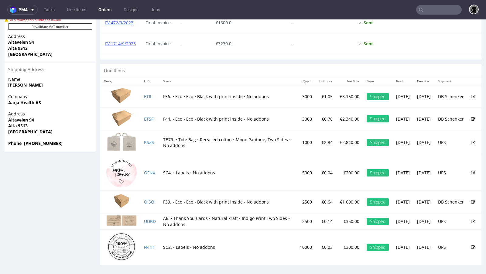
scroll to position [2, 0]
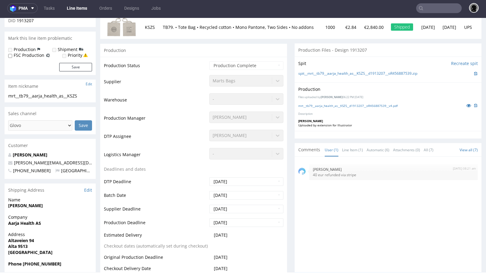
scroll to position [84, 0]
drag, startPoint x: 156, startPoint y: 122, endPoint x: 77, endPoint y: 1, distance: 144.5
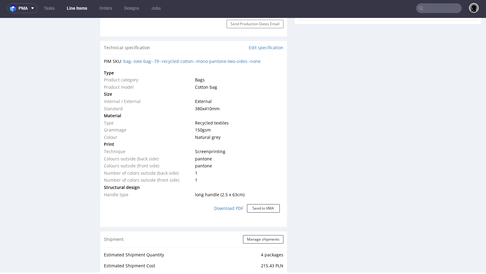
scroll to position [421, 0]
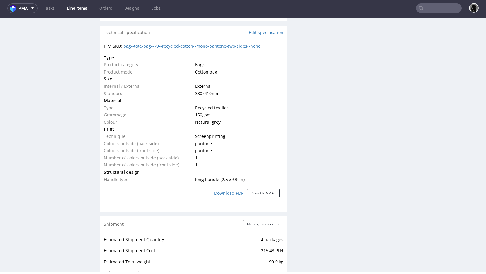
click at [243, 101] on td at bounding box center [239, 100] width 90 height 7
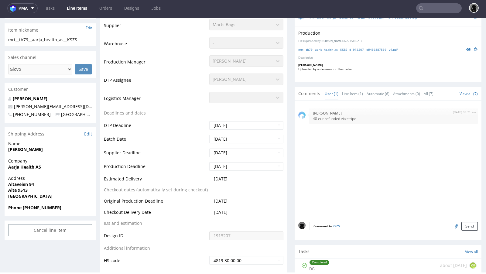
scroll to position [145, 0]
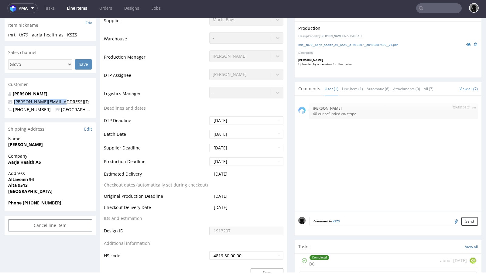
drag, startPoint x: 64, startPoint y: 102, endPoint x: 14, endPoint y: 101, distance: 50.5
click at [14, 101] on p "[PERSON_NAME][EMAIL_ADDRESS][DOMAIN_NAME]" at bounding box center [50, 102] width 84 height 6
copy link "[PERSON_NAME][EMAIL_ADDRESS][DOMAIN_NAME]"
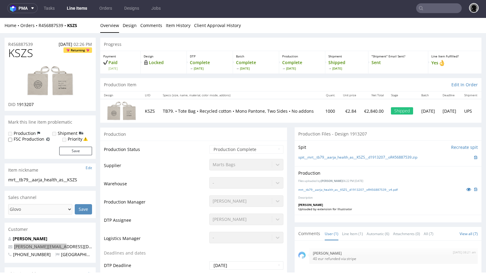
click at [419, 9] on input "text" at bounding box center [439, 8] width 46 height 10
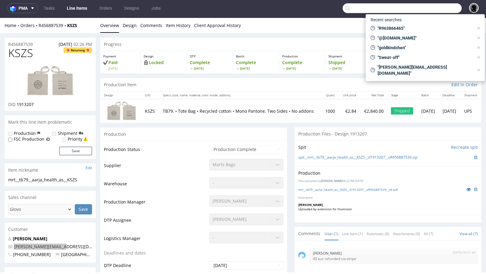
paste input "[PERSON_NAME][EMAIL_ADDRESS][DOMAIN_NAME]"
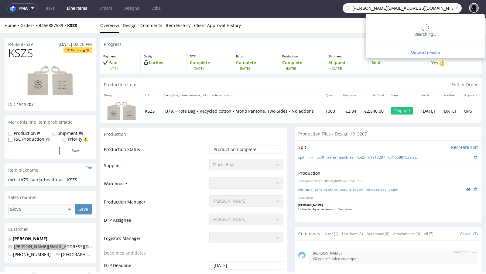
type input "[PERSON_NAME][EMAIL_ADDRESS][DOMAIN_NAME]"
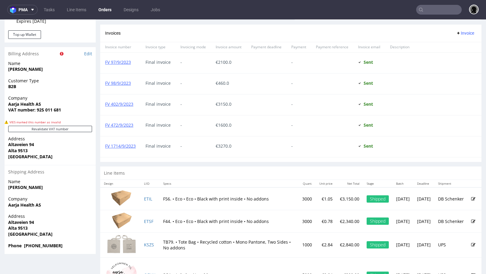
scroll to position [379, 0]
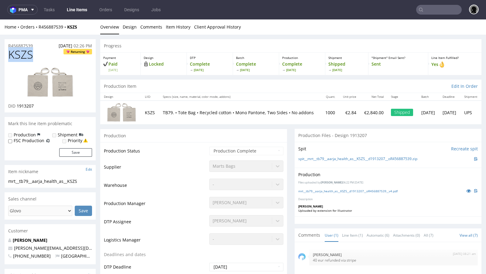
drag, startPoint x: 35, startPoint y: 55, endPoint x: 3, endPoint y: 54, distance: 32.2
copy span "KSZS"
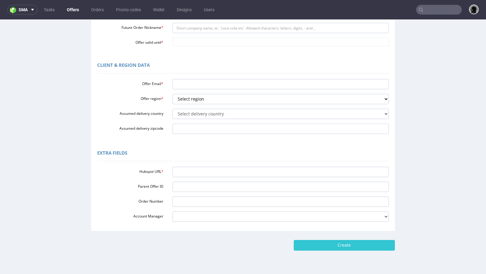
scroll to position [137, 0]
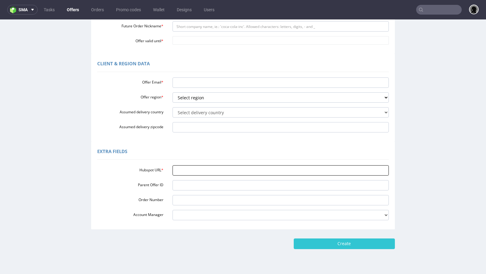
click at [205, 167] on input "Hubspot URL *" at bounding box center [281, 170] width 217 height 10
paste input "[URL][DOMAIN_NAME]"
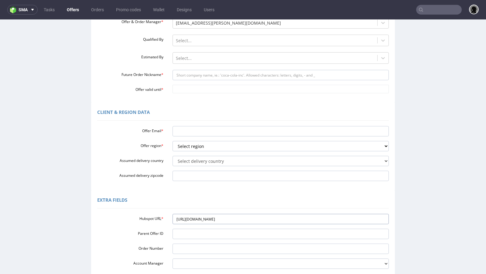
scroll to position [85, 0]
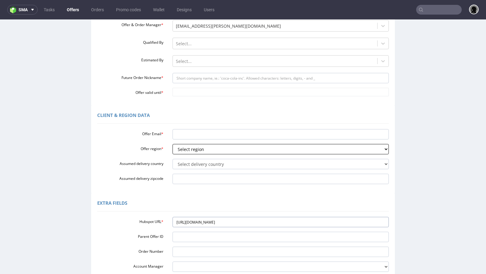
type input "[URL][DOMAIN_NAME]"
click at [202, 147] on select "Select region eu gb de pl cz fr it es" at bounding box center [281, 149] width 217 height 10
select select "eu"
click at [173, 144] on select "Select region eu gb de pl cz fr it es" at bounding box center [281, 149] width 217 height 10
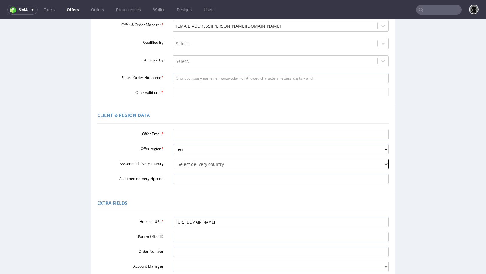
click at [200, 166] on select "Select delivery country [GEOGRAPHIC_DATA] [GEOGRAPHIC_DATA] [GEOGRAPHIC_DATA] […" at bounding box center [281, 164] width 217 height 10
select select "167"
click at [173, 159] on select "Select delivery country [GEOGRAPHIC_DATA] [GEOGRAPHIC_DATA] [GEOGRAPHIC_DATA] […" at bounding box center [281, 164] width 217 height 10
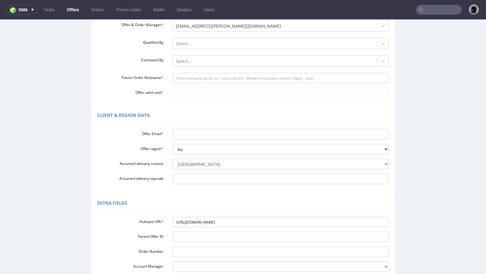
click at [209, 198] on div "Extra Fields" at bounding box center [243, 204] width 292 height 15
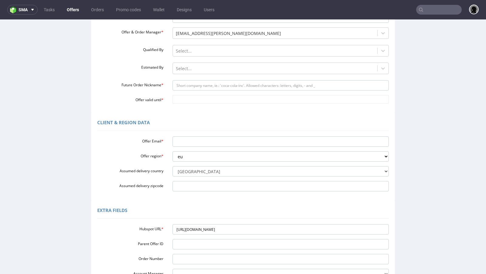
scroll to position [65, 0]
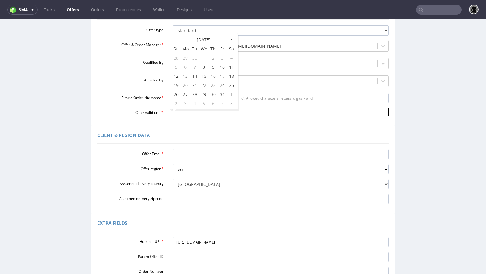
click at [184, 112] on input "Offer valid until *" at bounding box center [281, 112] width 217 height 9
click at [193, 76] on td "14" at bounding box center [194, 75] width 9 height 9
type input "2025-10-14"
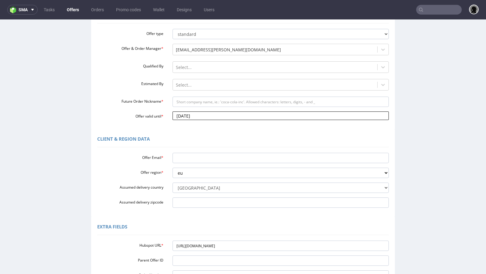
scroll to position [61, 0]
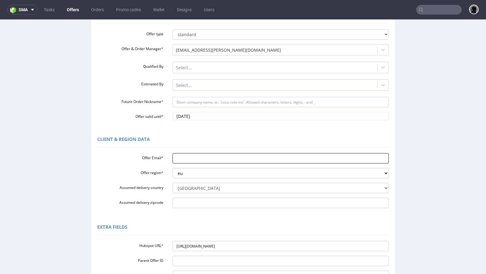
click at [199, 160] on input "Offer Email *" at bounding box center [281, 158] width 217 height 10
paste input "[PERSON_NAME][EMAIL_ADDRESS][DOMAIN_NAME]"
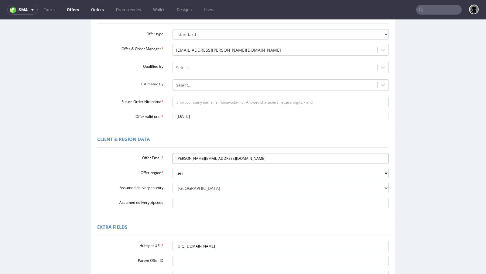
type input "[PERSON_NAME][EMAIL_ADDRESS][DOMAIN_NAME]"
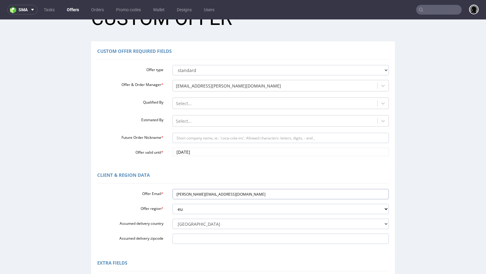
scroll to position [20, 0]
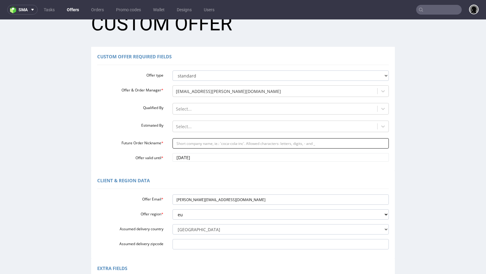
click at [199, 141] on input "Future Order Nickname *" at bounding box center [281, 143] width 217 height 10
paste input "aarjaaarjahealthcom"
type input "aarjaaarjahealthcom"
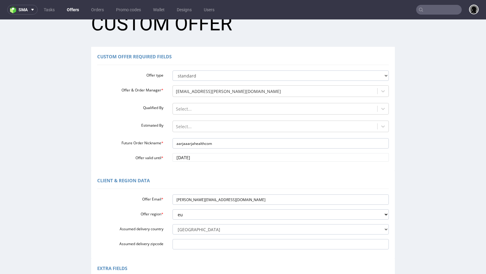
click at [200, 173] on div "Client & Region data Offer Email * aarja@aarjahealth.com Offer region * Select …" at bounding box center [243, 215] width 304 height 88
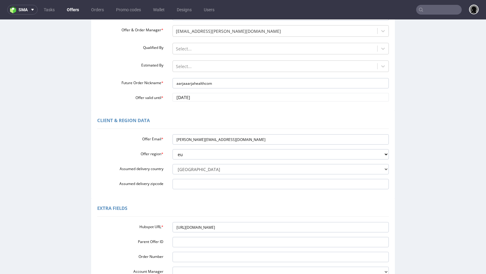
scroll to position [81, 0]
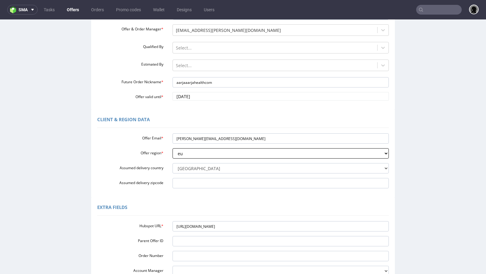
click at [194, 155] on select "Select region eu gb de pl cz fr it es" at bounding box center [281, 153] width 217 height 10
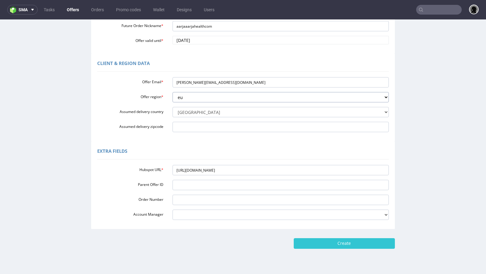
scroll to position [151, 0]
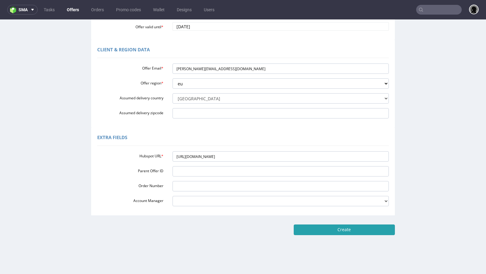
click at [321, 227] on input "Create" at bounding box center [344, 230] width 101 height 10
type input "Please wait..."
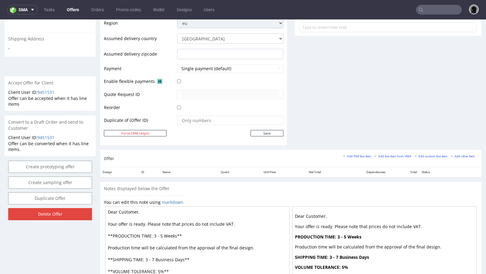
scroll to position [229, 0]
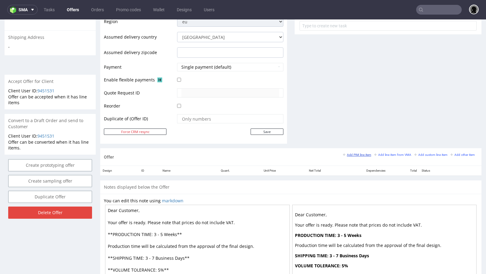
click at [359, 153] on small "Add PIM line item" at bounding box center [357, 154] width 28 height 3
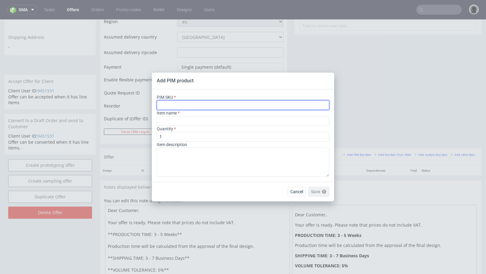
click at [180, 106] on input "text" at bounding box center [243, 105] width 173 height 10
paste input "bag--tote-bag--79--recycled-cotton--mono-pantone-two-sides--none"
type input "bag--tote-bag--79--recycled-cotton--mono-pantone-two-sides--none"
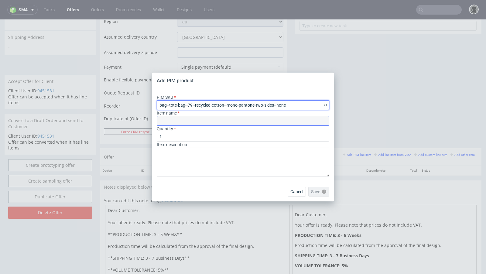
type input "Tote bag"
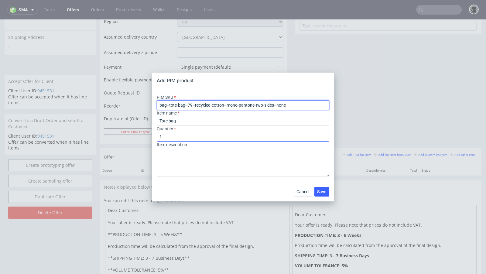
type input "bag--tote-bag--79--recycled-cotton--mono-pantone-two-sides--none"
drag, startPoint x: 170, startPoint y: 139, endPoint x: 147, endPoint y: 137, distance: 22.6
click at [147, 137] on div "Add PIM product PIM SKU bag--tote-bag--79--recycled-cotton--mono-pantone-two-si…" at bounding box center [243, 137] width 486 height 274
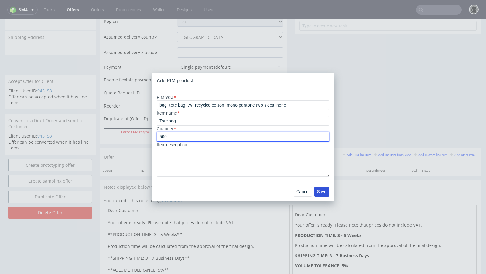
type input "500"
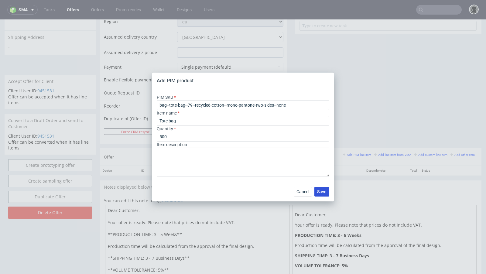
click at [322, 192] on span "Save" at bounding box center [321, 192] width 9 height 4
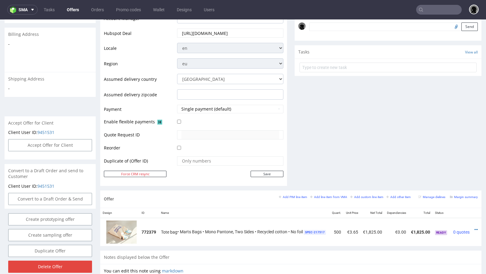
scroll to position [195, 0]
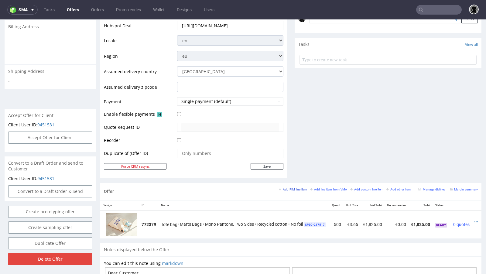
click at [296, 188] on small "Add PIM line item" at bounding box center [293, 189] width 28 height 3
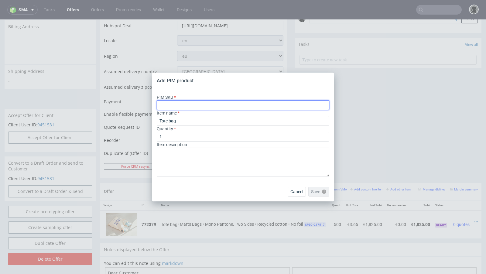
click at [170, 104] on input "text" at bounding box center [243, 105] width 173 height 10
paste input "bag--tote-bag--79--recycled-cotton--mono-pantone-two-sides--none"
type input "bag--tote-bag--79--recycled-cotton--mono-pantone-two-sides--none"
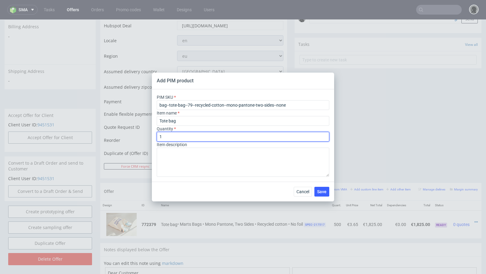
drag, startPoint x: 169, startPoint y: 137, endPoint x: 146, endPoint y: 135, distance: 23.5
click at [146, 135] on div "Add PIM product PIM SKU bag--tote-bag--79--recycled-cotton--mono-pantone-two-si…" at bounding box center [243, 137] width 486 height 274
type input "1000"
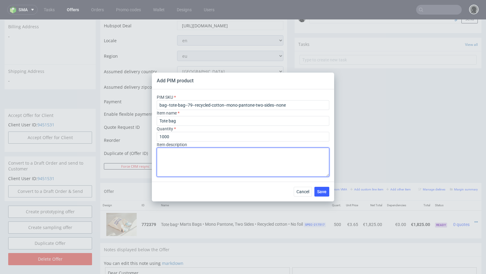
click at [185, 151] on textarea at bounding box center [243, 162] width 173 height 29
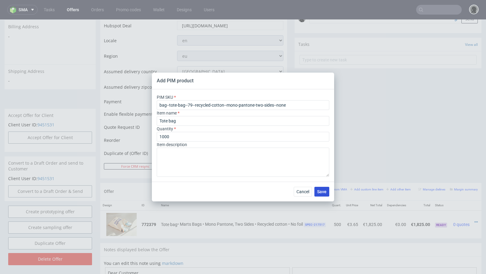
click at [323, 192] on span "Save" at bounding box center [321, 192] width 9 height 4
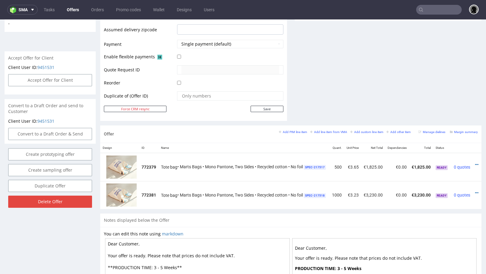
scroll to position [260, 0]
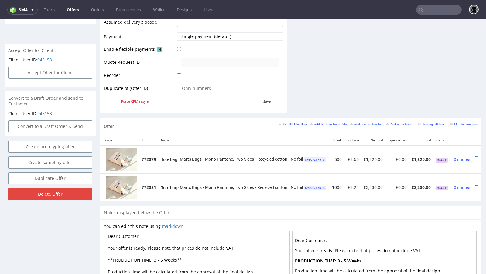
click at [296, 123] on small "Add PIM line item" at bounding box center [293, 124] width 28 height 3
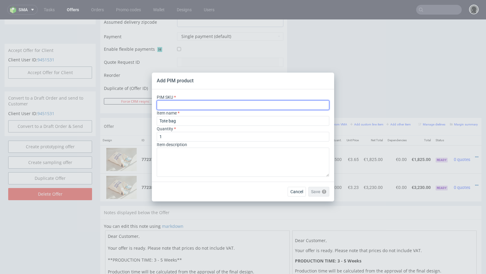
click at [192, 105] on input "text" at bounding box center [243, 105] width 173 height 10
paste input "bag--tote-bag--79--recycled-cotton--mono-pantone-two-sides--none"
type input "bag--tote-bag--79--recycled-cotton--mono-pantone-two-sides--none"
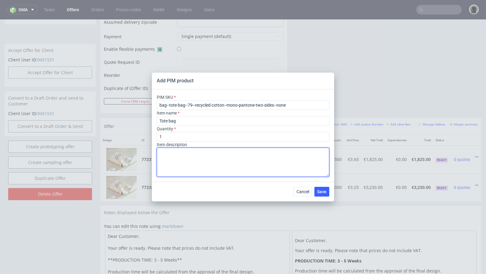
click at [181, 156] on textarea at bounding box center [243, 162] width 173 height 29
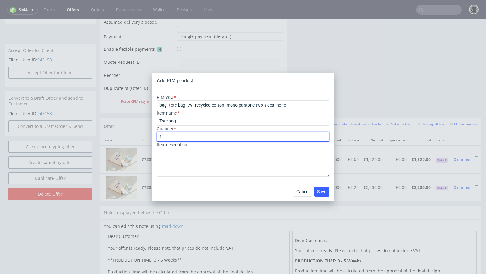
drag, startPoint x: 168, startPoint y: 139, endPoint x: 144, endPoint y: 136, distance: 23.8
click at [144, 136] on div "Add PIM product PIM SKU bag--tote-bag--79--recycled-cotton--mono-pantone-two-si…" at bounding box center [243, 137] width 486 height 274
type input "2000"
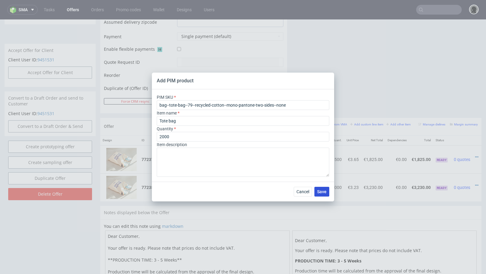
click at [325, 191] on span "Save" at bounding box center [321, 192] width 9 height 4
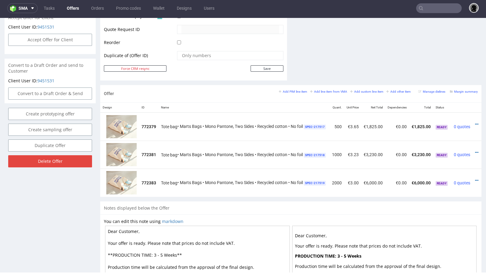
scroll to position [298, 0]
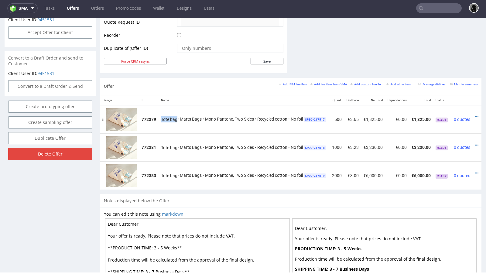
drag, startPoint x: 178, startPoint y: 118, endPoint x: 161, endPoint y: 117, distance: 17.0
click at [161, 117] on div "Tote bag • Marts Bags • Mono Pantone, Two Sides • Recycled cotton • No foil SPE…" at bounding box center [244, 119] width 166 height 6
copy span "Tote bag"
click at [290, 85] on div "Add PIM line item Add line item from VMA Add custom line item Add other item" at bounding box center [346, 83] width 135 height 5
click at [289, 83] on small "Add PIM line item" at bounding box center [293, 84] width 28 height 3
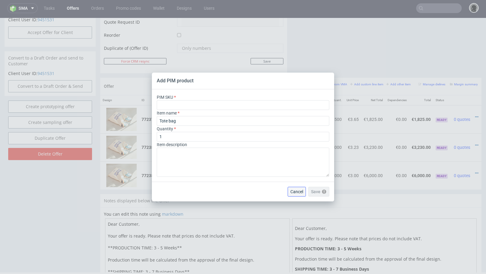
click at [297, 187] on button "Cancel" at bounding box center [297, 192] width 18 height 10
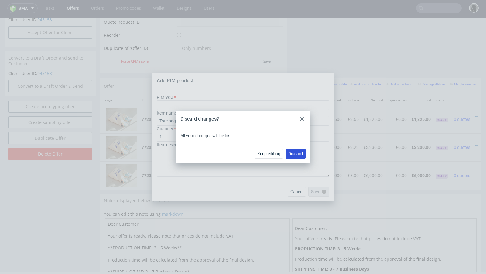
click at [297, 150] on button "Discard" at bounding box center [296, 154] width 20 height 10
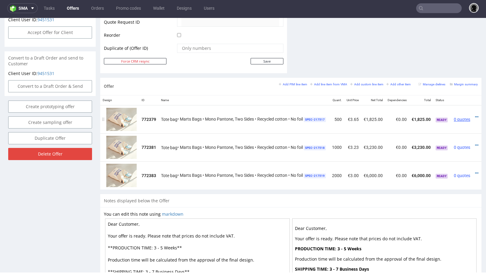
scroll to position [0, 14]
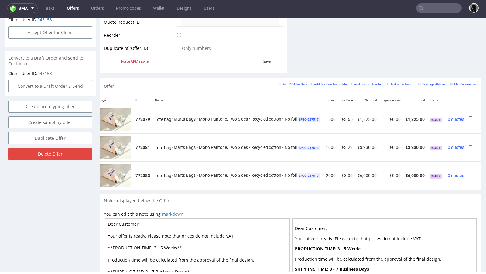
click at [467, 116] on td at bounding box center [474, 119] width 15 height 28
click at [469, 114] on div at bounding box center [472, 117] width 6 height 6
click at [469, 115] on icon at bounding box center [470, 117] width 3 height 4
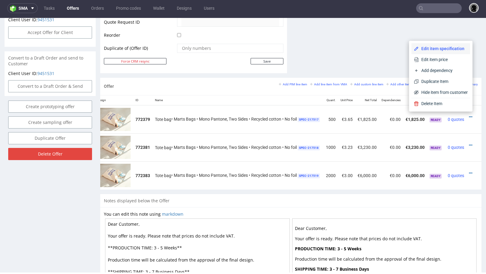
click at [424, 53] on li "Edit item specification" at bounding box center [441, 48] width 59 height 11
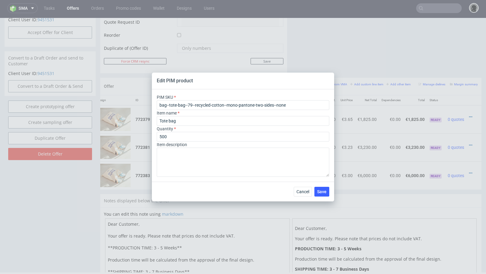
click at [306, 198] on div "Cancel Save" at bounding box center [243, 192] width 182 height 20
click at [302, 190] on span "Cancel" at bounding box center [303, 192] width 13 height 4
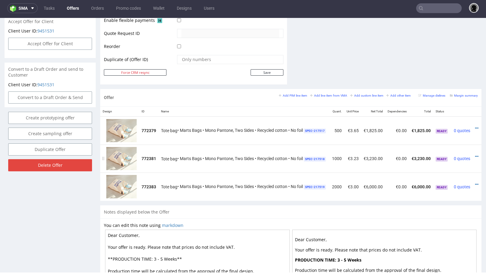
scroll to position [283, 0]
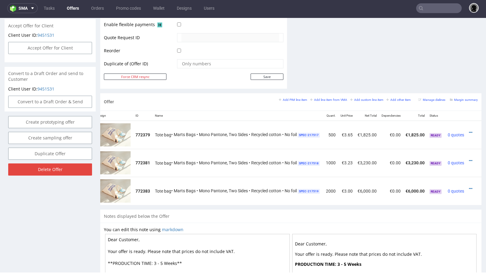
scroll to position [0, 14]
click at [469, 130] on icon at bounding box center [470, 132] width 3 height 4
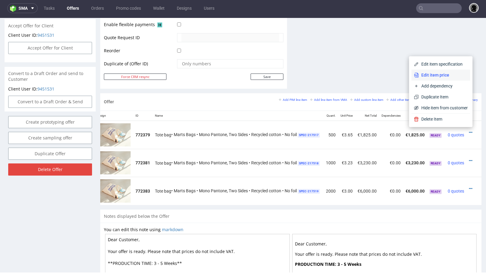
click at [430, 77] on span "Edit item price" at bounding box center [443, 75] width 49 height 6
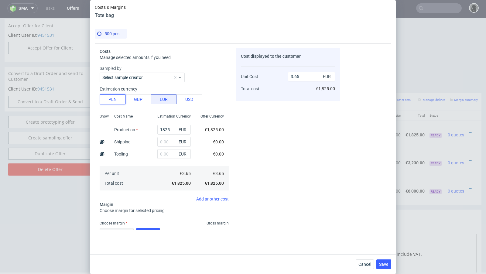
click at [113, 97] on button "PLN" at bounding box center [113, 99] width 26 height 10
type input "0.86"
click at [166, 130] on input "1825" at bounding box center [173, 130] width 33 height 10
paste input "4340"
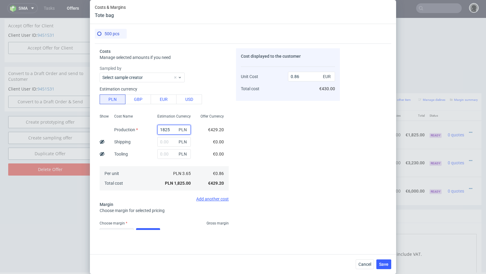
type input "4340"
type input "2.04"
type input "4340"
click at [164, 143] on input "text" at bounding box center [173, 142] width 33 height 10
paste input "170"
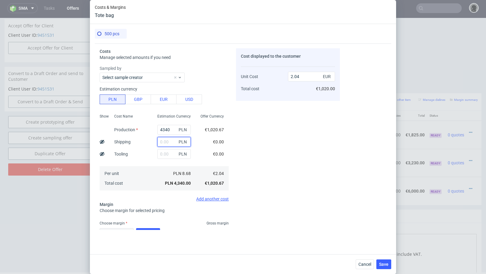
type input "170"
type input "2.12"
type input "170"
click at [234, 143] on div "Costs Manage selected amounts if you need Sampled by Select sample creator Esti…" at bounding box center [217, 136] width 245 height 187
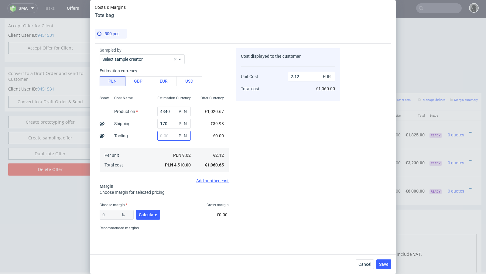
scroll to position [40, 0]
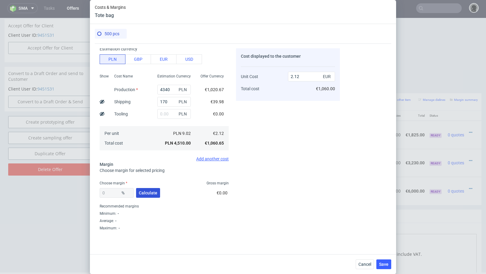
click at [148, 195] on button "Calculate" at bounding box center [148, 193] width 24 height 10
type input "38.98"
type input "3.48"
drag, startPoint x: 115, startPoint y: 193, endPoint x: 70, endPoint y: 189, distance: 45.1
click at [70, 189] on div "Costs & Margins Tote bag 500 pcs Costs Manage selected amounts if you need Samp…" at bounding box center [243, 137] width 486 height 274
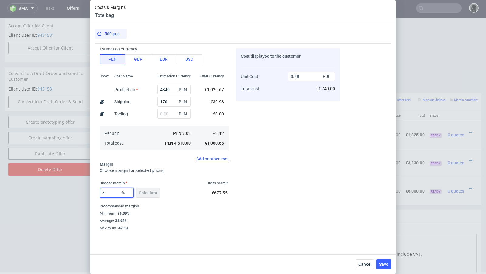
type input "42"
type input "3.66"
type input "45"
type input "3.86"
type input "44"
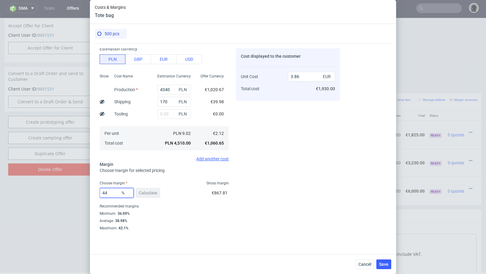
type input "3.79"
type input "44.4"
type input "3.82"
type input "44.3"
type input "3.81"
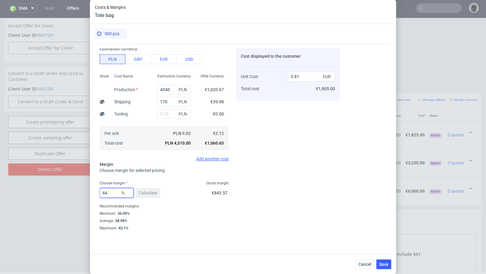
type input "44.2"
type input "3.8"
type input "44.25"
type input "3.81"
type input "44.24"
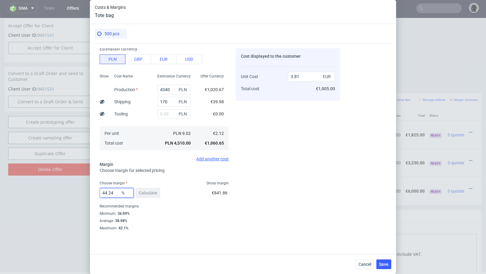
type input "3.8"
type input "44.24"
click at [201, 187] on div "44.24 % Calculate €841.52" at bounding box center [164, 194] width 129 height 17
click at [385, 264] on span "Save" at bounding box center [383, 264] width 9 height 4
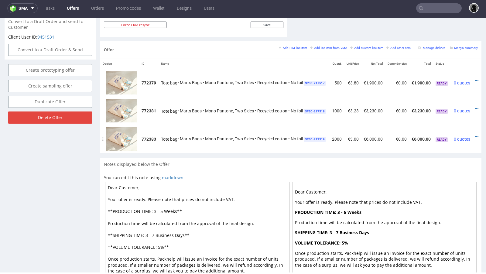
scroll to position [0, 14]
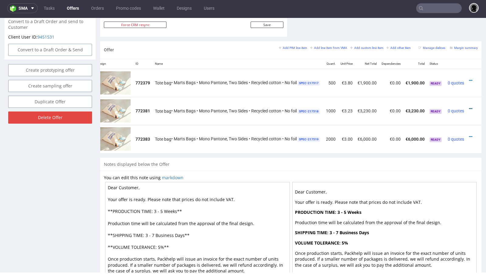
click at [469, 107] on icon at bounding box center [470, 109] width 3 height 4
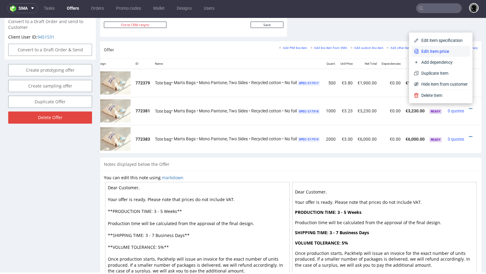
click at [426, 54] on span "Edit item price" at bounding box center [443, 51] width 49 height 6
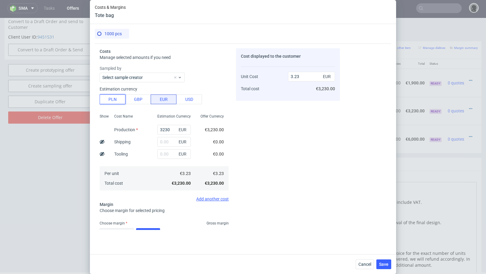
click at [117, 99] on button "PLN" at bounding box center [113, 99] width 26 height 10
type input "0.76"
click at [165, 128] on input "3230" at bounding box center [173, 130] width 33 height 10
paste input "805"
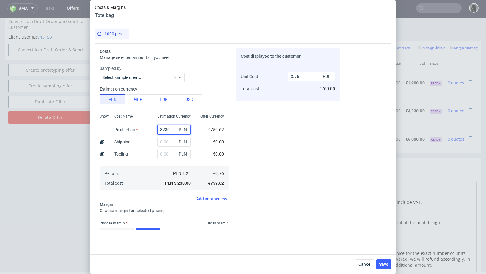
type input "8050"
type input "1.89"
type input "8050"
click at [168, 142] on input "text" at bounding box center [173, 142] width 33 height 10
paste input "260"
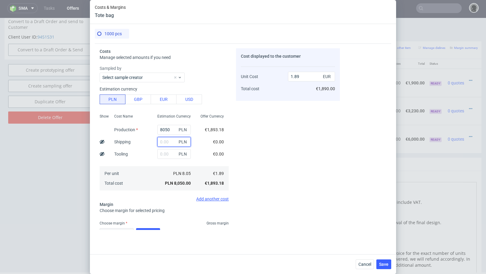
type input "260"
type input "1.95"
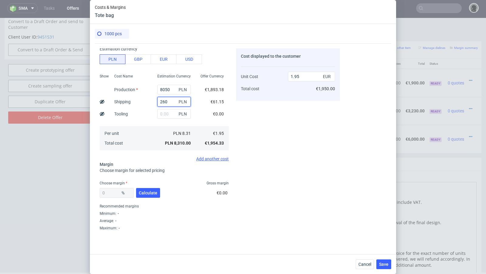
type input "260"
click at [143, 198] on div "0 % Calculate" at bounding box center [131, 194] width 62 height 17
click at [143, 188] on button "Calculate" at bounding box center [148, 193] width 24 height 10
type input "34.91"
type input "3"
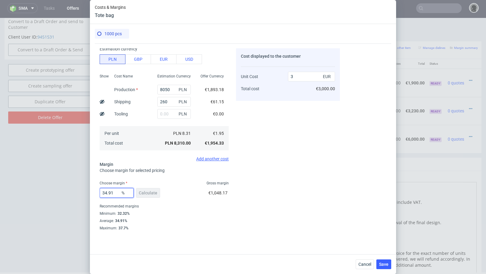
drag, startPoint x: 117, startPoint y: 194, endPoint x: 108, endPoint y: 193, distance: 8.6
click at [108, 193] on input "34.91" at bounding box center [117, 193] width 34 height 10
click at [186, 184] on div "Choose margin Gross margin" at bounding box center [164, 183] width 129 height 5
drag, startPoint x: 114, startPoint y: 193, endPoint x: 105, endPoint y: 193, distance: 9.4
click at [105, 193] on input "34.91" at bounding box center [117, 193] width 34 height 10
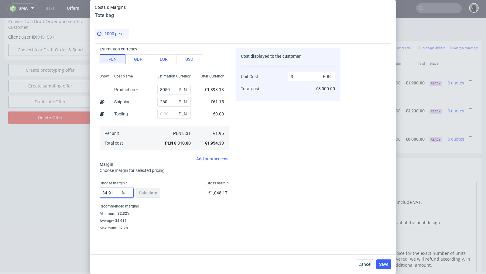
type input "38"
type input "3.15"
type input "3"
type input "04"
type input "1.95"
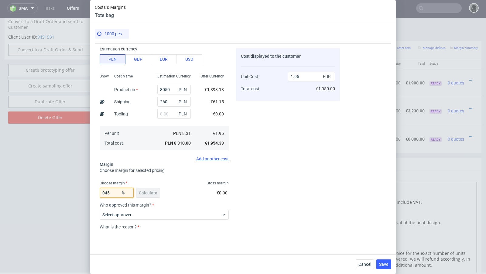
type input "45"
type input "3.55"
type input "44"
type input "3.49"
type input "44.4"
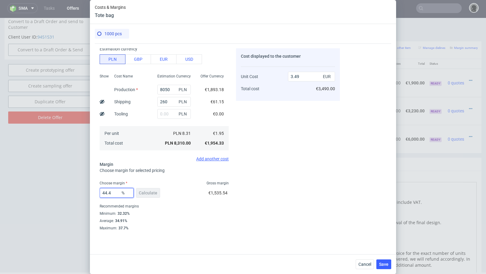
type input "3.51"
type input "44.2"
type input "3.5"
type input "44.26"
type input "3.51"
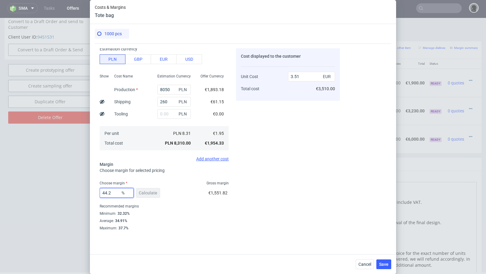
type input "44.25"
type input "3.5"
type input "44.25"
click at [243, 178] on div "Cost displayed to the customer Unit Cost Total cost 3.5 EUR €3,500.00" at bounding box center [288, 139] width 104 height 182
click at [384, 264] on span "Save" at bounding box center [383, 264] width 9 height 4
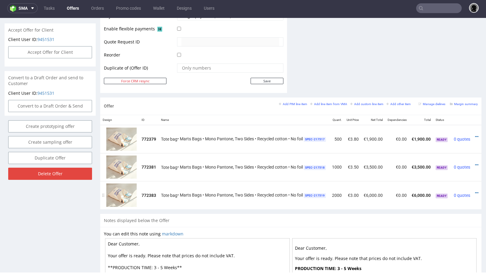
scroll to position [0, 14]
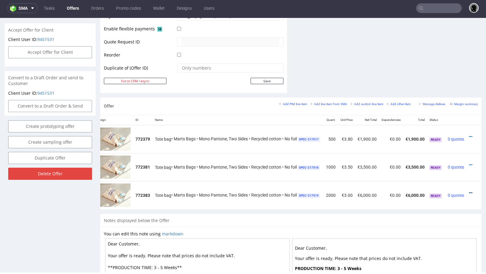
click at [469, 192] on icon at bounding box center [470, 193] width 3 height 4
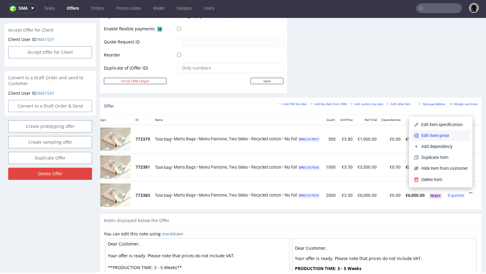
click at [449, 137] on span "Edit item price" at bounding box center [443, 135] width 49 height 6
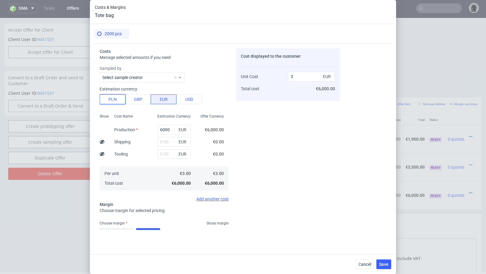
click at [120, 100] on button "PLN" at bounding box center [113, 99] width 26 height 10
type input "0.71"
click at [162, 131] on input "6000" at bounding box center [173, 130] width 33 height 10
paste input "1514"
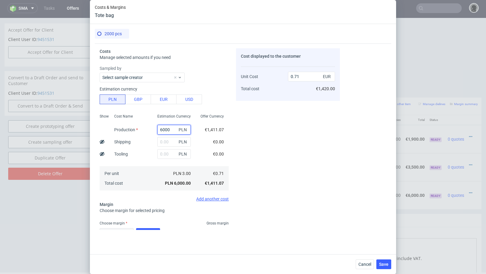
type input "15140"
type input "1.78"
type input "15140"
click at [266, 137] on div "Cost displayed to the customer Unit Cost Total cost 1.78 EUR €3,560.00" at bounding box center [288, 139] width 104 height 182
click at [163, 144] on input "text" at bounding box center [173, 142] width 33 height 10
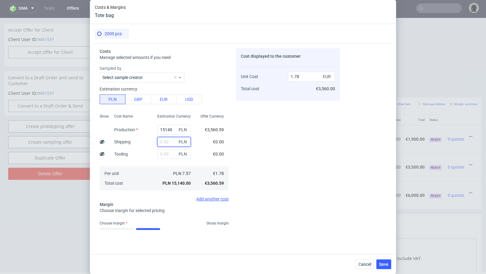
paste input "500"
type input "500"
type input "1.84"
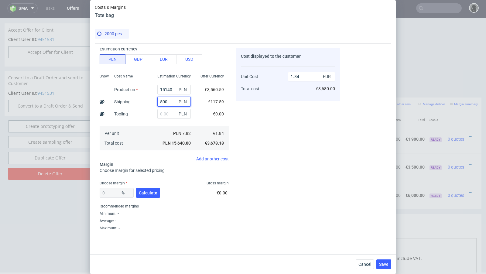
type input "500"
click at [146, 187] on div "0 % Calculate" at bounding box center [131, 194] width 62 height 17
click at [146, 192] on span "Calculate" at bounding box center [148, 193] width 19 height 4
type input "30.7"
type input "2.66"
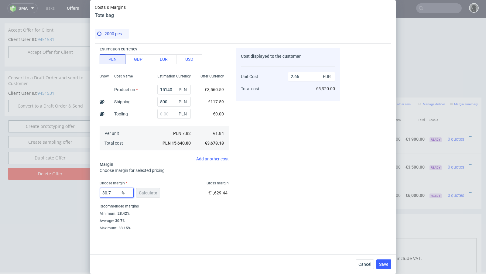
drag, startPoint x: 115, startPoint y: 194, endPoint x: 99, endPoint y: 191, distance: 16.4
click at [100, 191] on input "30.7" at bounding box center [117, 193] width 34 height 10
click at [117, 194] on input "30.7" at bounding box center [117, 193] width 34 height 10
drag, startPoint x: 117, startPoint y: 194, endPoint x: 81, endPoint y: 194, distance: 35.2
click at [81, 194] on div "Costs & Margins Tote bag 2000 pcs Costs Manage selected amounts if you need Sam…" at bounding box center [243, 137] width 486 height 274
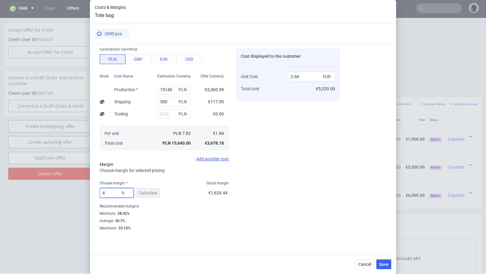
type input "40"
type input "3.07"
type input "46"
type input "3.41"
type input "44"
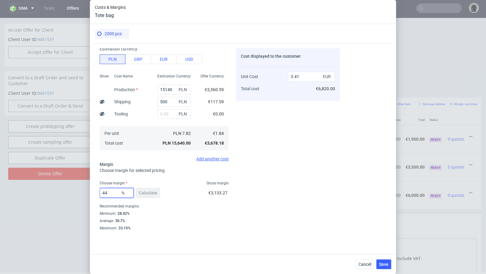
type input "3.29"
type input "45"
type input "3.35"
type input "45.5"
type input "3.38"
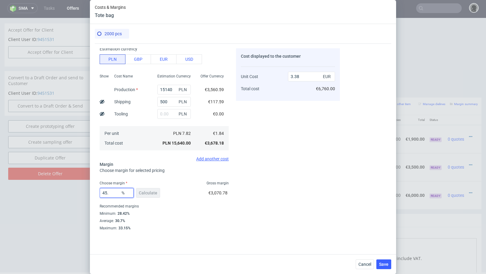
type input "45.3"
type input "3.36"
type input "45.1"
type input "3.35"
type input "45.2"
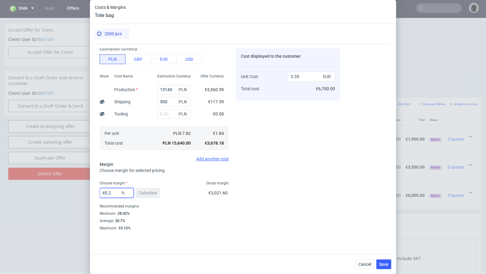
type input "3.36"
type input "45.1"
type input "3.35"
type input "45.17"
type input "3.36"
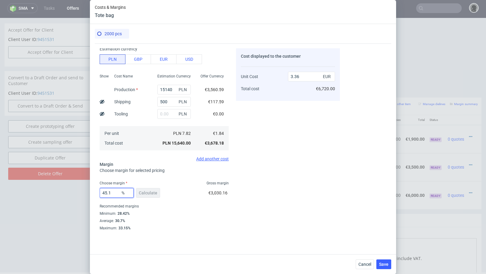
type input "45.16"
type input "3.35"
type input "45.16"
click at [286, 169] on div "Cost displayed to the customer Unit Cost Total cost 3.35 EUR €6,700.00" at bounding box center [288, 139] width 104 height 182
click at [388, 264] on span "Save" at bounding box center [383, 264] width 9 height 4
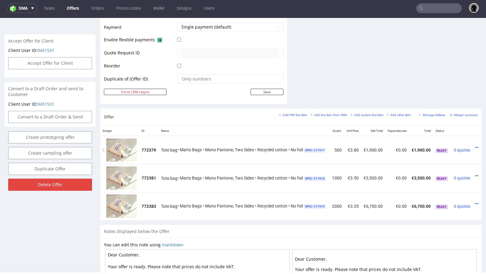
scroll to position [0, 14]
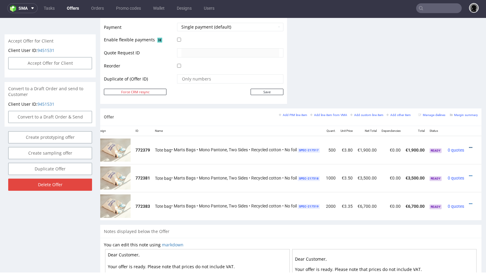
click at [469, 146] on icon at bounding box center [470, 148] width 3 height 4
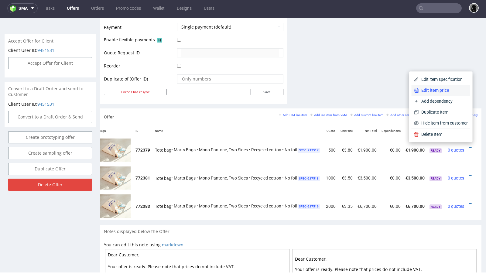
click at [439, 94] on li "Edit item price" at bounding box center [441, 90] width 59 height 11
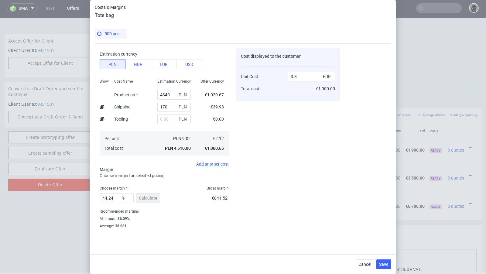
scroll to position [36, 0]
click at [112, 200] on input "44.24" at bounding box center [117, 197] width 34 height 10
drag, startPoint x: 114, startPoint y: 199, endPoint x: 105, endPoint y: 197, distance: 9.1
click at [105, 197] on input "44.24" at bounding box center [117, 197] width 34 height 10
type input "42"
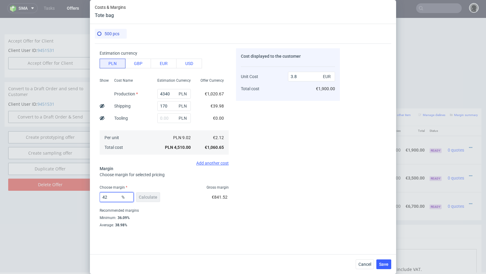
type input "3.66"
type input "40"
type input "3.54"
type input "40.4"
type input "3.56"
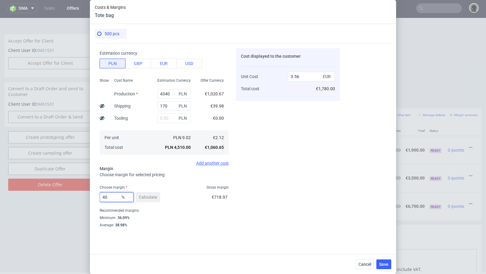
type input "40.3"
type input "3.55"
type input "40.4"
type input "3.56"
type input "40.5"
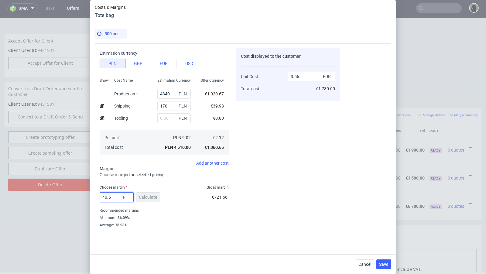
type input "3.57"
type input "40.4"
type input "3.56"
type input "40.49"
click at [321, 205] on div "Cost displayed to the customer Unit Cost Total cost 3.56 EUR €1,780.00" at bounding box center [288, 139] width 104 height 182
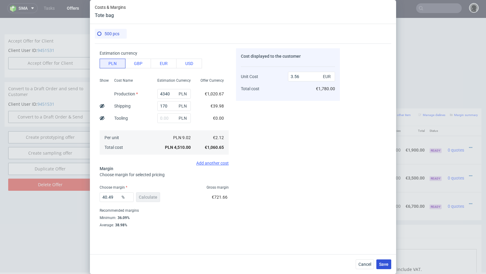
click at [383, 268] on button "Save" at bounding box center [383, 264] width 15 height 10
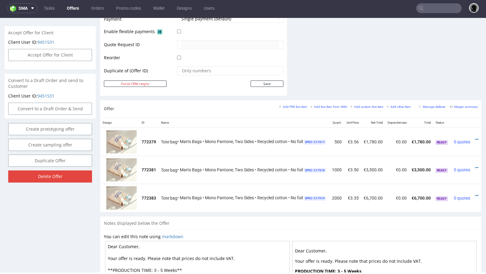
scroll to position [0, 14]
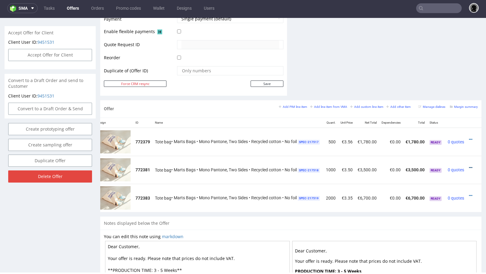
click at [469, 166] on icon at bounding box center [470, 168] width 3 height 4
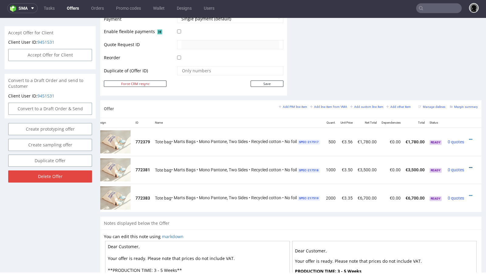
click at [469, 166] on icon at bounding box center [470, 168] width 3 height 4
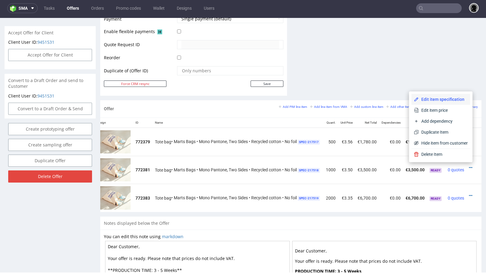
click at [440, 104] on li "Edit item specification" at bounding box center [441, 99] width 59 height 11
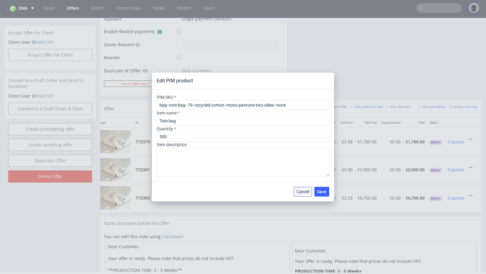
click at [299, 193] on span "Cancel" at bounding box center [303, 192] width 13 height 4
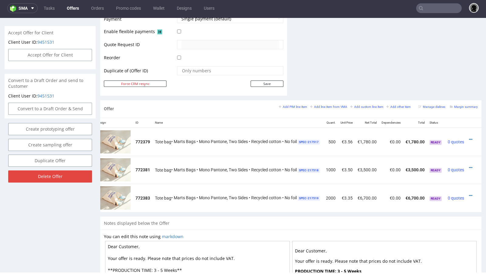
click at [469, 165] on div at bounding box center [472, 168] width 6 height 6
click at [469, 166] on icon at bounding box center [470, 168] width 3 height 4
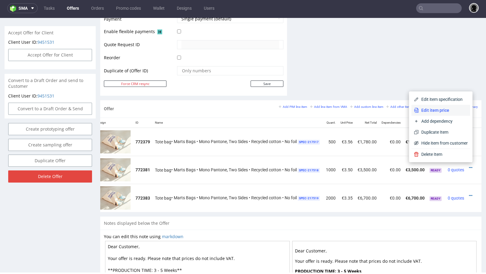
click at [443, 110] on span "Edit item price" at bounding box center [443, 110] width 49 height 6
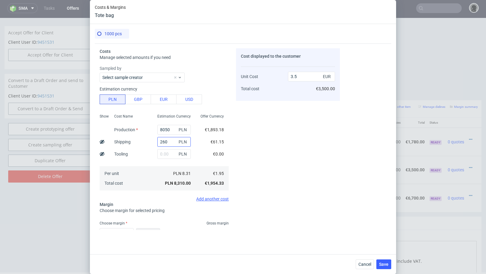
scroll to position [40, 0]
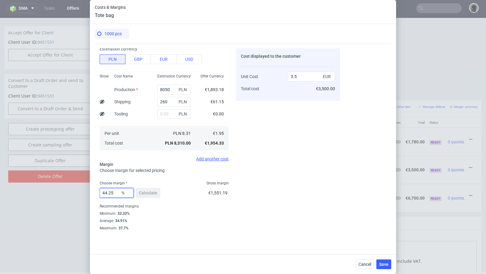
drag, startPoint x: 115, startPoint y: 193, endPoint x: 105, endPoint y: 191, distance: 9.9
click at [105, 191] on input "44.25" at bounding box center [117, 193] width 34 height 10
type input "42"
type input "3.37"
type input "40"
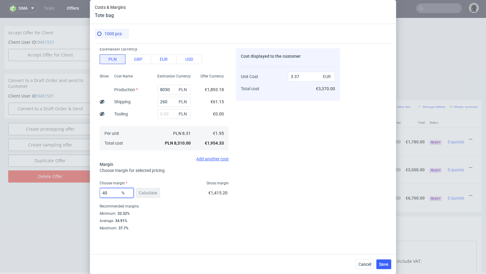
type input "3.26"
type input "4"
type input "39"
type input "3.2"
type input "38"
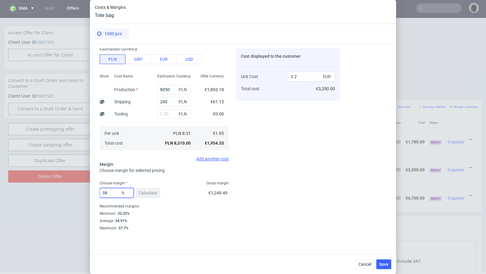
type input "3.15"
click at [289, 183] on div "Cost displayed to the customer Unit Cost Total cost 3.15 EUR €3,150.00" at bounding box center [288, 139] width 104 height 182
click at [109, 191] on input "38" at bounding box center [117, 193] width 34 height 10
type input "38.3"
type input "3.17"
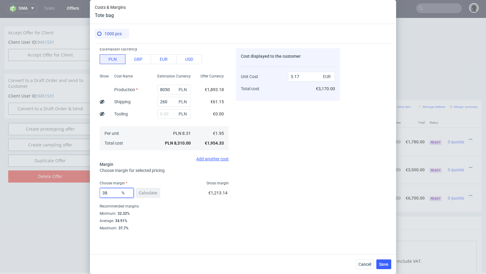
type input "38.2"
type input "3.16"
type input "38"
type input "3.15"
type input "38.09"
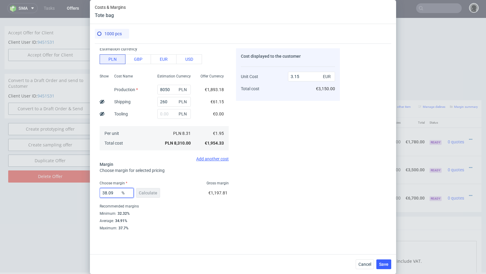
type input "3.16"
type input "38.05"
type input "3.15"
type input "38.08"
type input "3.16"
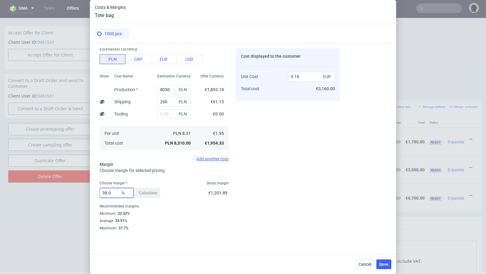
type input "38.07"
type input "3.15"
type input "38.07"
click at [242, 180] on div "Cost displayed to the customer Unit Cost Total cost 3.15 EUR €3,150.00" at bounding box center [288, 139] width 104 height 182
click at [387, 261] on button "Save" at bounding box center [383, 264] width 15 height 10
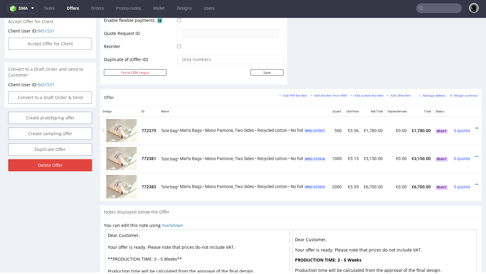
scroll to position [0, 14]
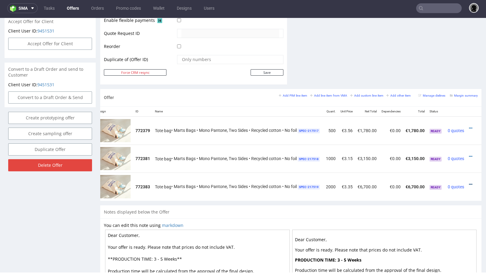
click at [469, 182] on icon at bounding box center [470, 184] width 3 height 4
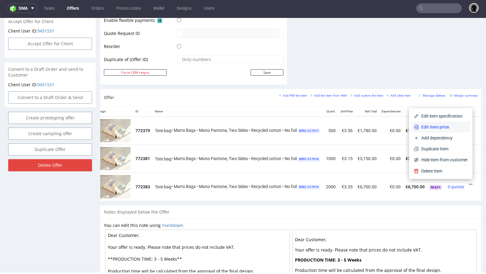
click at [435, 125] on span "Edit item price" at bounding box center [443, 127] width 49 height 6
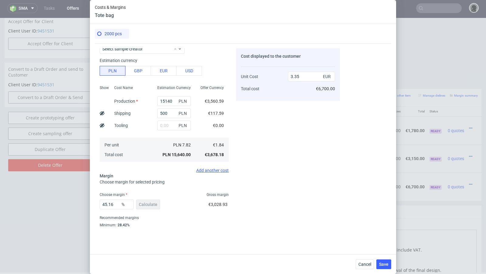
scroll to position [40, 0]
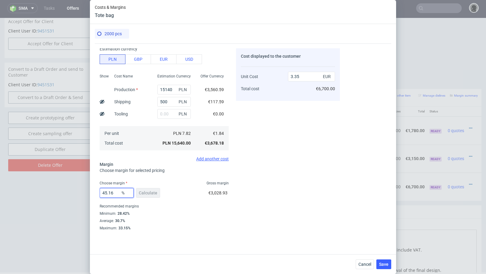
drag, startPoint x: 115, startPoint y: 191, endPoint x: 103, endPoint y: 191, distance: 11.9
click at [103, 191] on input "45.16" at bounding box center [117, 193] width 34 height 10
type input "38"
type input "2.97"
type input "37"
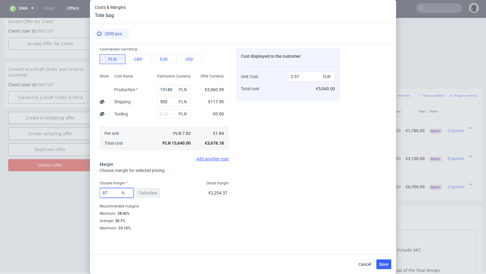
type input "2.92"
type input "37.7"
type input "2.95"
type input "37.5"
type input "2.94"
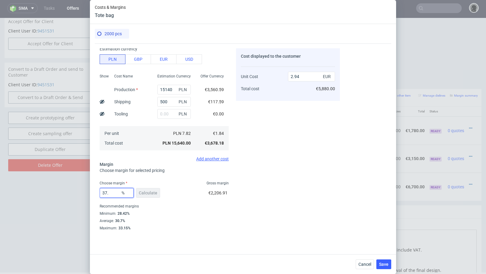
type input "37.3"
type input "2.93"
type input "37.4"
type input "2.94"
type input "37.3"
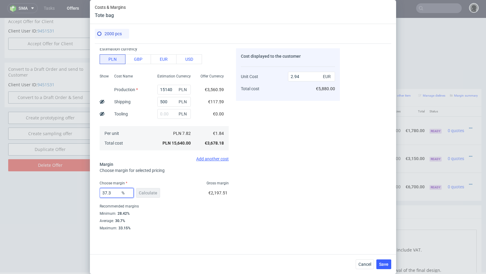
type input "2.93"
type input "37.4"
type input "2.94"
type input "37.3"
type input "2.93"
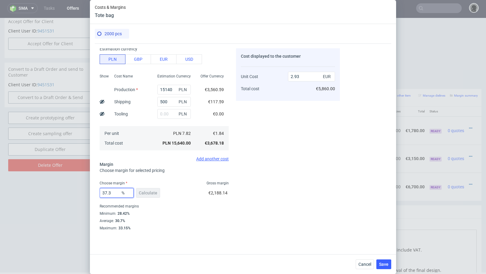
type input "37.34"
type input "2.94"
type input "37.31"
type input "2.93"
type input "37.31"
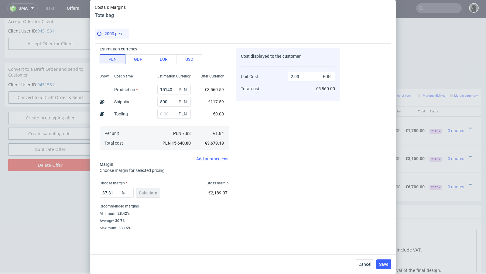
click at [321, 196] on div "Cost displayed to the customer Unit Cost Total cost 2.93 EUR €5,860.00" at bounding box center [288, 139] width 104 height 182
click at [383, 263] on span "Save" at bounding box center [383, 264] width 9 height 4
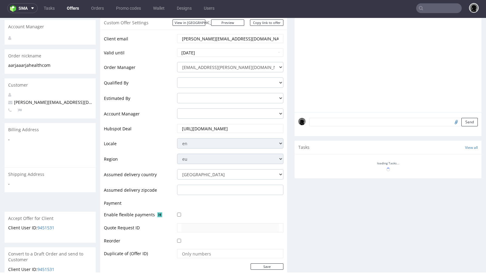
scroll to position [277, 0]
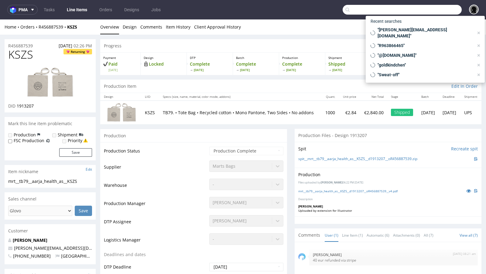
click at [421, 11] on input "text" at bounding box center [402, 10] width 119 height 10
paste input "bag--tote-bag--79--recycled-cotton--mono-pantone-two-sides--none"
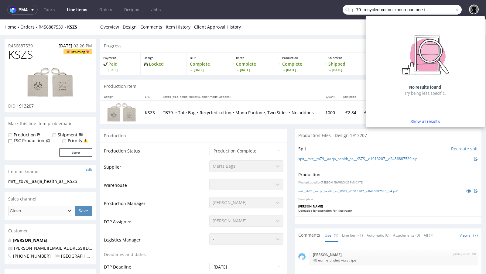
type input "bag--tote-bag--79--recycled-cotton--mono-pantone-two-sides--none"
click at [455, 8] on span at bounding box center [457, 9] width 5 height 5
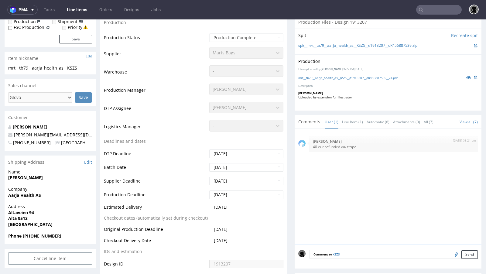
scroll to position [147, 0]
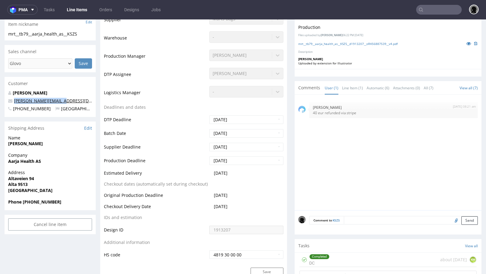
drag, startPoint x: 64, startPoint y: 100, endPoint x: 14, endPoint y: 100, distance: 50.1
click at [14, 100] on p "[PERSON_NAME][EMAIL_ADDRESS][DOMAIN_NAME]" at bounding box center [50, 101] width 84 height 6
copy link "[PERSON_NAME][EMAIL_ADDRESS][DOMAIN_NAME]"
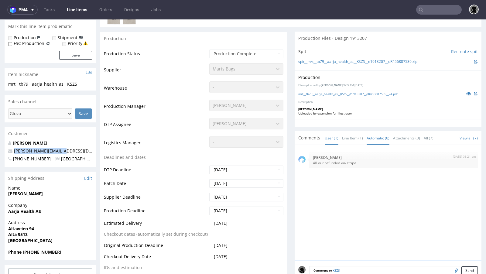
scroll to position [4, 0]
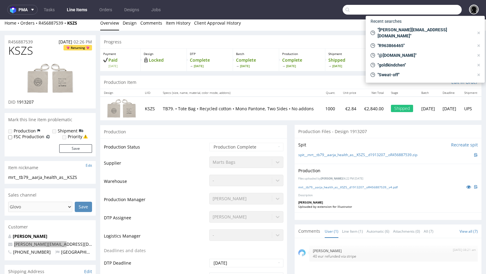
click at [431, 12] on input "text" at bounding box center [402, 10] width 119 height 10
paste input "[PERSON_NAME][EMAIL_ADDRESS][DOMAIN_NAME]"
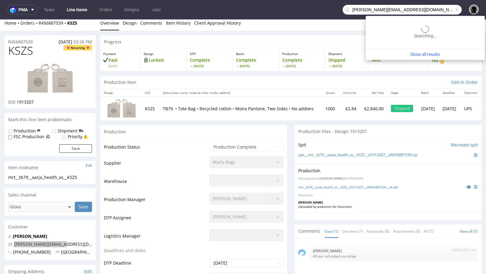
type input "[PERSON_NAME][EMAIL_ADDRESS][DOMAIN_NAME]"
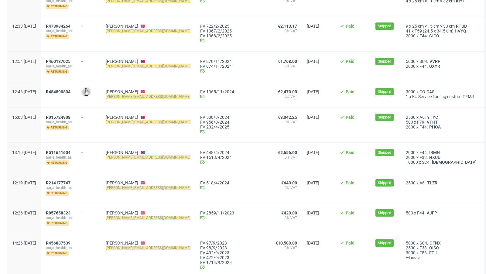
scroll to position [80, 0]
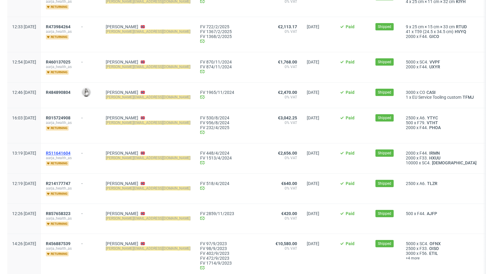
click at [70, 151] on span "R511641604" at bounding box center [58, 153] width 25 height 5
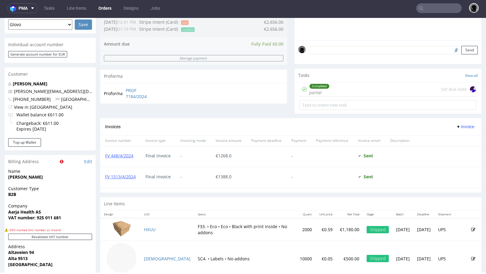
scroll to position [221, 0]
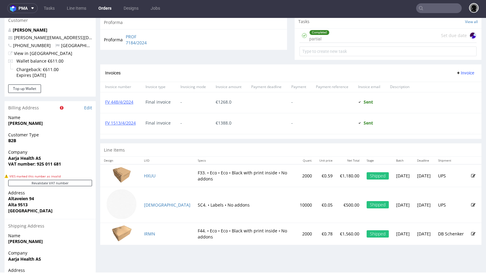
type input "[PERSON_NAME][EMAIL_ADDRESS][DOMAIN_NAME]"
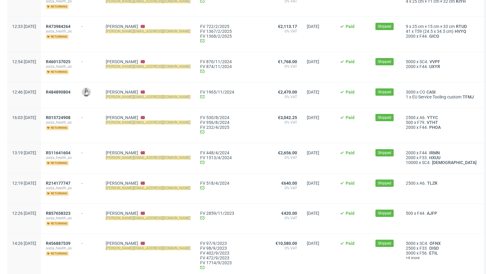
scroll to position [71, 0]
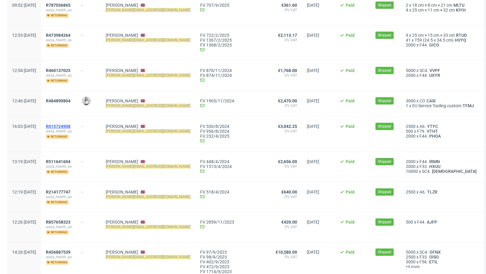
click at [70, 125] on span "R015724908" at bounding box center [58, 126] width 25 height 5
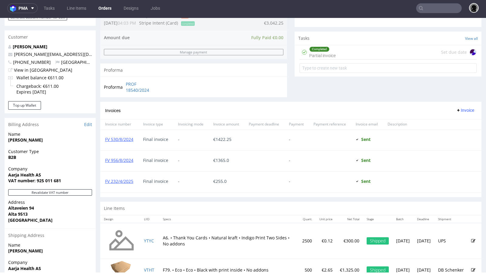
scroll to position [256, 0]
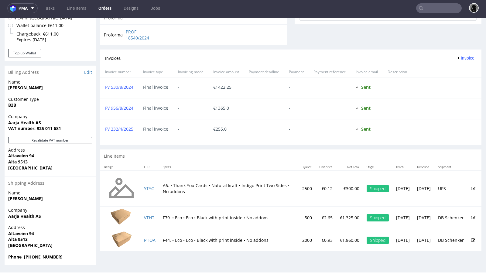
type input "[PERSON_NAME][EMAIL_ADDRESS][DOMAIN_NAME]"
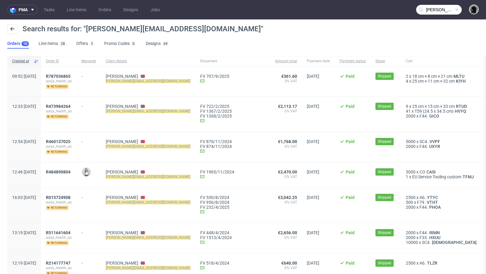
scroll to position [5, 0]
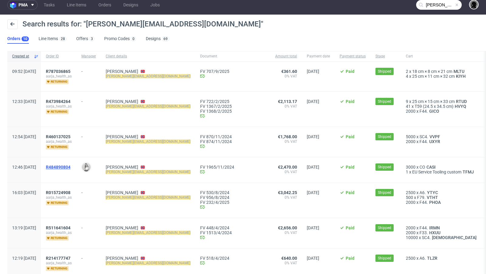
click at [70, 166] on span "R484890804" at bounding box center [58, 167] width 25 height 5
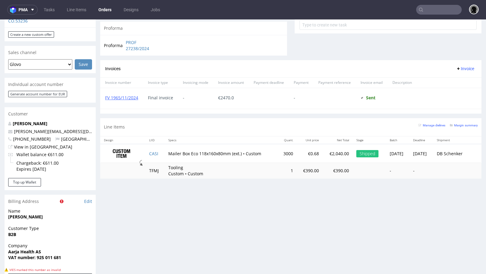
scroll to position [236, 0]
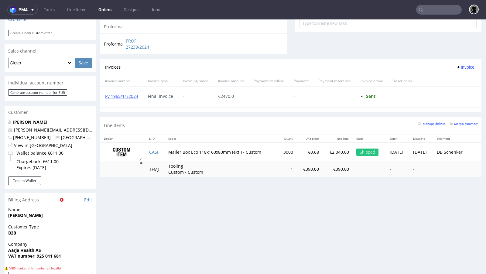
type input "aarja@aarjahealth.com"
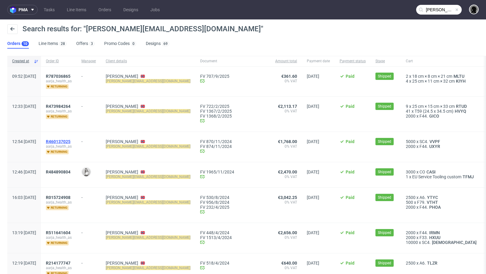
click at [70, 140] on span "R460137025" at bounding box center [58, 141] width 25 height 5
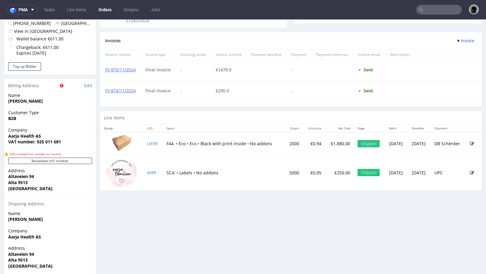
scroll to position [259, 0]
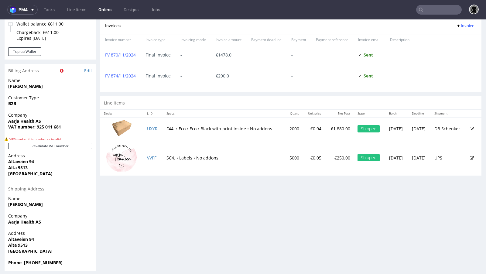
type input "[PERSON_NAME][EMAIL_ADDRESS][DOMAIN_NAME]"
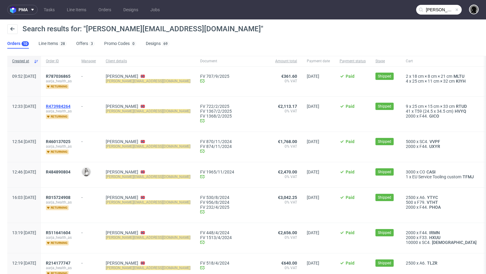
click at [70, 105] on span "R473984264" at bounding box center [58, 106] width 25 height 5
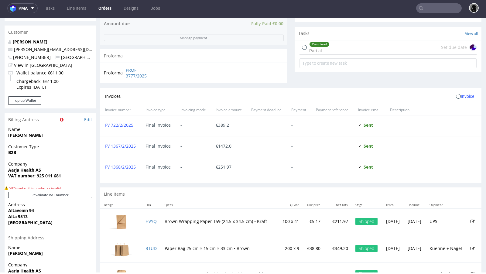
scroll to position [264, 0]
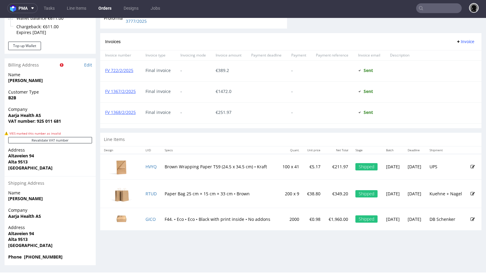
type input "[PERSON_NAME][EMAIL_ADDRESS][DOMAIN_NAME]"
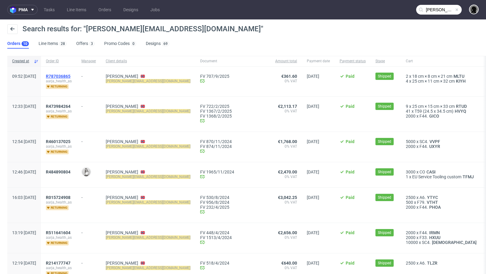
click at [70, 74] on span "R787036865" at bounding box center [58, 76] width 25 height 5
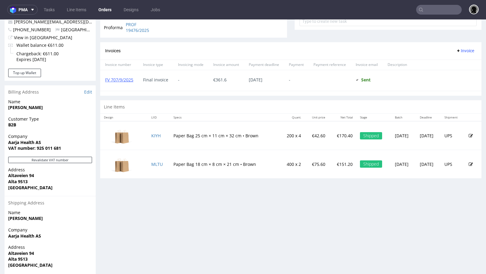
type input "[PERSON_NAME][EMAIL_ADDRESS][DOMAIN_NAME]"
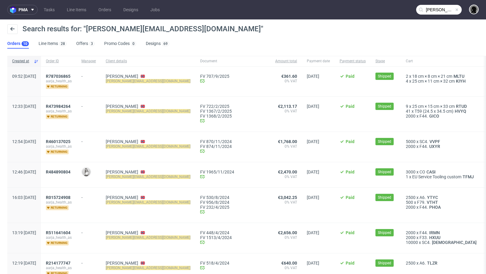
click at [455, 10] on span at bounding box center [457, 9] width 5 height 5
click at [433, 10] on input "text" at bounding box center [439, 10] width 46 height 10
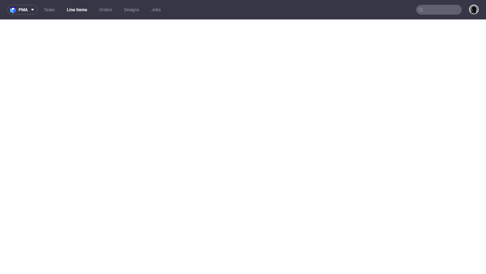
select select "in_progress"
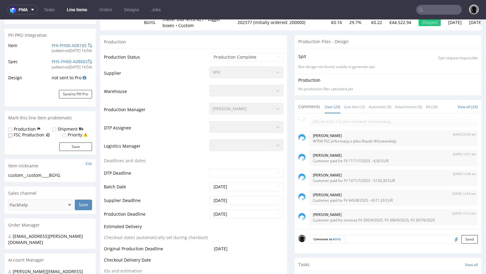
scroll to position [15, 0]
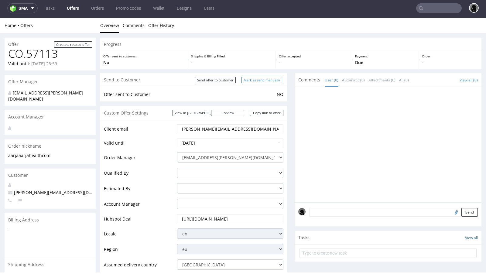
click at [256, 81] on input "Mark as send manually" at bounding box center [262, 80] width 41 height 6
type input "In progress..."
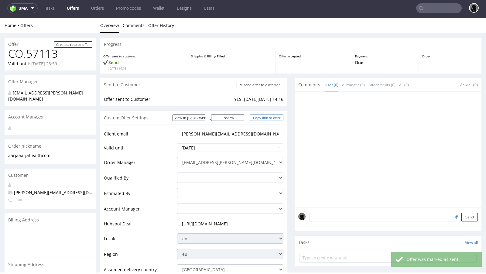
click at [259, 116] on link "Copy link to offer" at bounding box center [266, 118] width 33 height 6
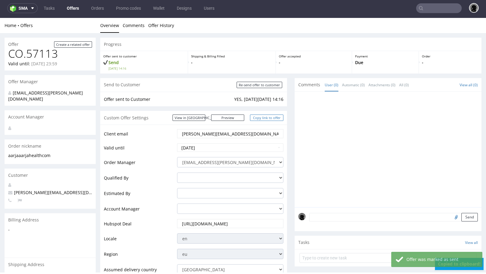
click at [259, 116] on link "Copy link to offer" at bounding box center [266, 118] width 33 height 6
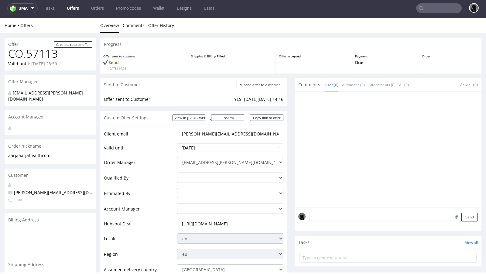
click at [259, 121] on div "View in Hubspot Preview [URL][DOMAIN_NAME] Copy link to offer" at bounding box center [228, 118] width 111 height 6
click at [259, 120] on link "Copy link to offer" at bounding box center [266, 118] width 33 height 6
click at [74, 9] on link "Offers" at bounding box center [72, 8] width 19 height 10
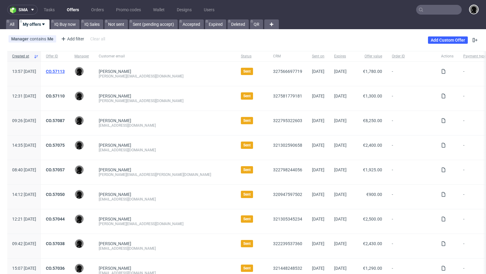
click at [65, 70] on link "CO.57113" at bounding box center [55, 71] width 19 height 5
click at [131, 70] on link "[PERSON_NAME]" at bounding box center [115, 71] width 33 height 5
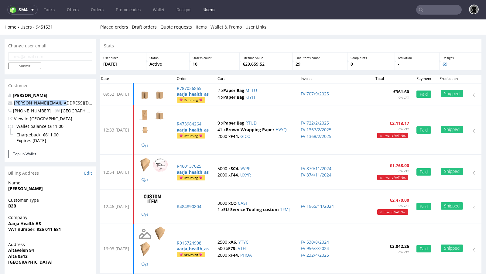
drag, startPoint x: 63, startPoint y: 103, endPoint x: 15, endPoint y: 101, distance: 48.0
click at [15, 101] on p "[PERSON_NAME][EMAIL_ADDRESS][DOMAIN_NAME]" at bounding box center [50, 103] width 84 height 6
copy link "[PERSON_NAME][EMAIL_ADDRESS][DOMAIN_NAME]"
click at [69, 8] on link "Offers" at bounding box center [72, 10] width 19 height 10
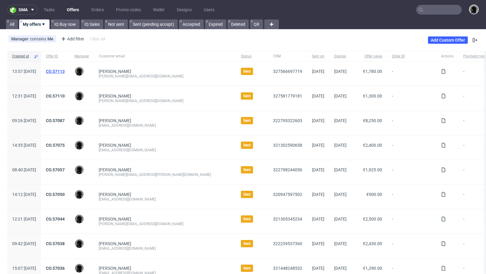
click at [65, 72] on link "CO.57113" at bounding box center [55, 71] width 19 height 5
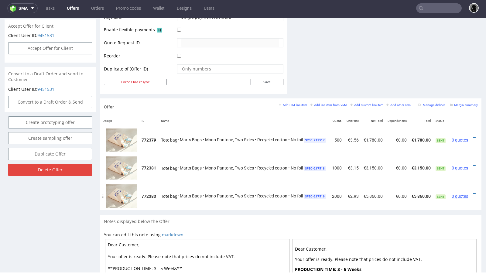
scroll to position [0, 12]
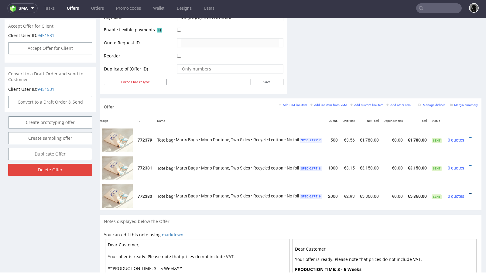
click at [469, 192] on icon at bounding box center [470, 194] width 3 height 4
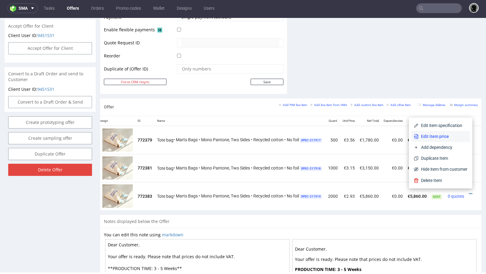
click at [444, 134] on span "Edit item price" at bounding box center [443, 136] width 49 height 6
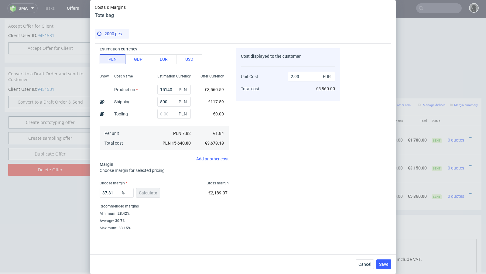
scroll to position [0, 0]
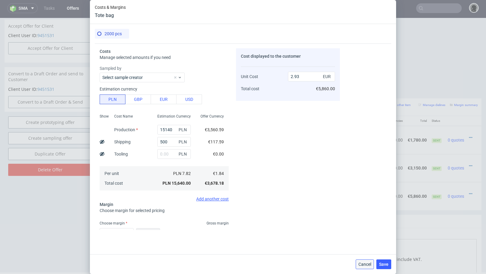
click at [365, 261] on button "Cancel" at bounding box center [365, 264] width 18 height 10
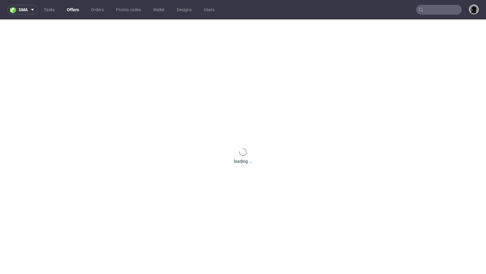
click at [72, 6] on link "Offers" at bounding box center [72, 10] width 19 height 10
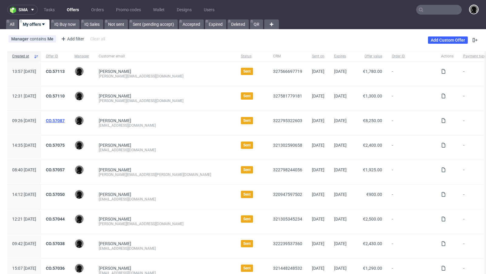
click at [65, 118] on link "CO.57087" at bounding box center [55, 120] width 19 height 5
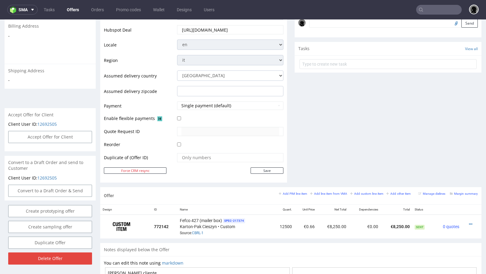
scroll to position [198, 0]
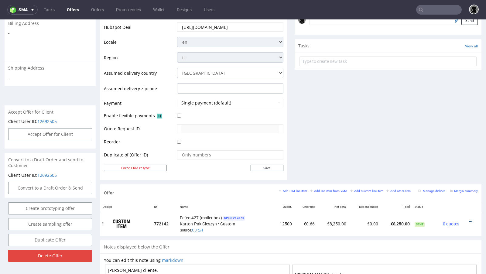
click at [469, 219] on icon at bounding box center [470, 221] width 3 height 4
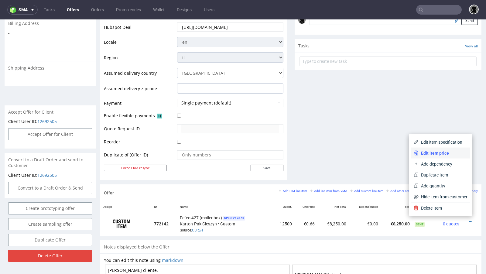
click at [445, 157] on li "Edit item price" at bounding box center [440, 153] width 59 height 11
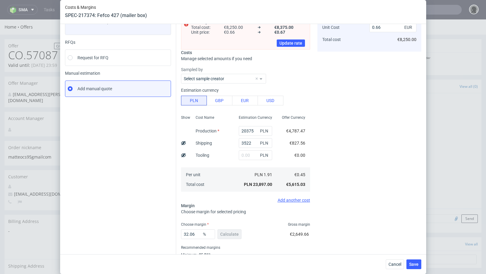
scroll to position [71, 0]
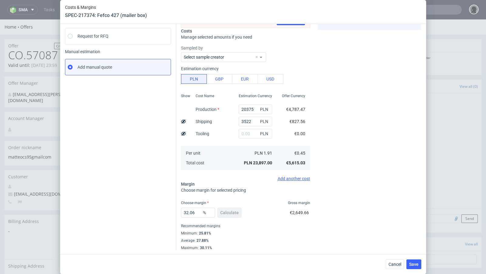
click at [397, 269] on div "Cancel Save" at bounding box center [404, 264] width 36 height 10
click at [388, 263] on button "Cancel" at bounding box center [395, 264] width 18 height 10
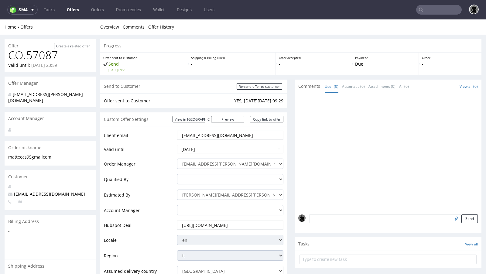
click at [70, 9] on link "Offers" at bounding box center [72, 10] width 19 height 10
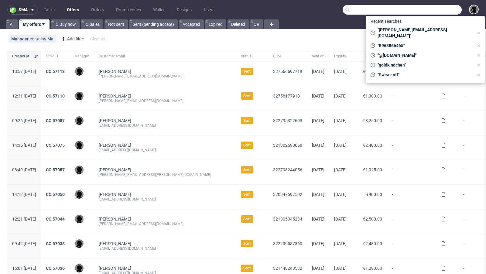
click at [428, 10] on input "text" at bounding box center [402, 10] width 119 height 10
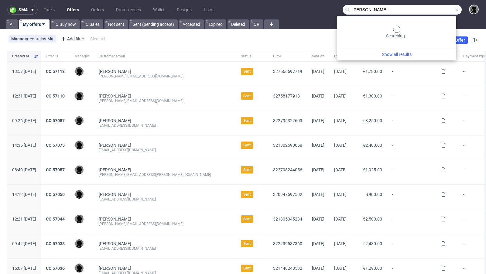
type input "[PERSON_NAME]"
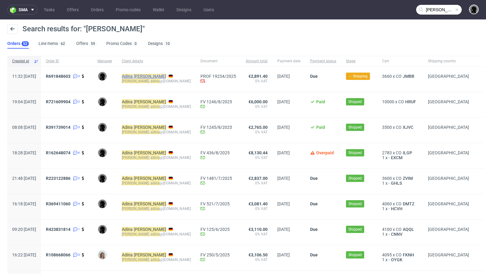
click at [133, 77] on mark "Adina" at bounding box center [127, 76] width 11 height 5
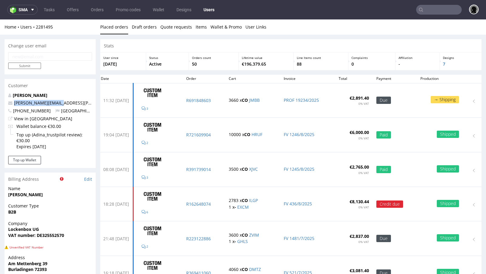
drag, startPoint x: 63, startPoint y: 103, endPoint x: 14, endPoint y: 101, distance: 48.9
click at [14, 101] on p "kern.adina@gmail.com" at bounding box center [50, 103] width 84 height 6
copy link "[PERSON_NAME][EMAIL_ADDRESS][PERSON_NAME][DOMAIN_NAME]"
type input "kern adina"
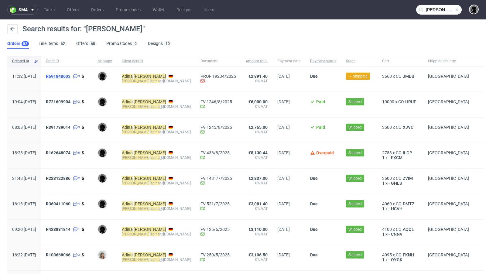
click at [68, 75] on span "R691848603" at bounding box center [58, 76] width 25 height 5
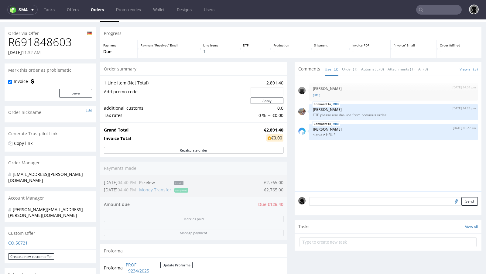
scroll to position [29, 0]
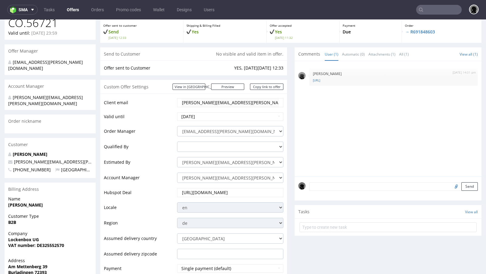
scroll to position [55, 0]
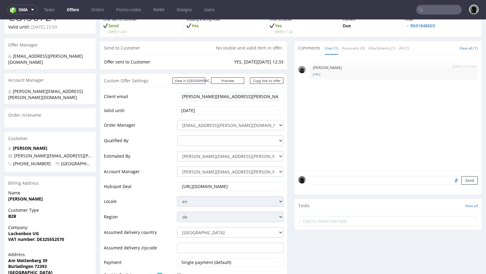
click at [428, 16] on nav "sma Tasks Offers Orders Promo codes Wallet Designs Users" at bounding box center [243, 9] width 486 height 19
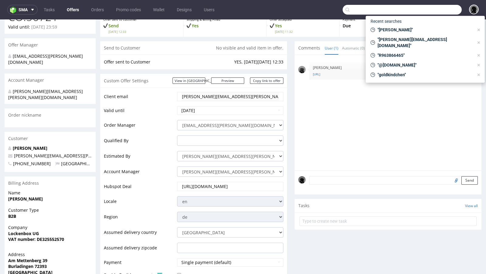
click at [427, 12] on input "text" at bounding box center [402, 10] width 119 height 10
paste input "R973357067"
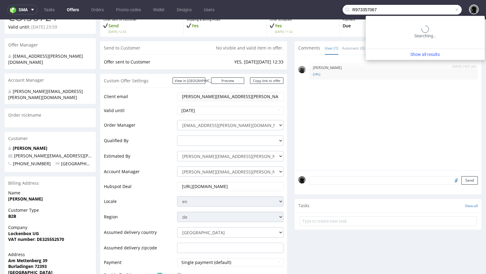
type input "R973357067"
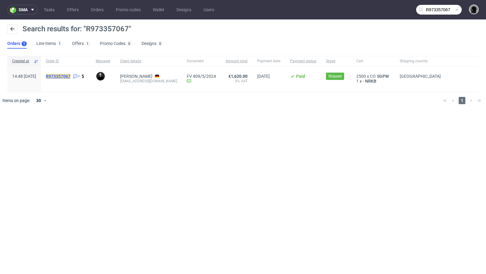
click at [70, 78] on mark "R973357067" at bounding box center [58, 76] width 25 height 5
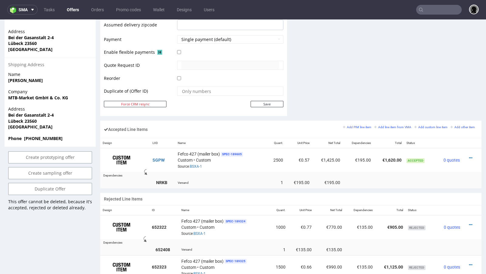
scroll to position [278, 0]
click at [465, 154] on div at bounding box center [470, 157] width 11 height 6
click at [469, 155] on icon at bounding box center [470, 157] width 3 height 4
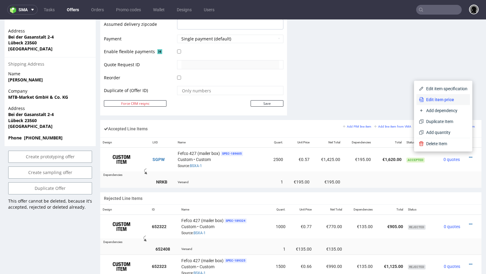
click at [440, 100] on span "Edit item price" at bounding box center [446, 100] width 44 height 6
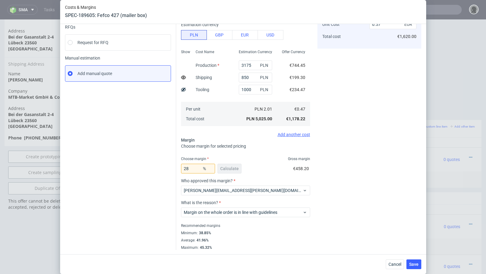
scroll to position [0, 0]
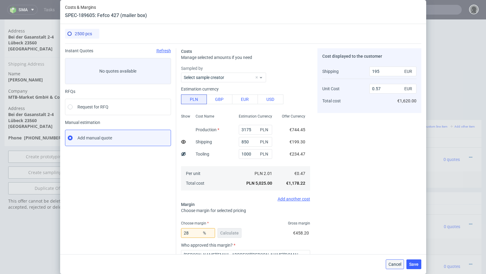
click at [398, 263] on span "Cancel" at bounding box center [395, 264] width 13 height 4
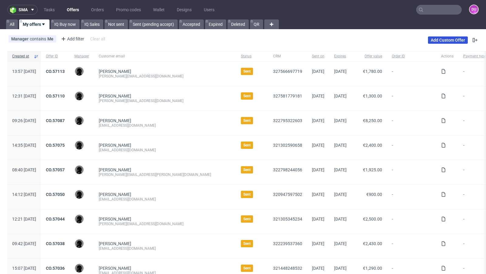
click at [432, 41] on link "Add Custom Offer" at bounding box center [448, 39] width 40 height 7
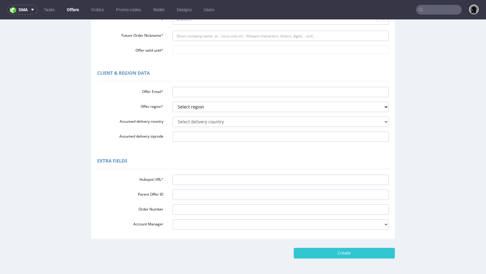
scroll to position [149, 0]
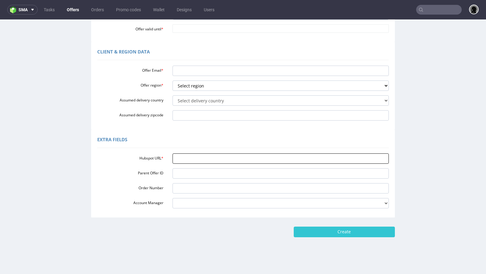
click at [198, 154] on input "Hubspot URL *" at bounding box center [281, 158] width 217 height 10
paste input "[URL][DOMAIN_NAME]"
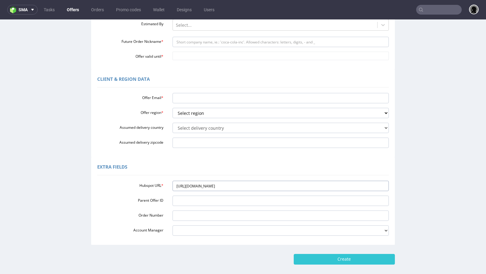
scroll to position [104, 0]
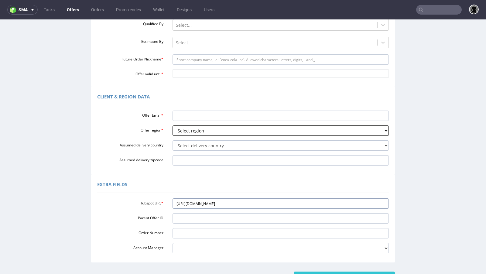
type input "[URL][DOMAIN_NAME]"
click at [193, 129] on select "Select region eu gb de pl cz fr it es" at bounding box center [281, 130] width 217 height 10
select select "de"
click at [173, 125] on select "Select region eu gb de pl cz fr it es" at bounding box center [281, 130] width 217 height 10
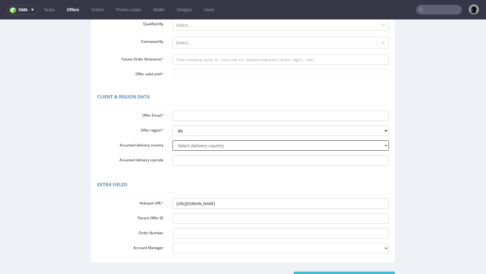
click at [194, 146] on select "Select delivery country [GEOGRAPHIC_DATA] [GEOGRAPHIC_DATA] [GEOGRAPHIC_DATA] […" at bounding box center [281, 145] width 217 height 10
select select "57"
click at [173, 140] on select "Select delivery country [GEOGRAPHIC_DATA] [GEOGRAPHIC_DATA] [GEOGRAPHIC_DATA] […" at bounding box center [281, 145] width 217 height 10
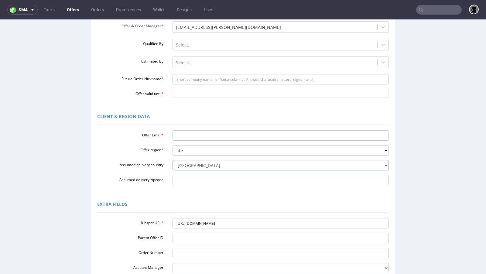
scroll to position [83, 0]
click at [204, 80] on input "Future Order Nickname *" at bounding box center [281, 80] width 217 height 10
paste input "kernadinagmailcom"
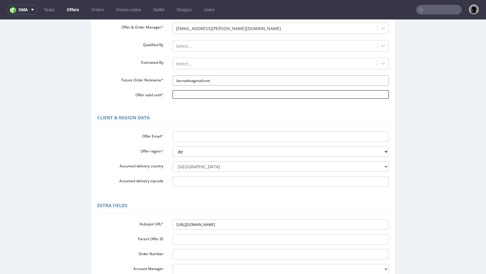
type input "kernadinagmailcom"
click at [203, 95] on input "Offer valid until *" at bounding box center [281, 94] width 217 height 9
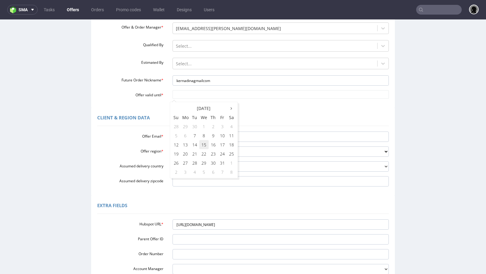
click at [205, 144] on td "15" at bounding box center [203, 144] width 9 height 9
type input "[DATE]"
click at [233, 116] on div "Client & Region data" at bounding box center [243, 119] width 292 height 15
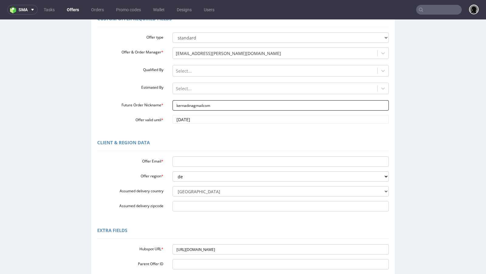
scroll to position [47, 0]
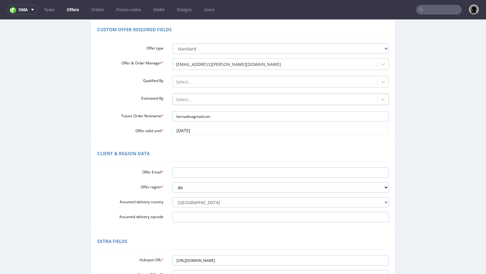
click at [196, 98] on div at bounding box center [275, 99] width 199 height 7
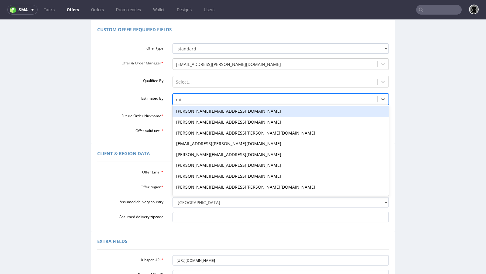
type input "mich"
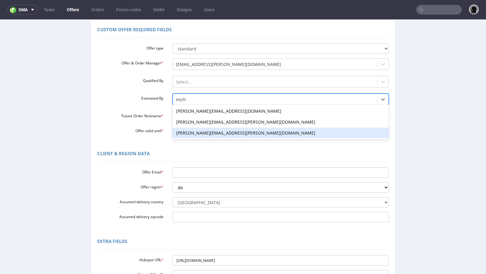
click at [202, 133] on div "[PERSON_NAME][EMAIL_ADDRESS][PERSON_NAME][DOMAIN_NAME]" at bounding box center [281, 133] width 217 height 11
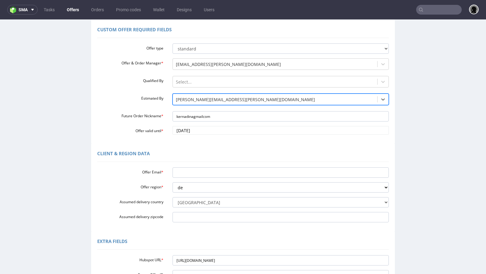
click at [221, 140] on div "Custom Offer Required Fields Offer type standard prototyping sampling Offer & O…" at bounding box center [243, 82] width 304 height 124
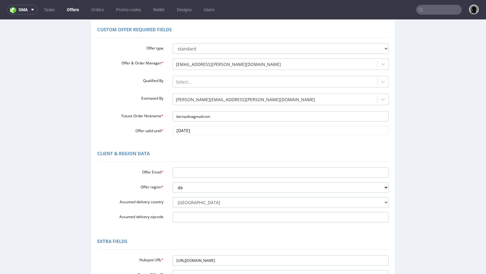
scroll to position [50, 0]
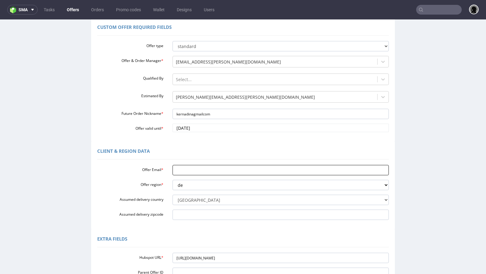
click at [192, 171] on input "Offer Email *" at bounding box center [281, 170] width 217 height 10
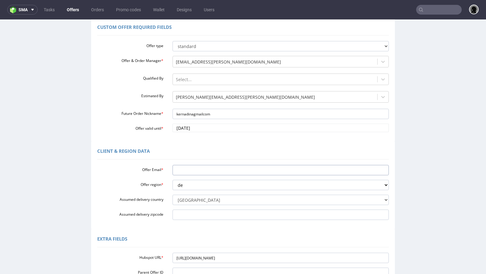
paste input "[PERSON_NAME][EMAIL_ADDRESS][PERSON_NAME][DOMAIN_NAME]"
type input "[PERSON_NAME][EMAIL_ADDRESS][PERSON_NAME][DOMAIN_NAME]"
click at [227, 145] on div "Client & Region data" at bounding box center [243, 152] width 292 height 15
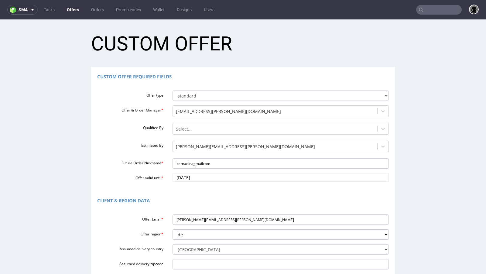
scroll to position [151, 0]
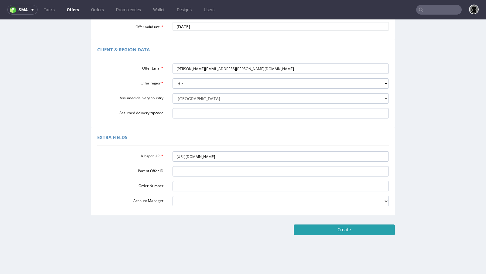
click at [303, 229] on input "Create" at bounding box center [344, 230] width 101 height 10
type input "Please wait..."
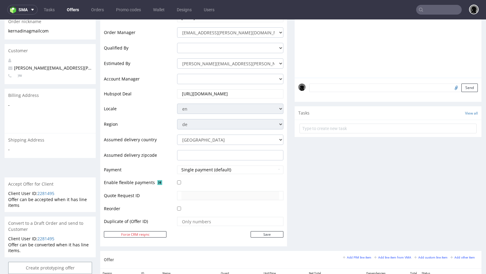
scroll to position [139, 0]
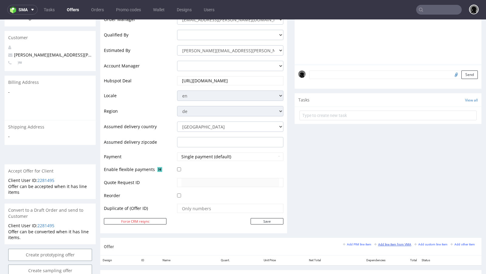
click at [377, 243] on small "Add line item from VMA" at bounding box center [392, 244] width 37 height 3
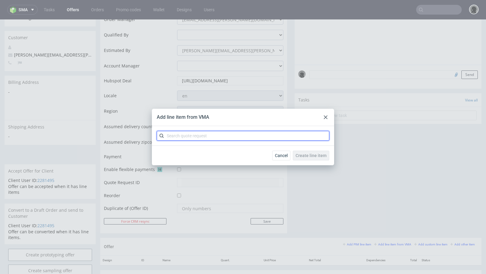
click at [195, 136] on input "text" at bounding box center [243, 136] width 173 height 10
paste input "CBSX"
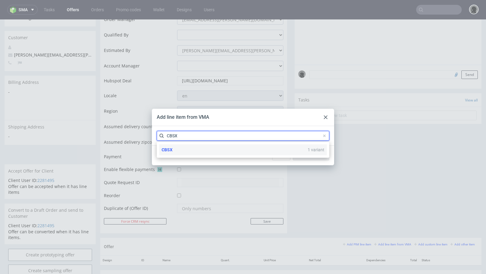
type input "CBSX"
click at [189, 149] on div "CBSX 1 variant" at bounding box center [243, 149] width 168 height 11
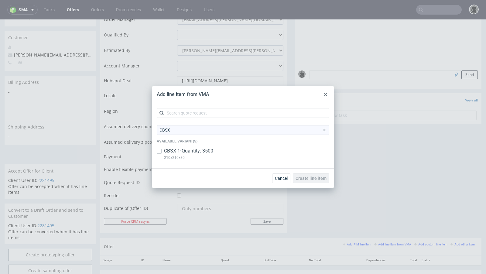
click at [177, 150] on p "CBSX-1 • Quantity: 3500" at bounding box center [188, 151] width 49 height 7
checkbox input "true"
click at [311, 178] on span "Create line item" at bounding box center [311, 178] width 31 height 4
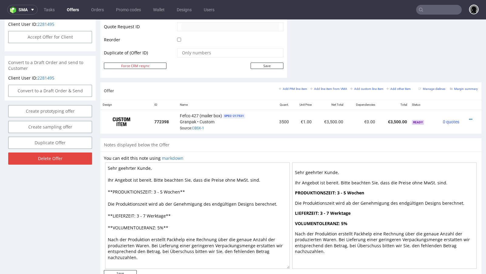
scroll to position [294, 0]
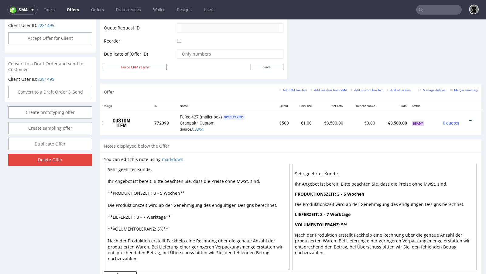
click at [469, 119] on icon at bounding box center [470, 121] width 3 height 4
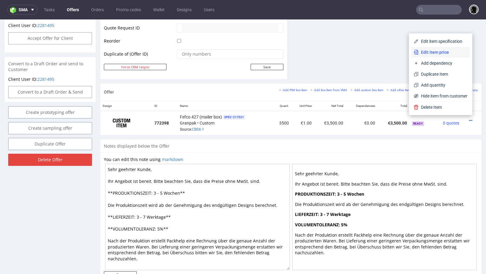
click at [422, 54] on span "Edit item price" at bounding box center [443, 52] width 49 height 6
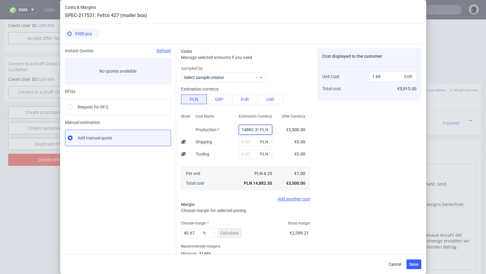
click at [246, 126] on input "14882.35" at bounding box center [255, 130] width 33 height 10
paste input "7000"
type input "7000"
type input "0.79"
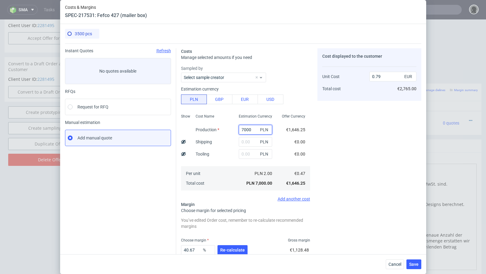
type input "7000"
click at [249, 139] on input "text" at bounding box center [255, 142] width 33 height 10
paste input "1013"
type input "1013"
type input "0.91"
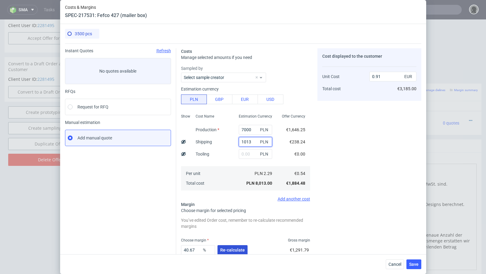
type input "1013"
click at [229, 252] on span "Re-calculate" at bounding box center [232, 250] width 25 height 4
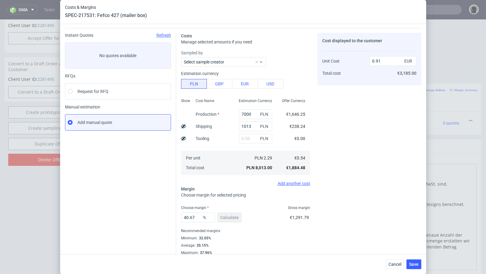
scroll to position [21, 0]
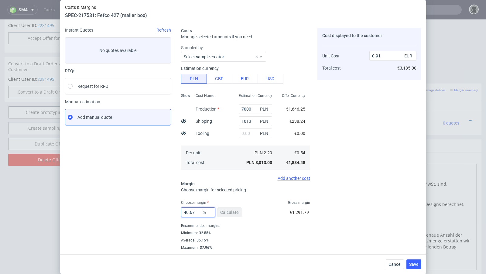
drag, startPoint x: 196, startPoint y: 212, endPoint x: 140, endPoint y: 206, distance: 56.5
click at [140, 206] on div "Instant Quotes Refresh No quotes available RFQs Request for RFQ Manual estimati…" at bounding box center [243, 136] width 356 height 227
type input "33"
type input "0.81"
type input "33"
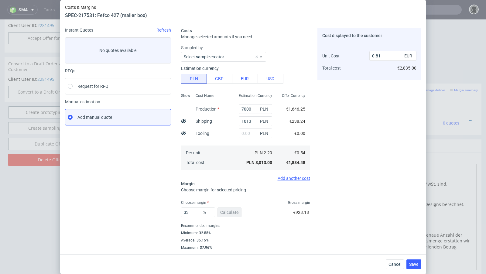
click at [98, 197] on div "Instant Quotes Refresh No quotes available RFQs Request for RFQ Manual estimati…" at bounding box center [120, 139] width 111 height 222
drag, startPoint x: 247, startPoint y: 122, endPoint x: 231, endPoint y: 120, distance: 15.9
click at [231, 120] on div "Show Cost Name Production Shipping Tooling Per unit Total cost Estimation Curre…" at bounding box center [245, 131] width 129 height 80
type input "913"
type input "0.79"
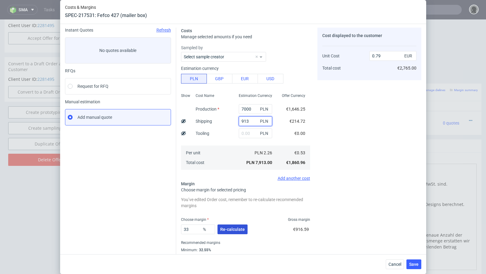
type input "913"
click at [230, 231] on span "Re-calculate" at bounding box center [232, 229] width 25 height 4
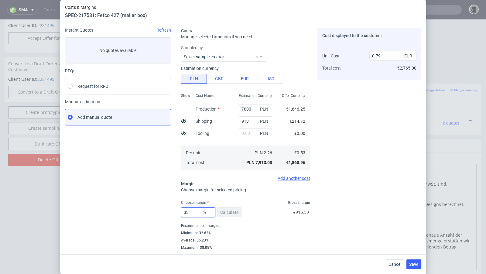
click at [194, 212] on input "33" at bounding box center [198, 213] width 34 height 10
type input "33.4"
type input "0.8"
type input "332"
type input "-0.23"
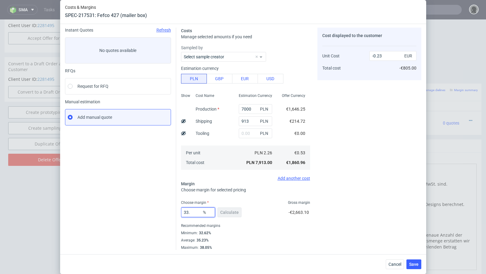
type input "33.3"
type input "0.8"
type input "33.2"
type input "0.79"
type input "33.24"
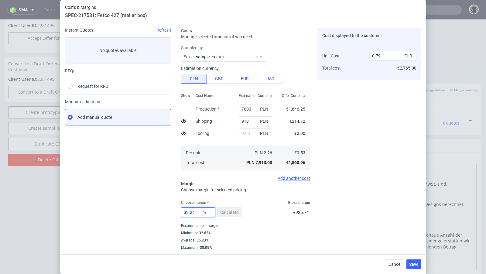
type input "0.8"
type input "33.23"
type input "0.79"
type input "33.23"
click at [156, 190] on div "Instant Quotes Refresh No quotes available RFQs Request for RFQ Manual estimati…" at bounding box center [120, 139] width 111 height 222
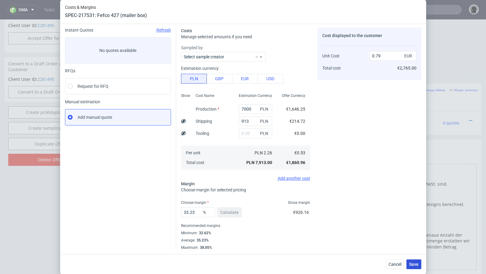
click at [415, 263] on span "Save" at bounding box center [413, 264] width 9 height 4
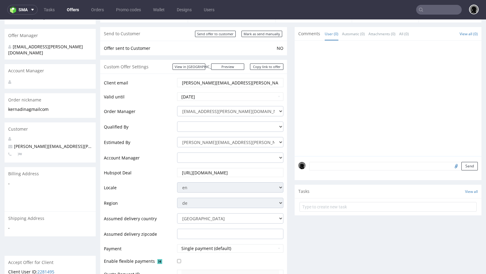
scroll to position [0, 0]
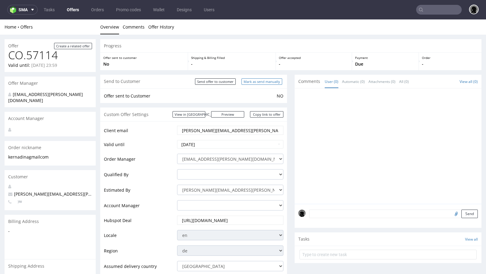
click at [251, 81] on input "Mark as send manually" at bounding box center [262, 81] width 41 height 6
type input "In progress..."
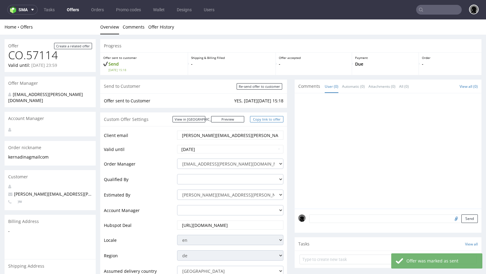
click at [264, 122] on link "Copy link to offer" at bounding box center [266, 119] width 33 height 6
click at [263, 119] on link "Copy link to offer" at bounding box center [266, 119] width 33 height 6
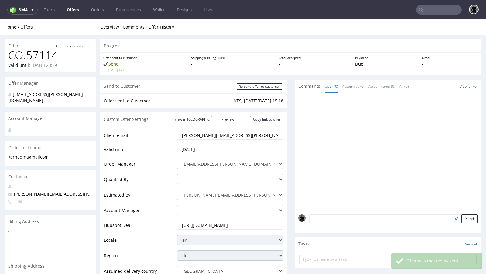
click at [36, 191] on span "kern.adina@gmail.com" at bounding box center [80, 194] width 145 height 6
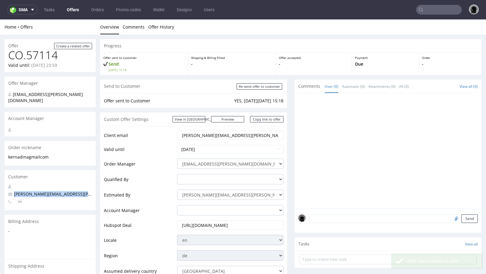
click at [36, 191] on span "kern.adina@gmail.com" at bounding box center [80, 194] width 145 height 6
copy span "kern.adina@gmail.com"
click at [256, 121] on link "Copy link to offer" at bounding box center [266, 119] width 33 height 6
copy span "kern.adina@gmail.com"
click at [256, 121] on link "Copy link to offer" at bounding box center [266, 119] width 33 height 6
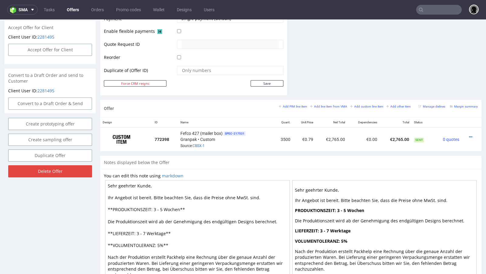
scroll to position [48, 0]
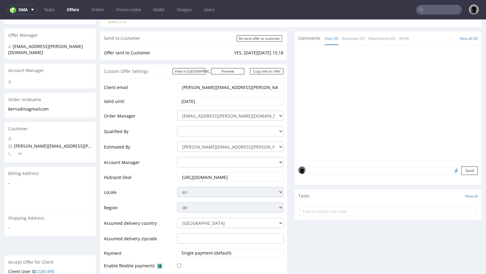
click at [43, 143] on span "kern.adina@gmail.com" at bounding box center [80, 146] width 145 height 6
copy span "kern.adina@gmail.com"
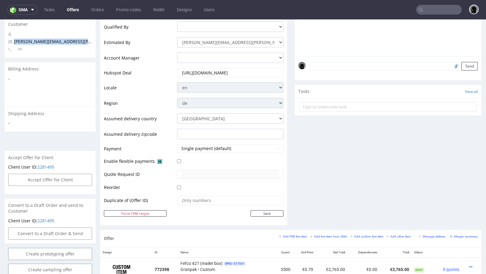
scroll to position [154, 0]
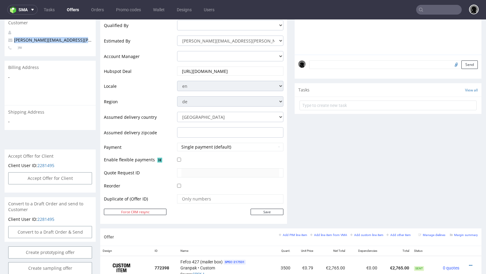
click at [70, 11] on link "Offers" at bounding box center [72, 10] width 19 height 10
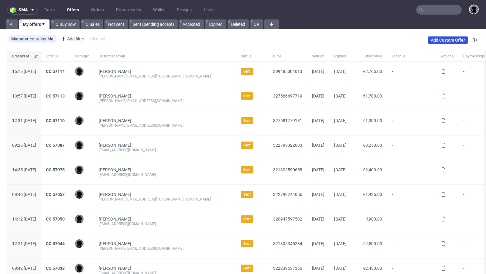
click at [436, 39] on link "Add Custom Offer" at bounding box center [448, 39] width 40 height 7
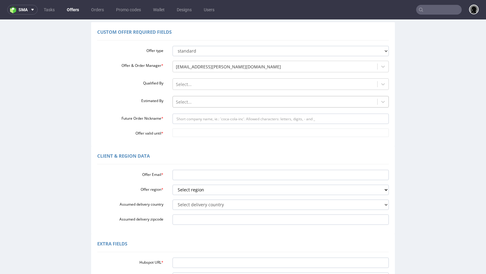
scroll to position [94, 0]
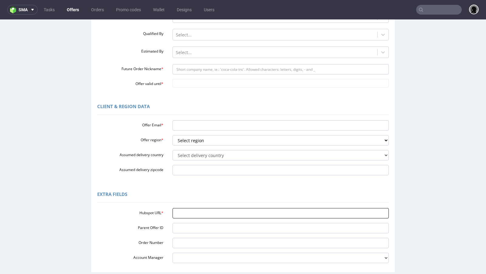
click at [193, 209] on input "Hubspot URL *" at bounding box center [281, 213] width 217 height 10
paste input "[URL][DOMAIN_NAME]"
type input "[URL][DOMAIN_NAME]"
click at [180, 183] on div "Client & Region data Offer Email * Offer region * Select region eu gb de pl cz …" at bounding box center [243, 141] width 304 height 88
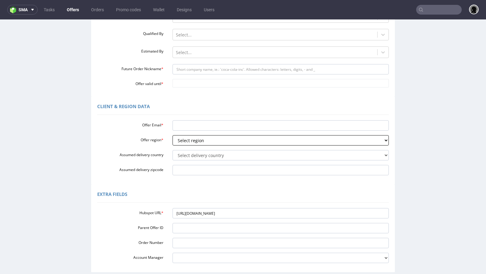
click at [191, 139] on select "Select region eu gb de pl cz fr it es" at bounding box center [281, 140] width 217 height 10
select select "de"
click at [173, 135] on select "Select region eu gb de pl cz fr it es" at bounding box center [281, 140] width 217 height 10
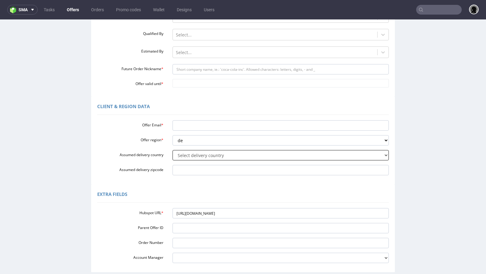
click at [187, 159] on select "Select delivery country [GEOGRAPHIC_DATA] [GEOGRAPHIC_DATA] [GEOGRAPHIC_DATA] […" at bounding box center [281, 155] width 217 height 10
select select "57"
click at [173, 150] on select "Select delivery country [GEOGRAPHIC_DATA] [GEOGRAPHIC_DATA] [GEOGRAPHIC_DATA] […" at bounding box center [281, 155] width 217 height 10
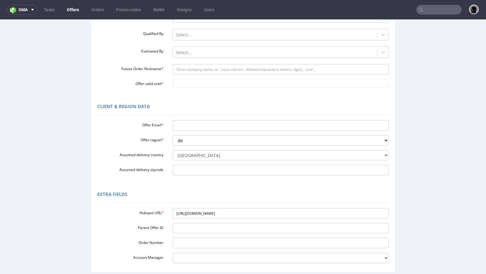
click at [215, 186] on div "Extra Fields Hubspot URL * [URL][DOMAIN_NAME] Parent Offer ID Order Number Acco…" at bounding box center [243, 228] width 304 height 88
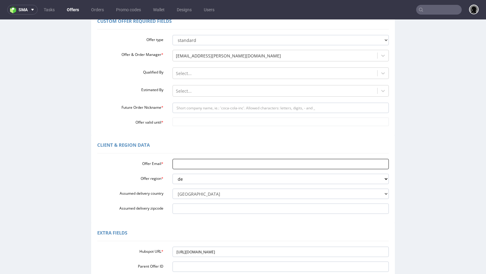
scroll to position [50, 0]
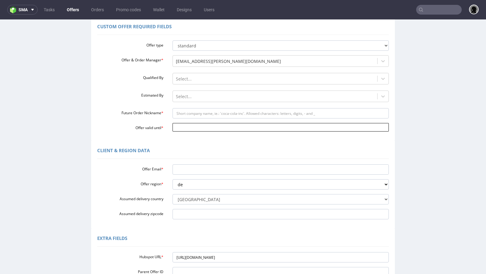
click at [198, 131] on input "Offer valid until *" at bounding box center [281, 127] width 217 height 9
click at [196, 91] on td "14" at bounding box center [194, 91] width 9 height 9
type input "[DATE]"
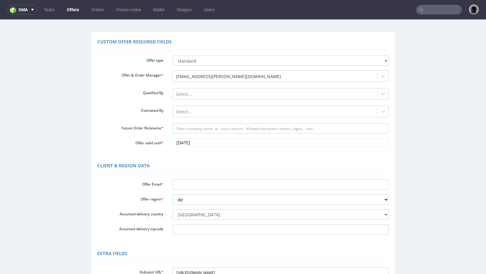
scroll to position [27, 0]
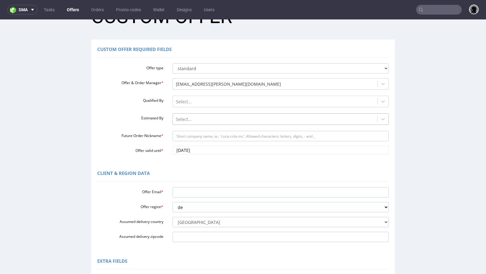
click at [193, 117] on div at bounding box center [275, 119] width 199 height 7
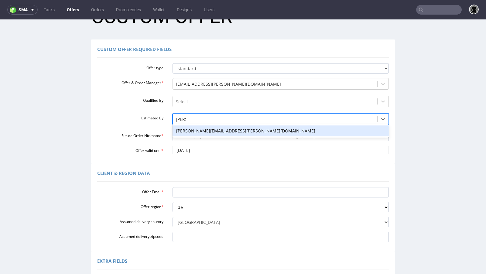
type input "[PERSON_NAME]"
click at [194, 128] on div "[PERSON_NAME][EMAIL_ADDRESS][PERSON_NAME][DOMAIN_NAME]" at bounding box center [281, 130] width 217 height 11
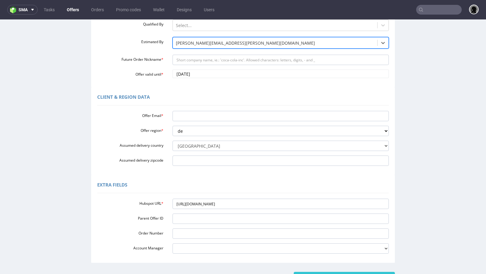
scroll to position [91, 0]
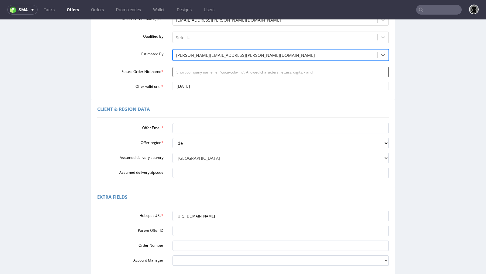
click at [179, 72] on input "Future Order Nickname *" at bounding box center [281, 72] width 217 height 10
paste input "httpsapp-eu1hubspotcomcontacts25600958record0-3327564579031"
type input "httpsapp-eu1hubspotcomcontacts25600958record0-3327564579031"
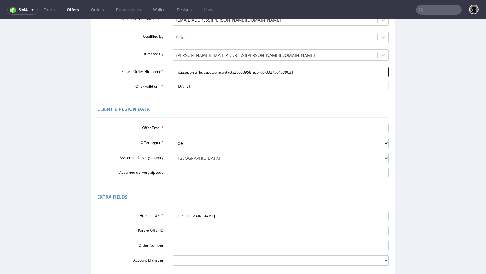
click at [192, 71] on input "httpsapp-eu1hubspotcomcontacts25600958record0-3327564579031" at bounding box center [281, 72] width 217 height 10
paste input "infomtbmarket-luebeckde"
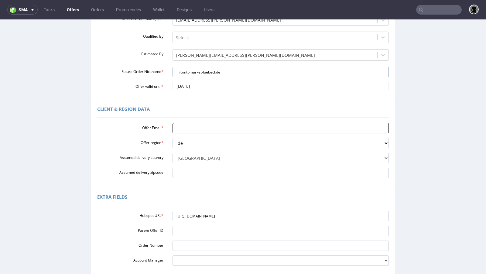
type input "infomtbmarket-luebeckde"
click at [191, 127] on input "Offer Email *" at bounding box center [281, 128] width 217 height 10
paste input "[EMAIL_ADDRESS][DOMAIN_NAME]"
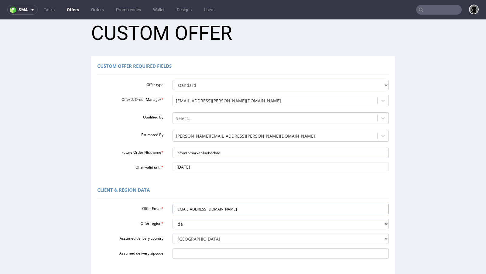
scroll to position [129, 0]
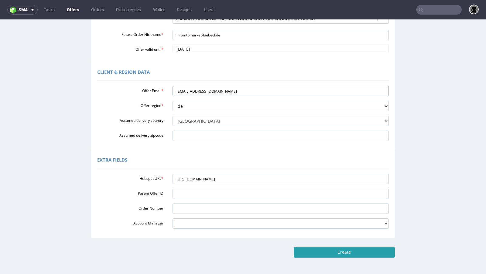
type input "[EMAIL_ADDRESS][DOMAIN_NAME]"
click at [317, 249] on input "Create" at bounding box center [344, 252] width 101 height 10
type input "Please wait..."
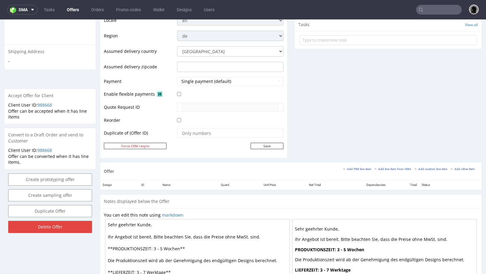
scroll to position [261, 0]
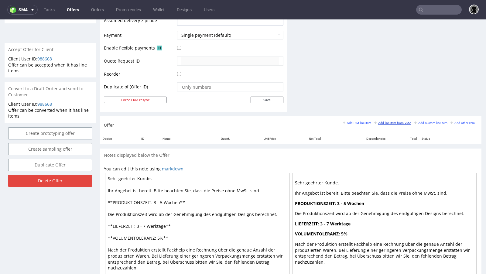
click at [377, 121] on small "Add line item from VMA" at bounding box center [392, 122] width 37 height 3
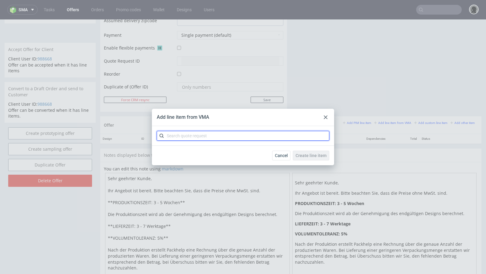
paste input "CBSJ"
click at [202, 136] on input "text" at bounding box center [243, 136] width 173 height 10
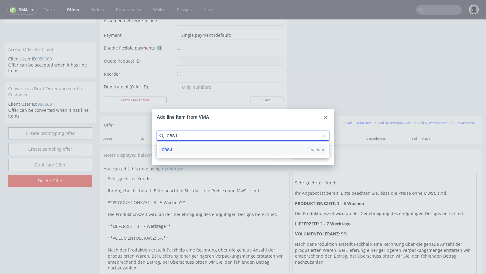
type input "CBSJ"
click at [183, 149] on div "CBSJ 1 variant" at bounding box center [243, 149] width 168 height 11
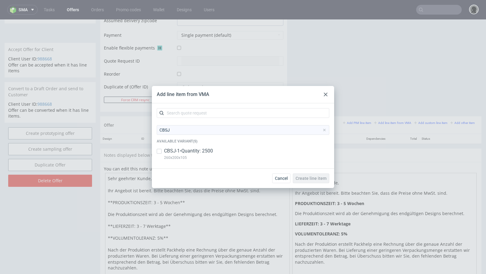
click at [175, 148] on p "CBSJ-1 • Quantity: 2500" at bounding box center [188, 151] width 49 height 7
checkbox input "true"
click at [306, 177] on span "Create line item" at bounding box center [311, 178] width 31 height 4
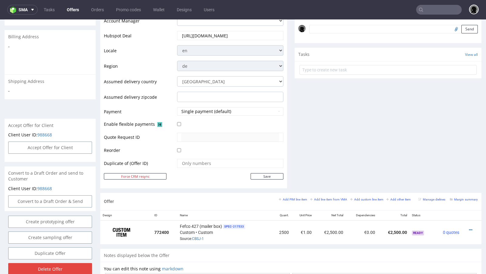
scroll to position [232, 0]
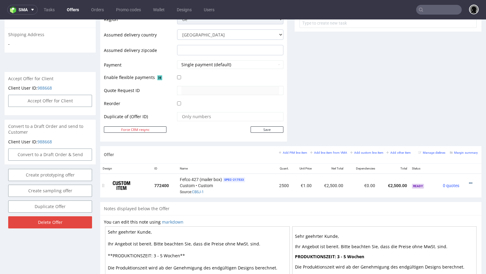
click at [469, 181] on icon at bounding box center [470, 183] width 3 height 4
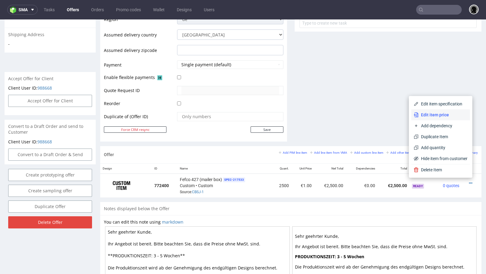
click at [435, 116] on span "Edit item price" at bounding box center [443, 115] width 49 height 6
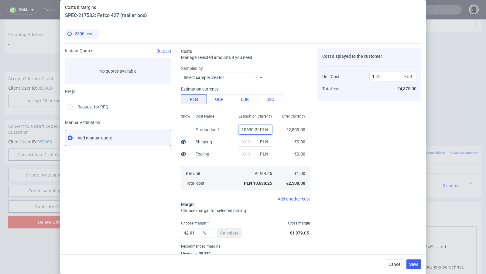
click at [249, 130] on input "10630.25" at bounding box center [255, 130] width 33 height 10
paste input "3400"
type input "3400"
type input "0.56"
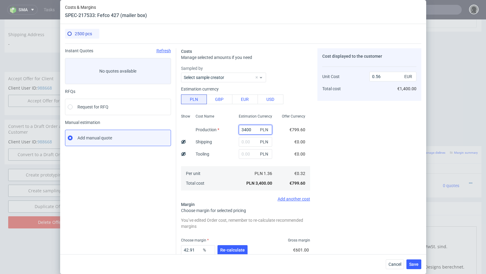
type input "3400"
click at [248, 140] on input "text" at bounding box center [255, 142] width 33 height 10
paste input "962"
type input "962"
type input "0.72"
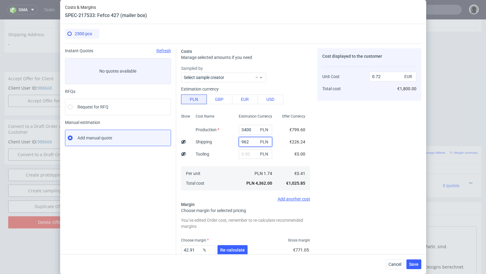
type input "962"
click at [137, 183] on div "Instant Quotes Refresh No quotes available RFQs Request for RFQ Manual estimati…" at bounding box center [120, 167] width 111 height 239
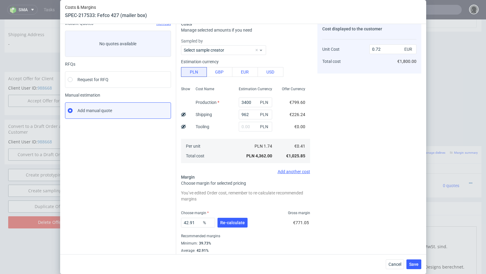
scroll to position [38, 0]
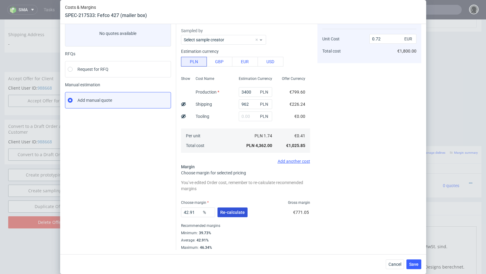
click at [223, 213] on span "Re-calculate" at bounding box center [232, 212] width 25 height 4
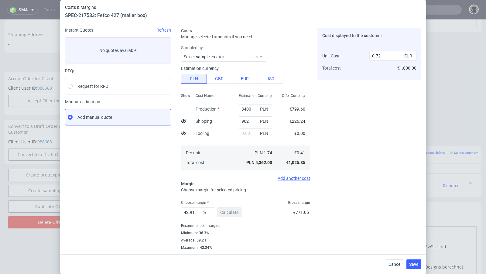
scroll to position [21, 0]
drag, startPoint x: 197, startPoint y: 213, endPoint x: 187, endPoint y: 211, distance: 10.3
click at [187, 211] on input "42.91" at bounding box center [198, 213] width 34 height 10
type input "40"
type input "0.68"
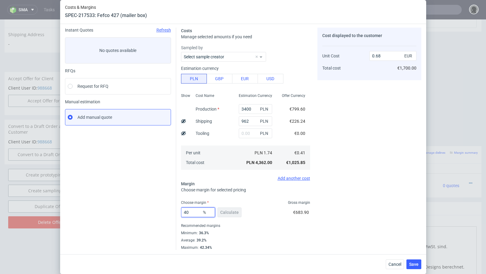
type input "4"
type input "38"
type input "0.66"
click at [148, 177] on div "Instant Quotes Refresh No quotes available RFQs Request for RFQ Manual estimati…" at bounding box center [120, 139] width 111 height 222
click at [196, 213] on input "38" at bounding box center [198, 213] width 34 height 10
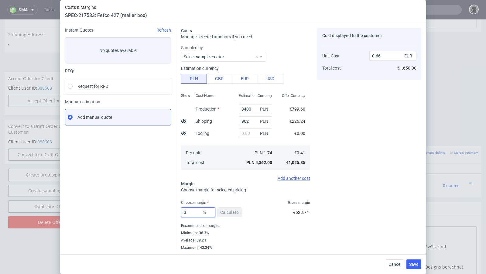
type input "37"
type input "0.65"
type input "36.3"
type input "0.64"
type input "36.5"
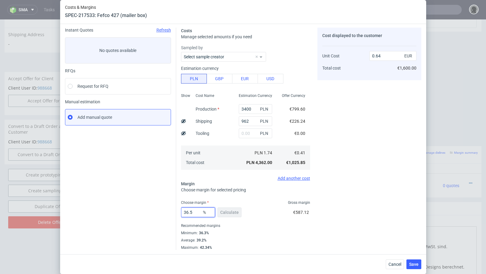
type input "0.65"
type input "367"
type input "0.64"
type input "37"
type input "0.65"
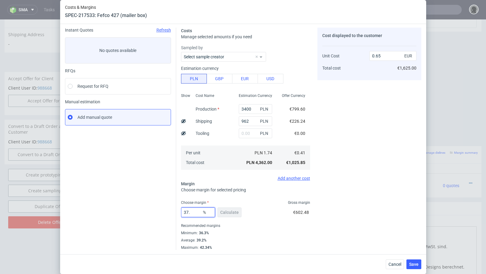
type input "37.7"
type input "0.66"
type input "37.3"
type input "0.65"
type input "37.5"
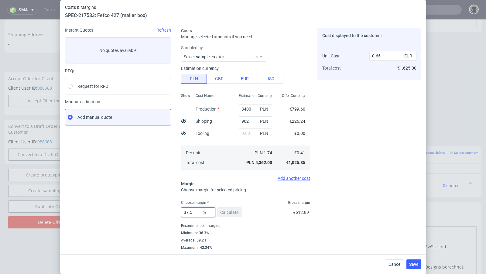
type input "0.66"
type input "37.4"
type input "0.65"
type input "37.44"
type input "0.66"
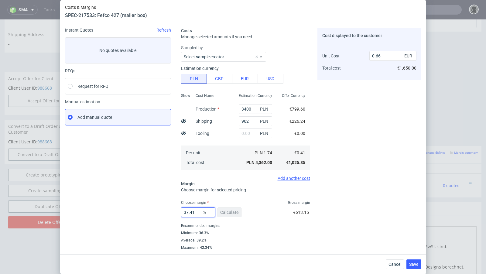
type input "37.4"
type input "0.65"
type input "37.4"
click at [131, 194] on div "Instant Quotes Refresh No quotes available RFQs Request for RFQ Manual estimati…" at bounding box center [120, 139] width 111 height 222
click at [246, 122] on input "962" at bounding box center [255, 121] width 33 height 10
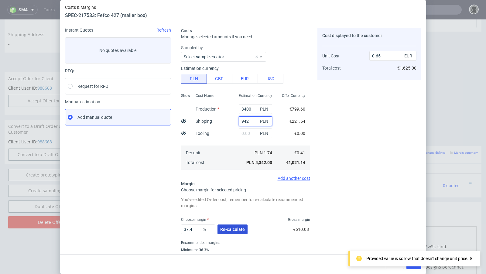
type input "942"
click at [226, 231] on span "Re-calculate" at bounding box center [232, 229] width 25 height 4
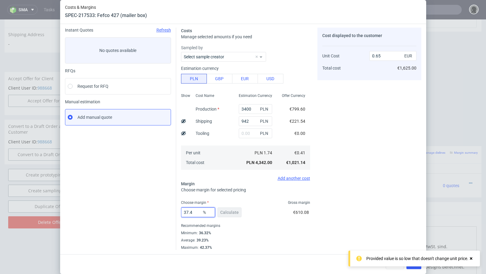
click at [198, 213] on input "37.4" at bounding box center [198, 213] width 34 height 10
type input "37.6"
type input "0.66"
type input "37.5"
type input "0.65"
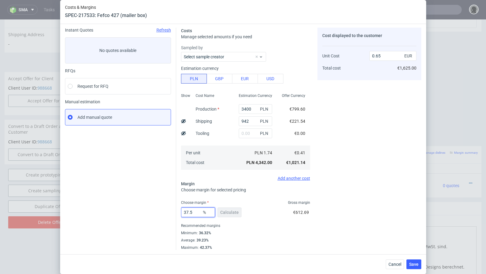
type input "37.55"
type input "0.66"
type input "37.5"
type input "0.65"
type input "37.5"
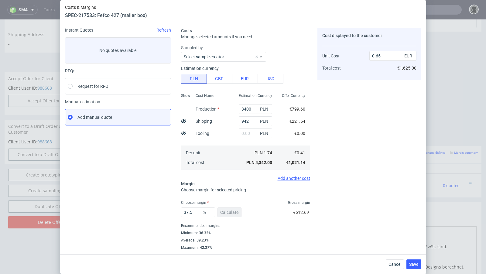
click at [159, 204] on div "Instant Quotes Refresh No quotes available RFQs Request for RFQ Manual estimati…" at bounding box center [120, 139] width 111 height 222
click at [410, 265] on span "Save" at bounding box center [413, 264] width 9 height 4
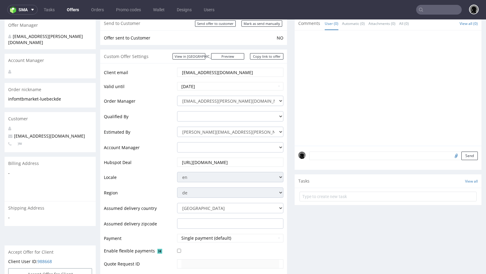
scroll to position [0, 0]
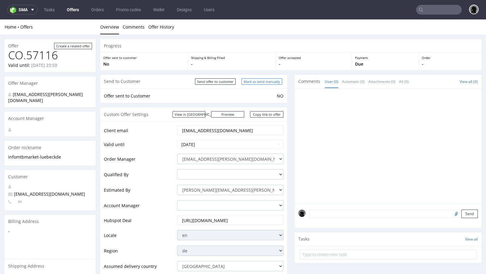
click at [254, 82] on input "Mark as send manually" at bounding box center [262, 81] width 41 height 6
type input "In progress..."
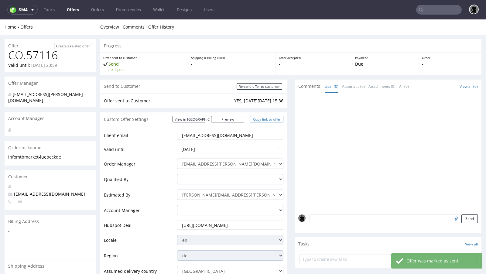
click at [256, 118] on link "Copy link to offer" at bounding box center [266, 119] width 33 height 6
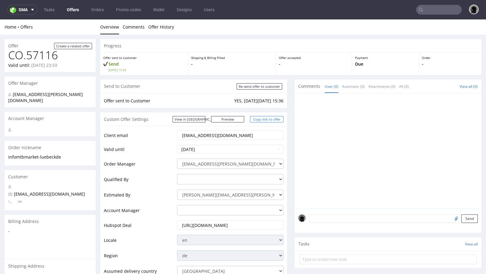
click at [267, 122] on link "Copy link to offer" at bounding box center [266, 119] width 33 height 6
click at [266, 119] on link "Copy link to offer" at bounding box center [266, 119] width 33 height 6
click at [261, 116] on link "Copy link to offer" at bounding box center [266, 119] width 33 height 6
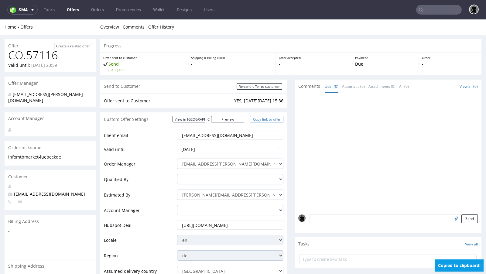
click at [261, 116] on link "Copy link to offer" at bounding box center [266, 119] width 33 height 6
click at [72, 9] on link "Offers" at bounding box center [72, 10] width 19 height 10
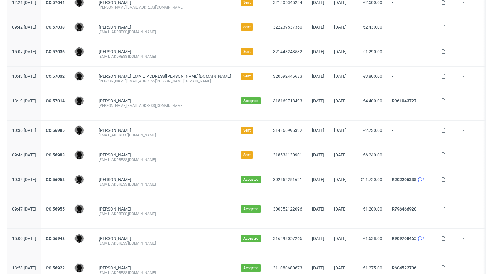
scroll to position [278, 0]
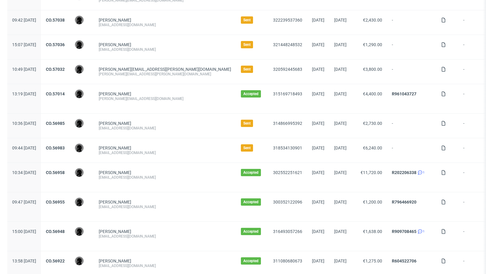
click at [152, 150] on div "[EMAIL_ADDRESS][DOMAIN_NAME]" at bounding box center [165, 152] width 132 height 5
click at [152, 150] on div "freudeboxteam@gmail.com" at bounding box center [165, 152] width 132 height 5
copy div "freudeboxteam@gmail.com"
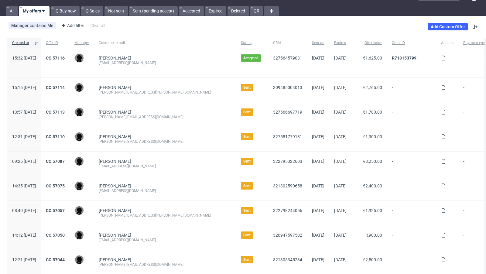
scroll to position [0, 0]
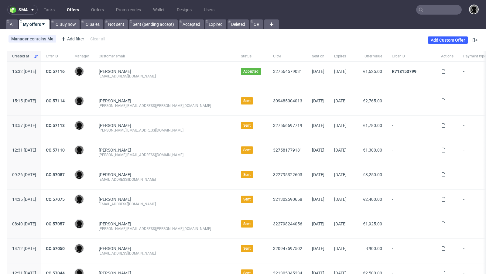
click at [268, 109] on div "309485004013" at bounding box center [287, 103] width 39 height 24
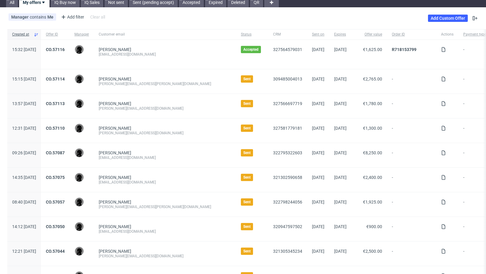
scroll to position [18, 0]
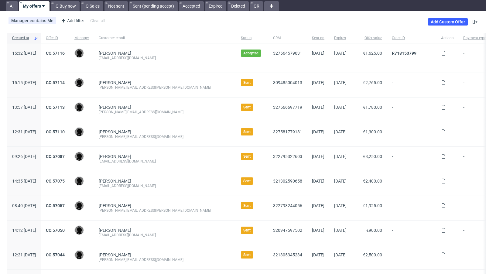
click at [151, 111] on div "[PERSON_NAME][EMAIL_ADDRESS][DOMAIN_NAME]" at bounding box center [165, 112] width 132 height 5
copy div "[PERSON_NAME][EMAIL_ADDRESS][DOMAIN_NAME]"
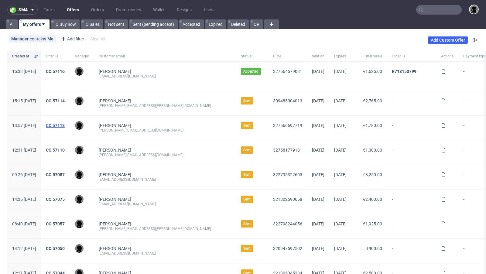
click at [65, 124] on link "CO.57113" at bounding box center [55, 125] width 19 height 5
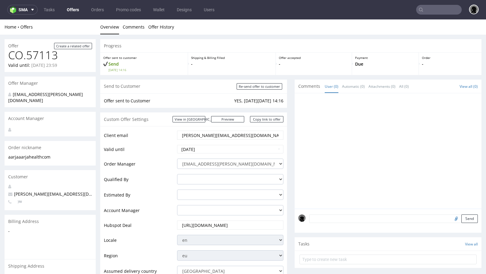
click at [185, 108] on div "Send to Customer Re-send offer to customer Offer sent to Customer YES, [DATE][D…" at bounding box center [193, 231] width 187 height 303
click at [146, 121] on div "Custom Offer Settings View in [GEOGRAPHIC_DATA] Preview [URL][DOMAIN_NAME] Copy…" at bounding box center [193, 119] width 187 height 14
click at [44, 191] on span "[PERSON_NAME][EMAIL_ADDRESS][DOMAIN_NAME]" at bounding box center [63, 194] width 111 height 6
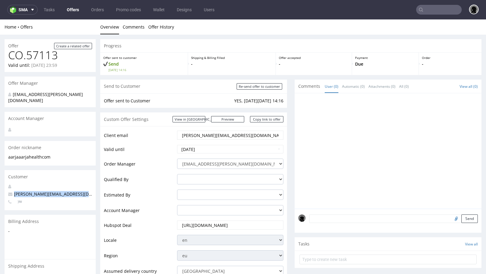
copy span "[PERSON_NAME][EMAIL_ADDRESS][DOMAIN_NAME]"
click at [183, 70] on span "Tue 07 Oct 14:16" at bounding box center [146, 70] width 76 height 4
